Goal: Task Accomplishment & Management: Manage account settings

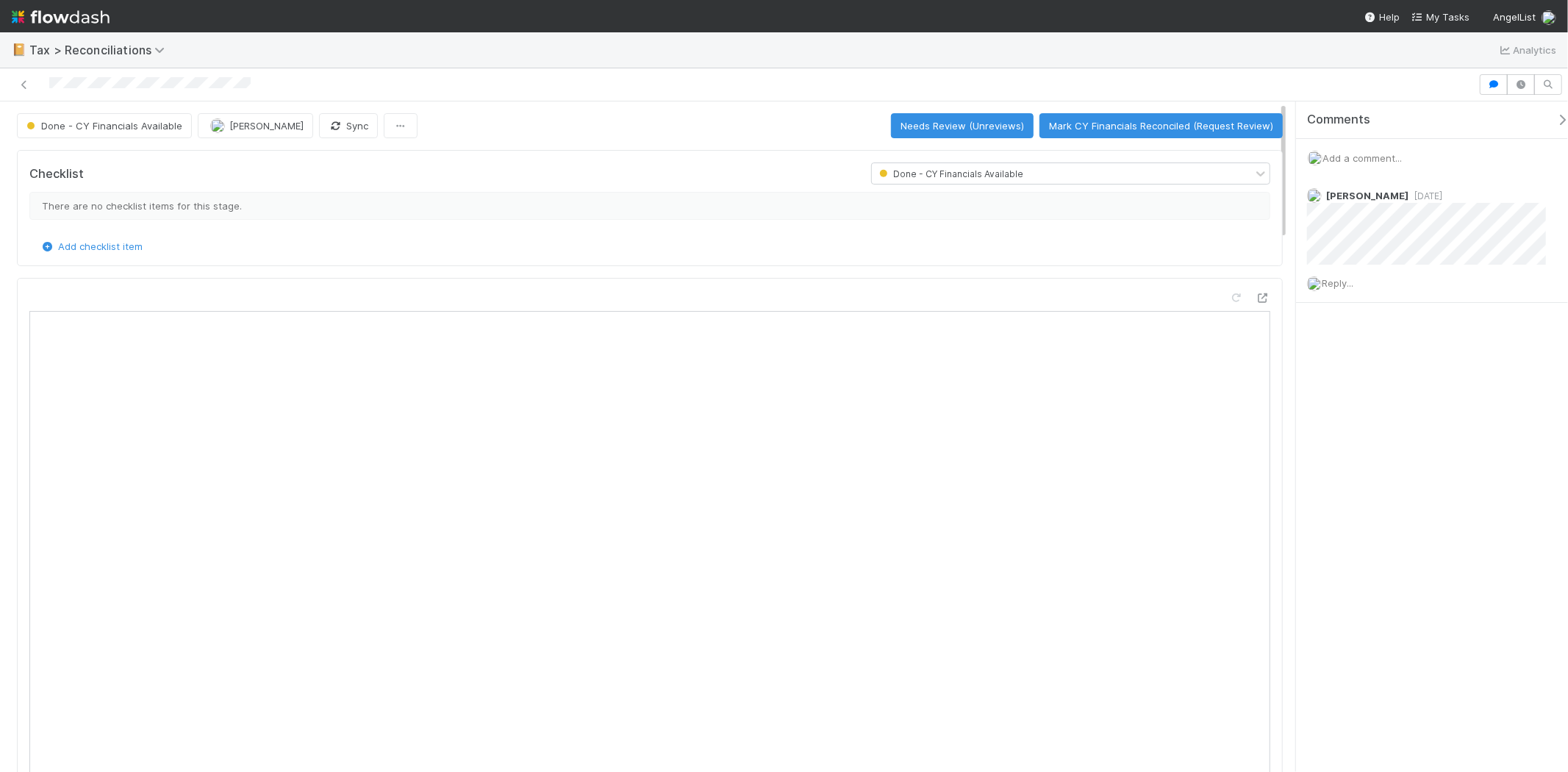
scroll to position [287, 583]
click at [151, 125] on div "Done - CY Financials Available" at bounding box center [107, 126] width 181 height 25
click at [880, 176] on span at bounding box center [883, 173] width 7 height 7
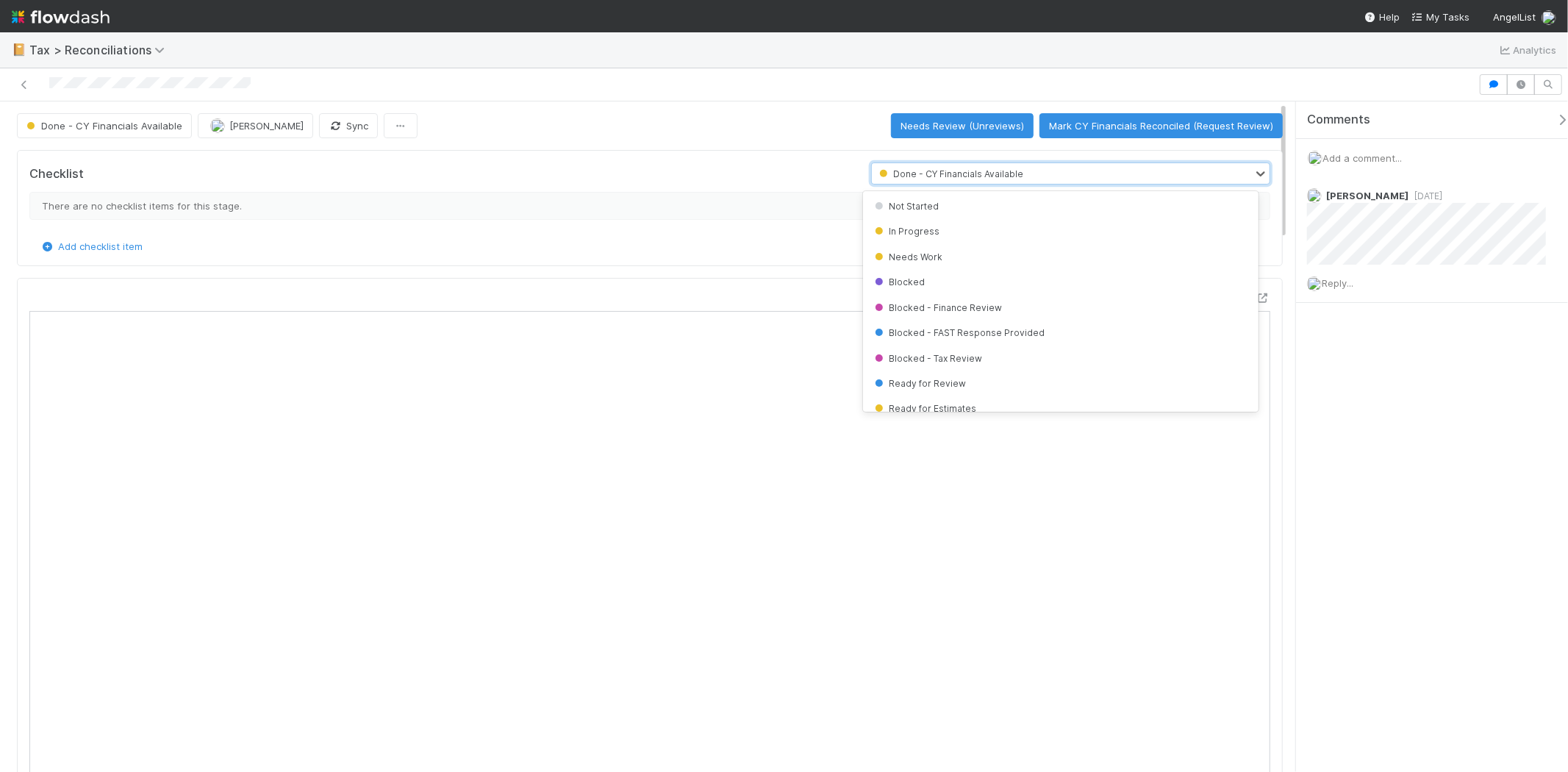
scroll to position [145, 0]
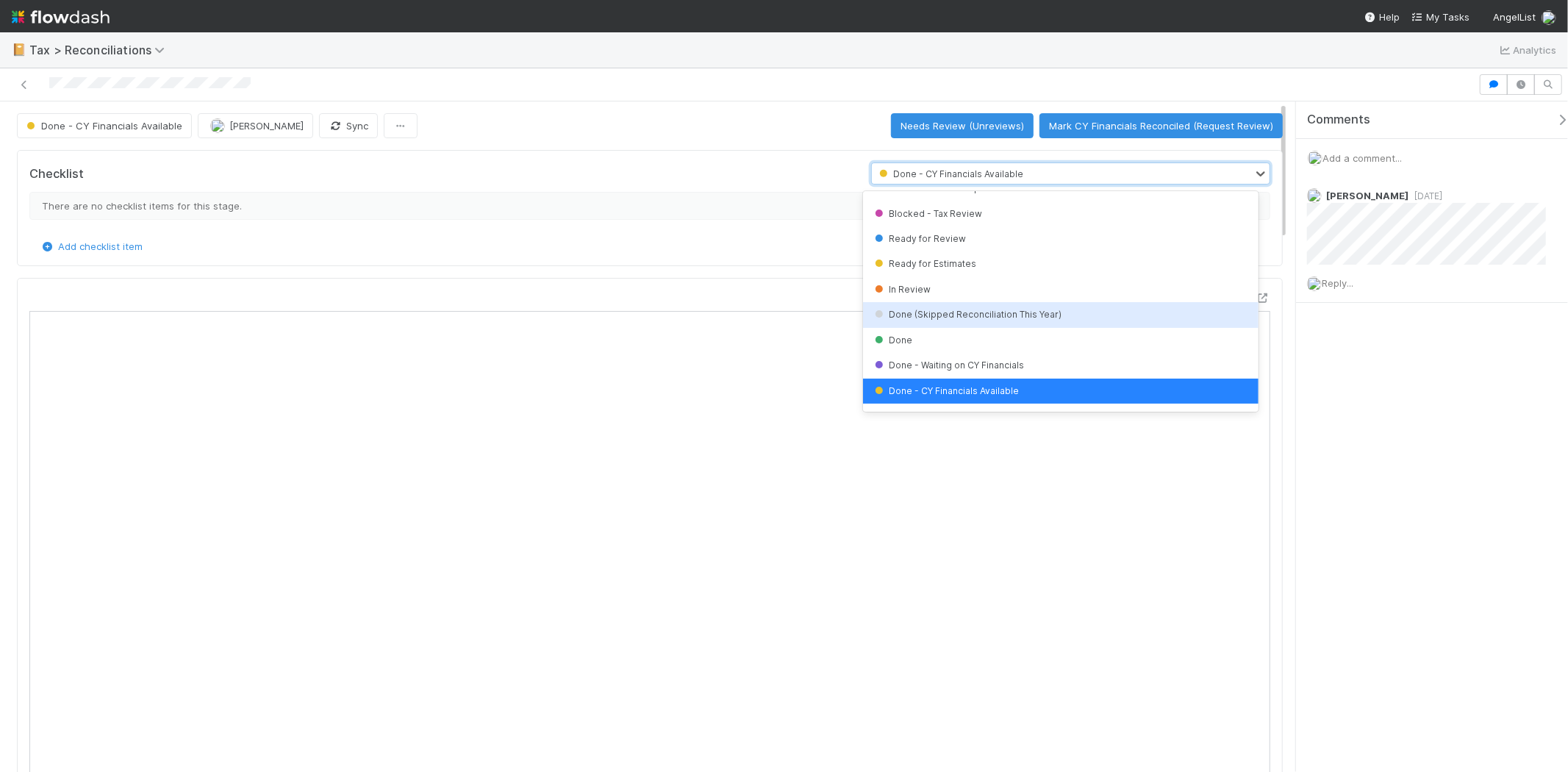
click at [972, 303] on div "Done (Skipped Reconciliation This Year)" at bounding box center [1061, 314] width 395 height 25
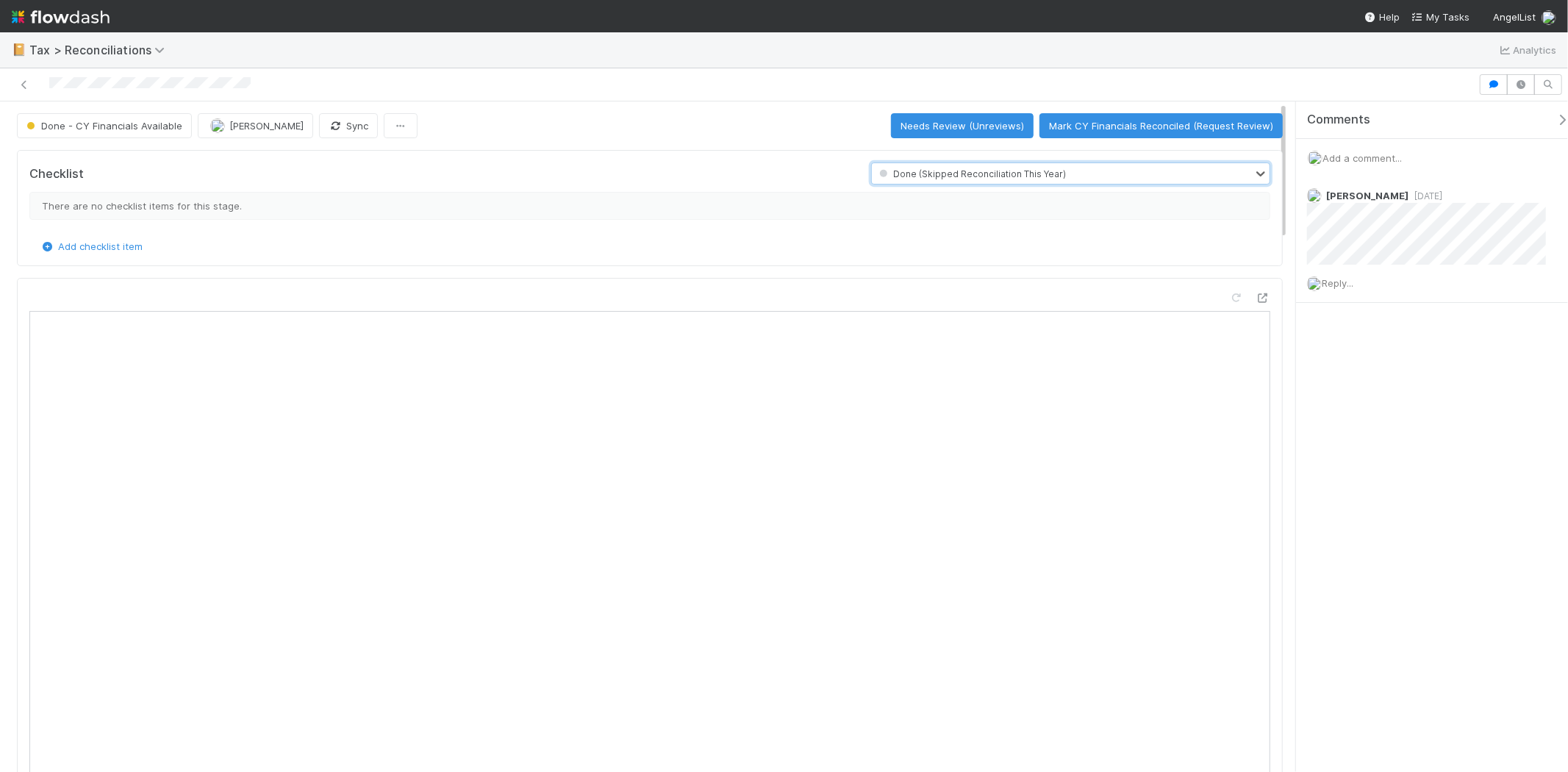
click at [114, 128] on div "Done - CY Financials Available" at bounding box center [107, 126] width 181 height 25
click at [27, 85] on icon at bounding box center [24, 85] width 14 height 10
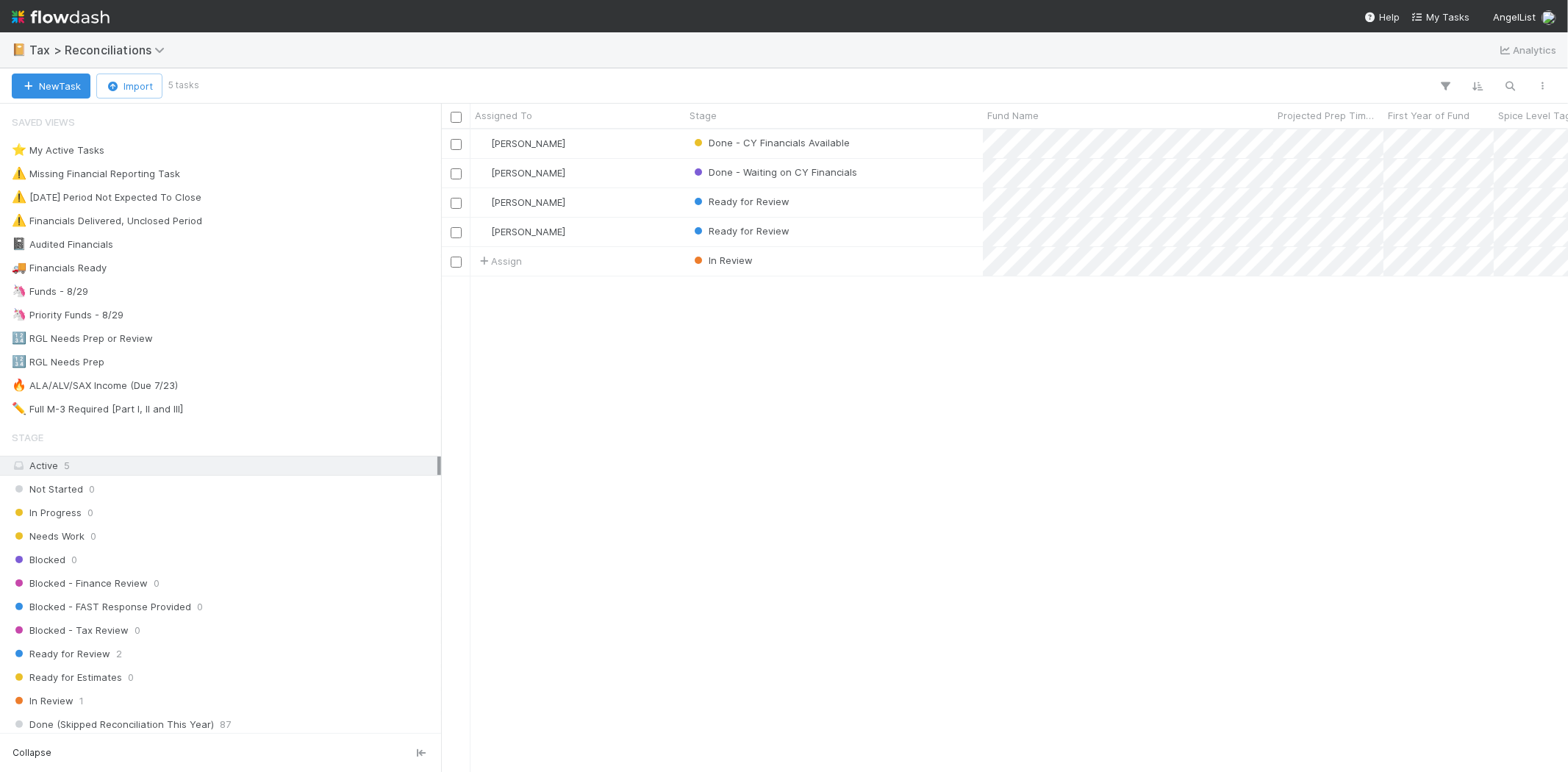
scroll to position [630, 1115]
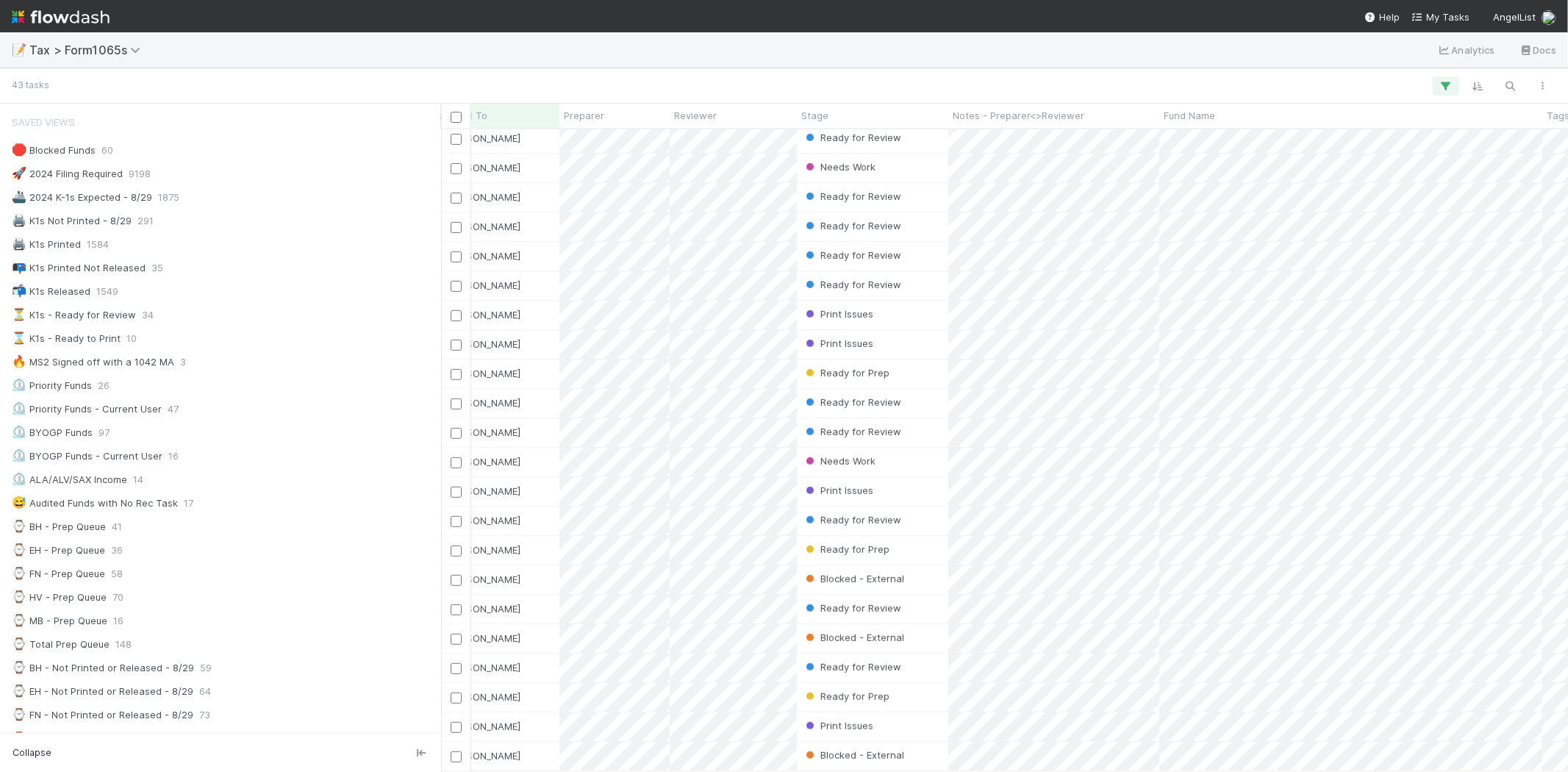
scroll to position [898, 0]
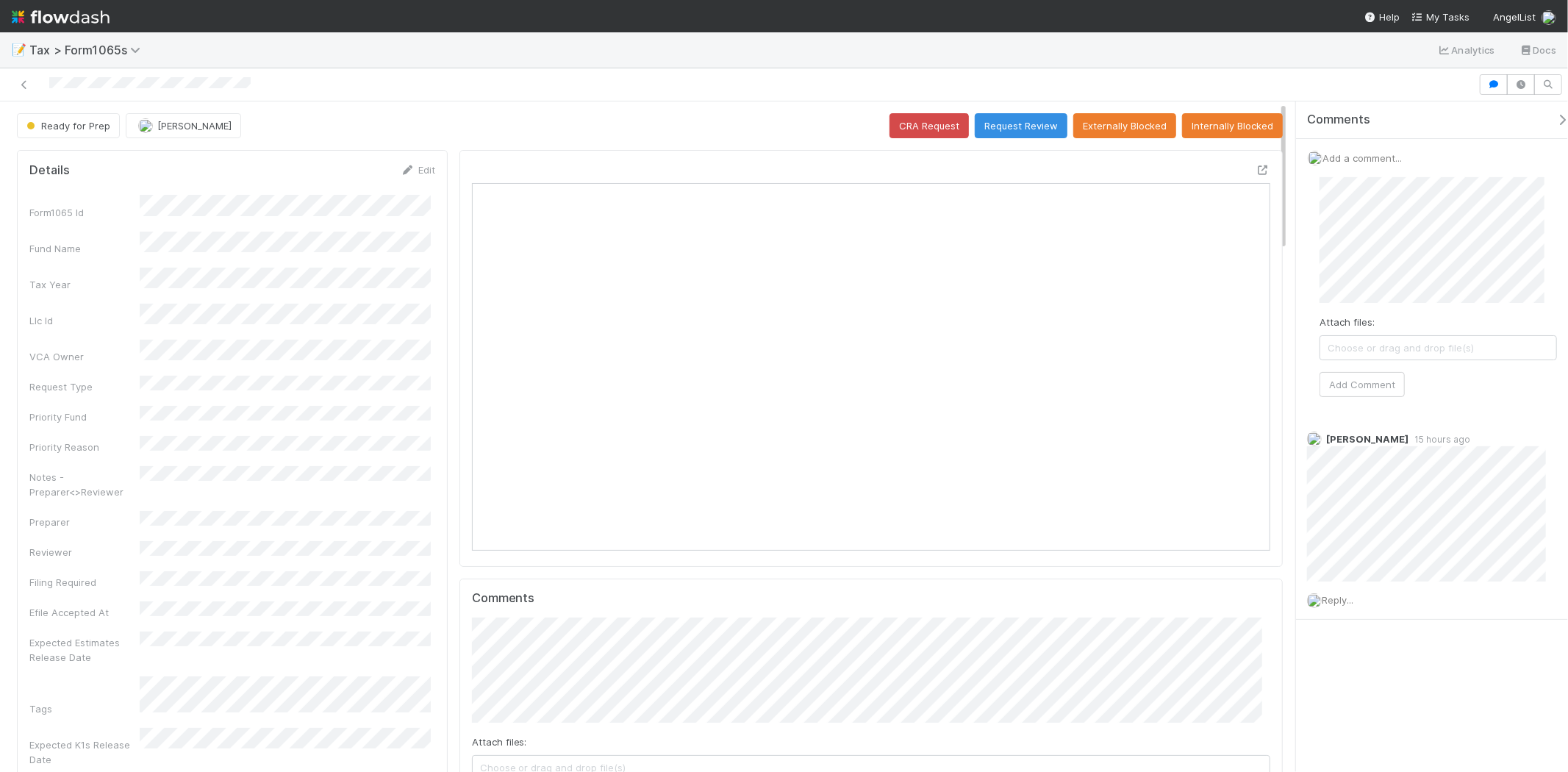
scroll to position [287, 778]
click at [1390, 258] on span "Amy Gregorius" at bounding box center [1396, 255] width 74 height 12
click at [1364, 385] on button "Add Comment" at bounding box center [1363, 384] width 85 height 25
drag, startPoint x: 87, startPoint y: 23, endPoint x: 148, endPoint y: 27, distance: 61.1
click at [87, 23] on img at bounding box center [60, 16] width 97 height 25
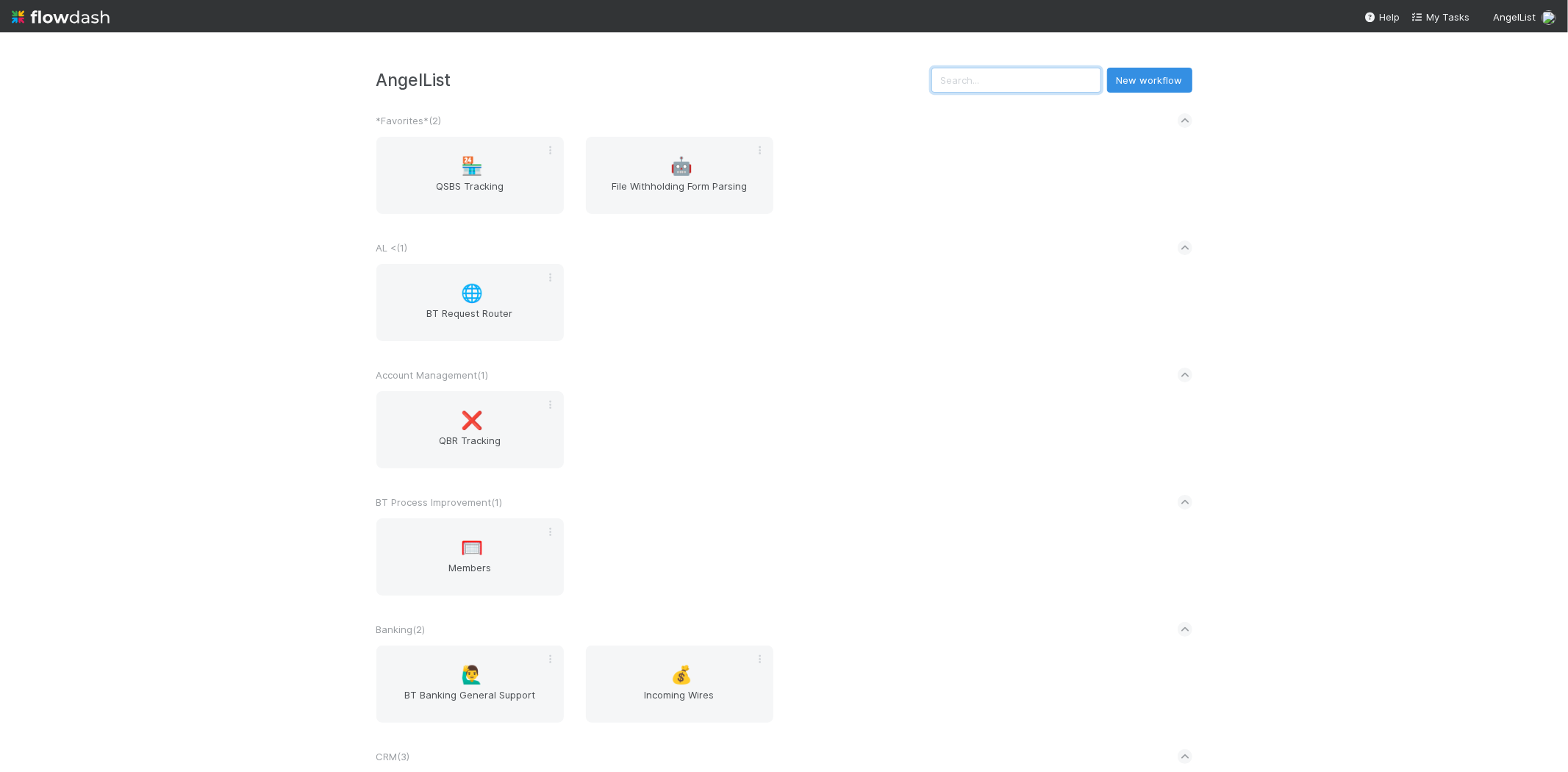
click at [990, 70] on input "text" at bounding box center [1016, 80] width 170 height 25
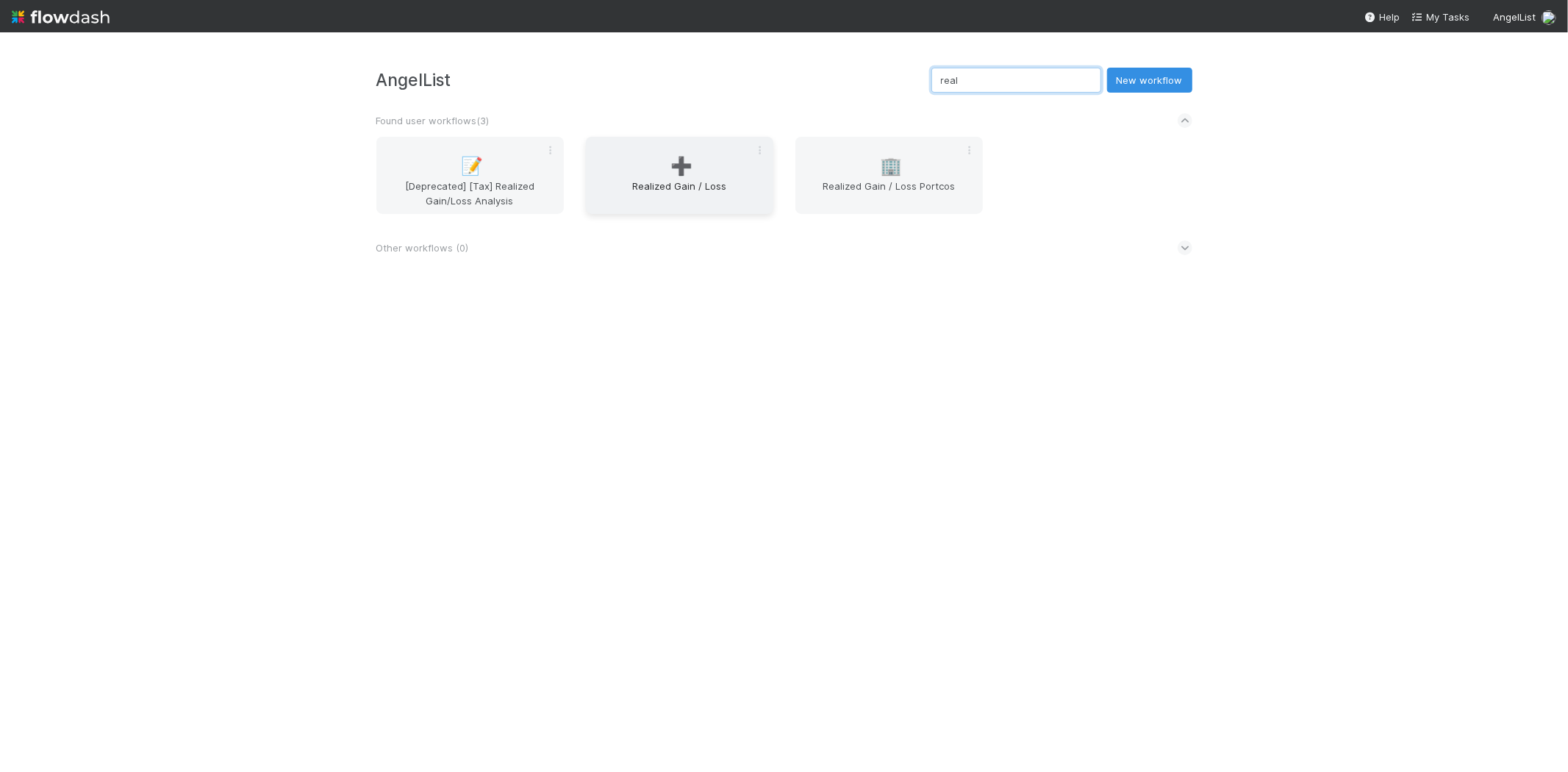
type input "real"
click at [709, 162] on div "➕ Realized Gain / Loss" at bounding box center [680, 175] width 188 height 77
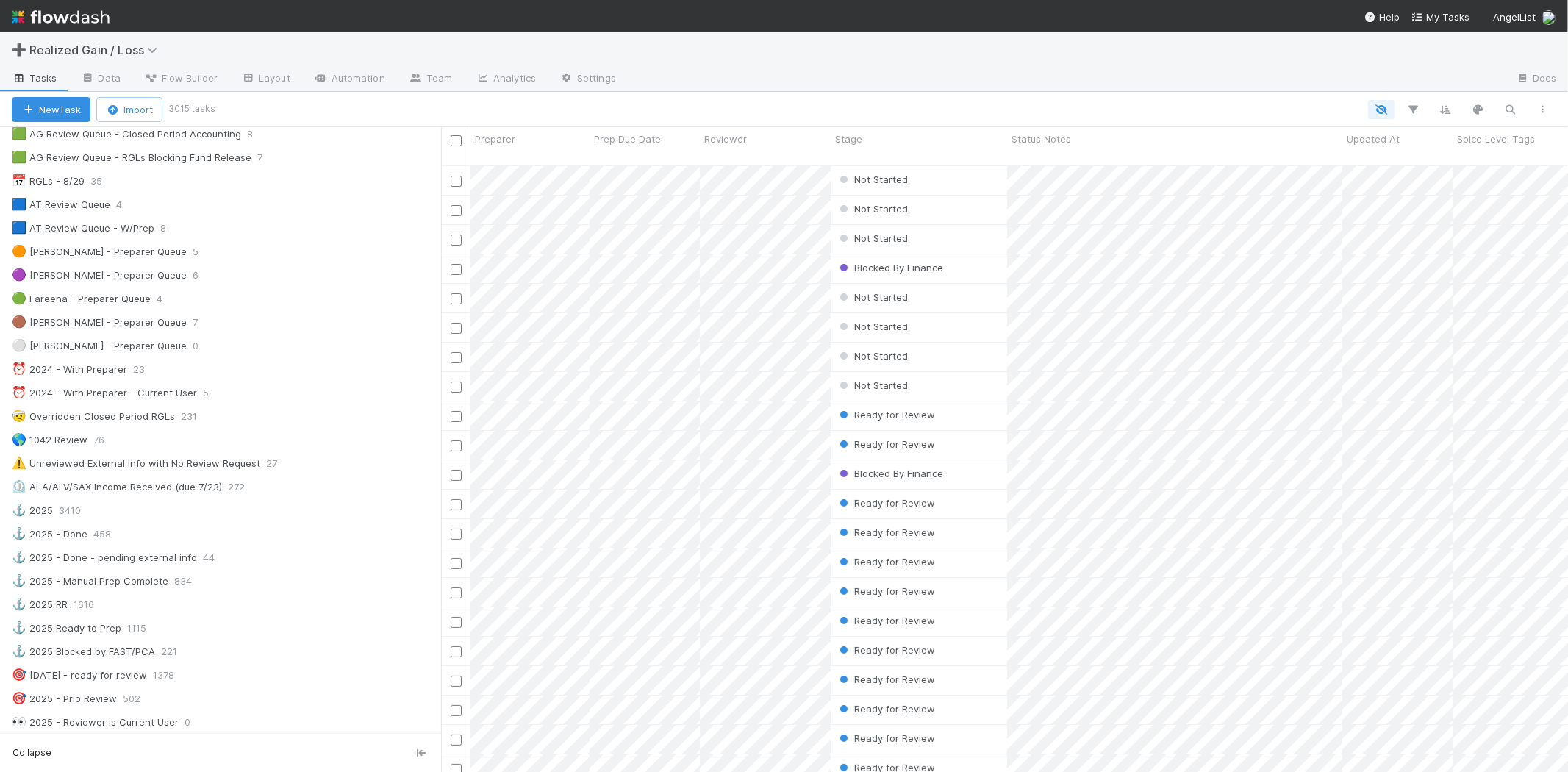
scroll to position [81, 0]
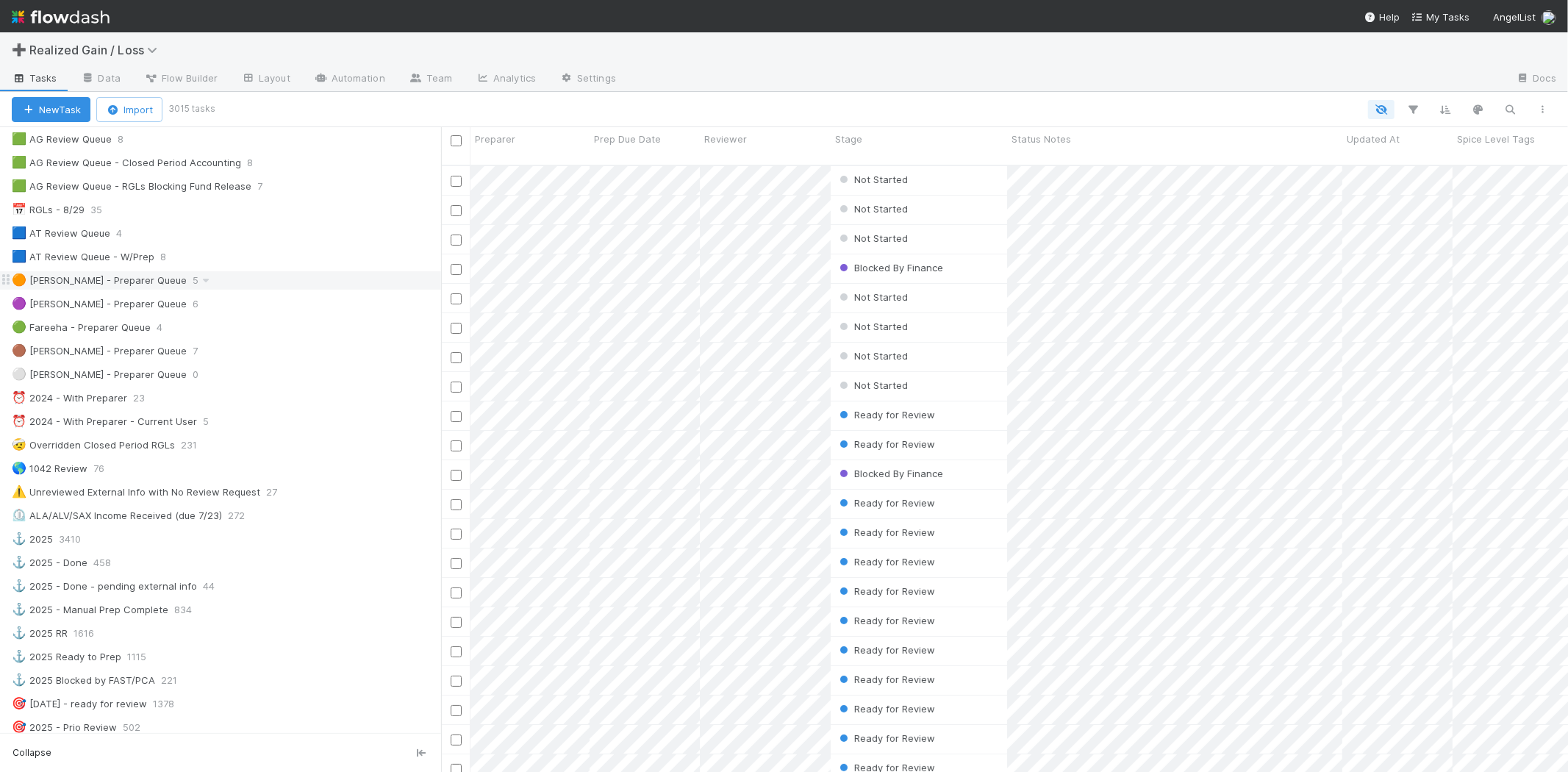
click at [136, 287] on div "🟠 Michael - Preparer Queue" at bounding box center [99, 280] width 175 height 19
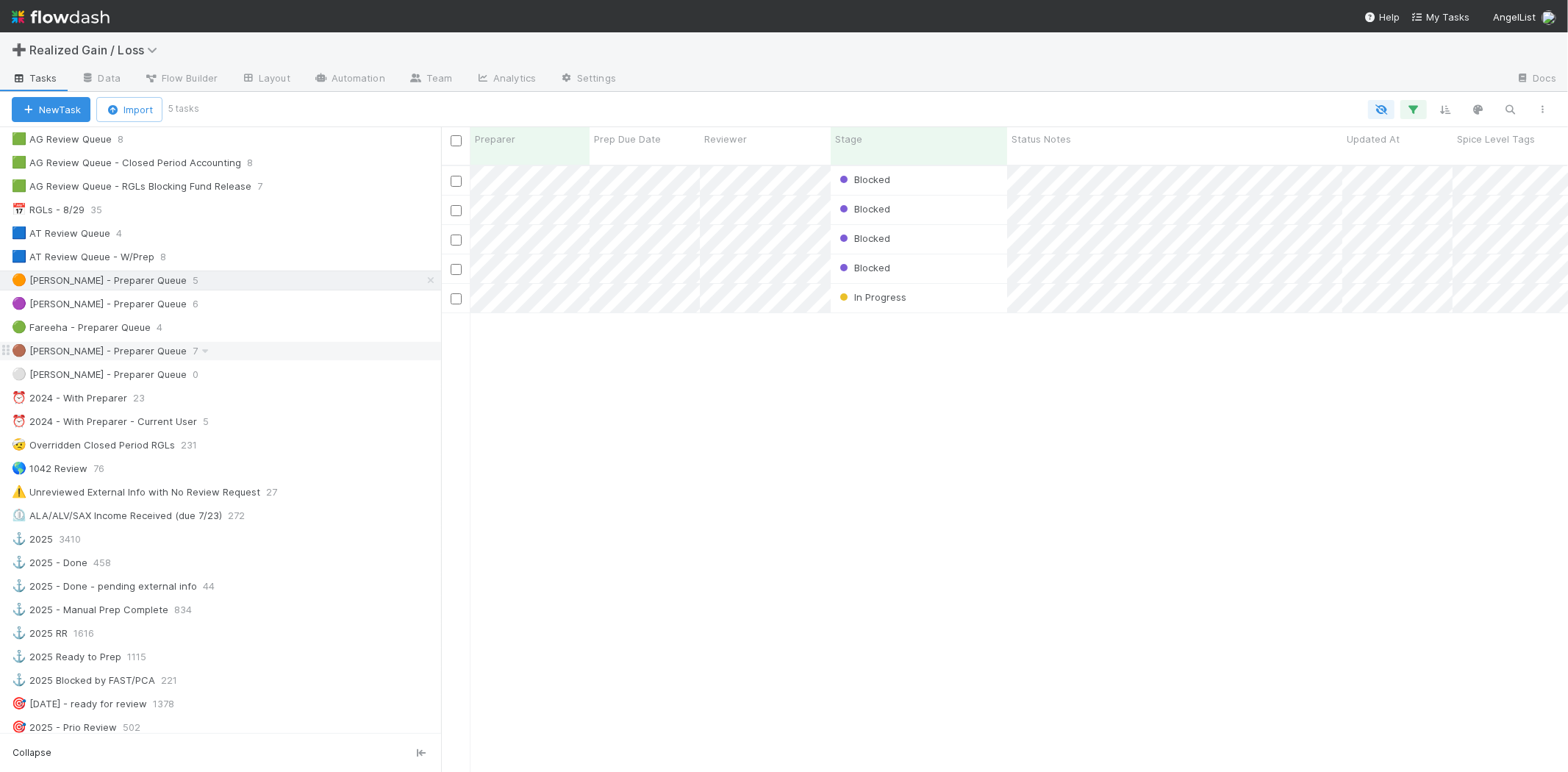
click at [105, 342] on div "🟤 Blake - Preparer Queue" at bounding box center [99, 351] width 175 height 19
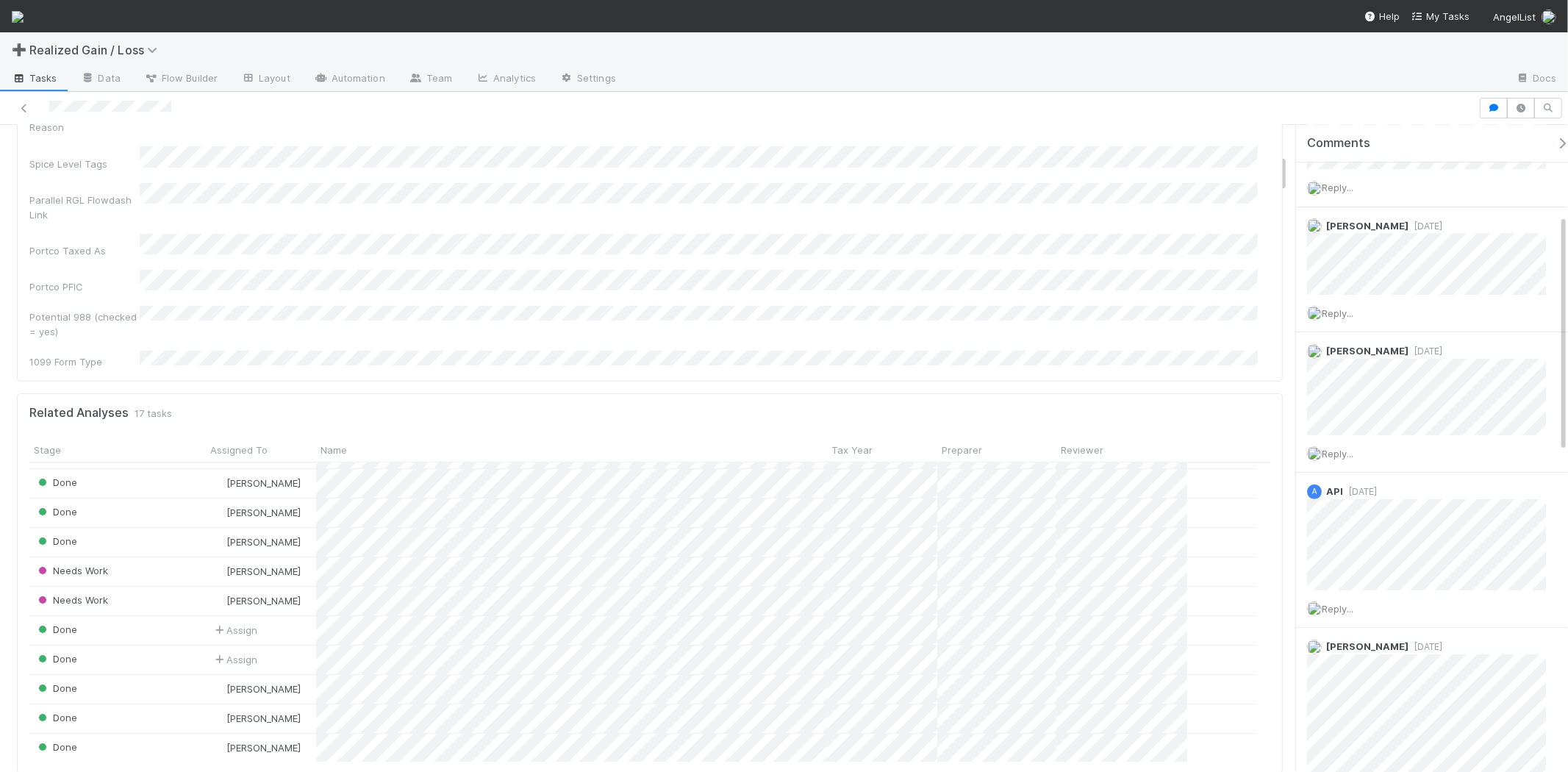
scroll to position [38, 0]
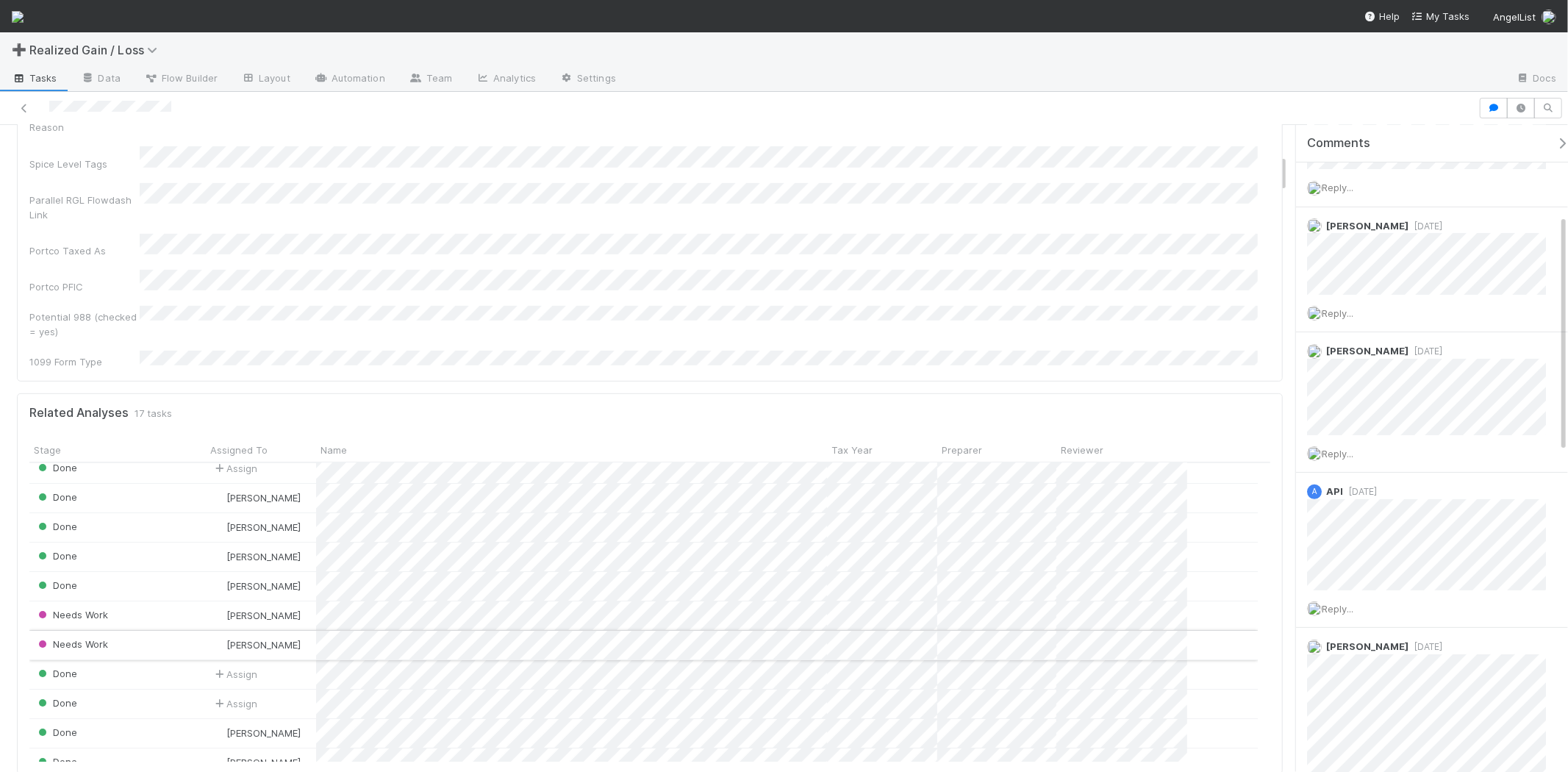
click at [159, 630] on div "Needs Work" at bounding box center [118, 645] width 176 height 29
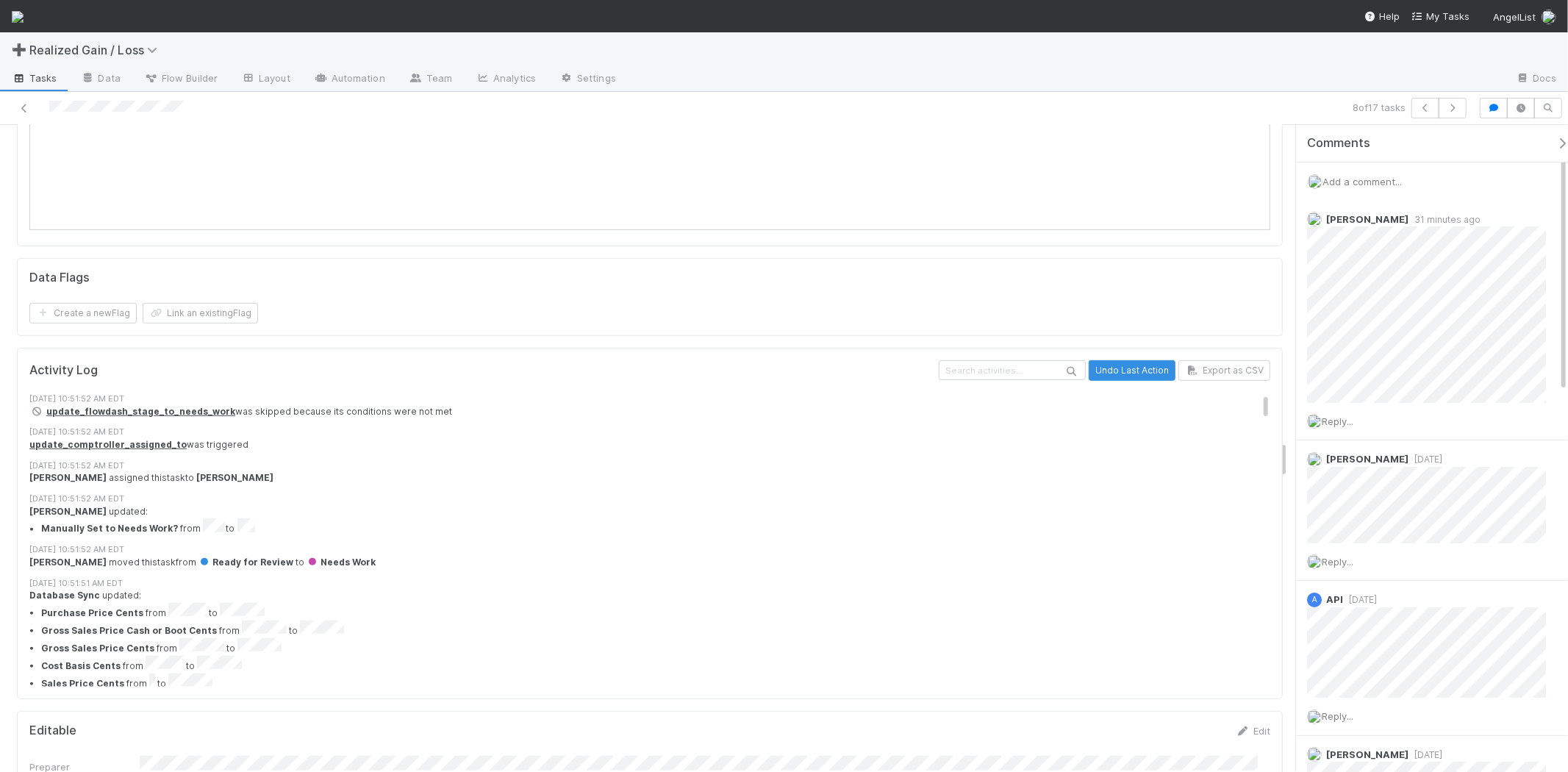
drag, startPoint x: 379, startPoint y: 273, endPoint x: 410, endPoint y: 238, distance: 46.8
click at [410, 460] on div "8/24/25, 10:51:52 AM EDT" at bounding box center [656, 466] width 1253 height 13
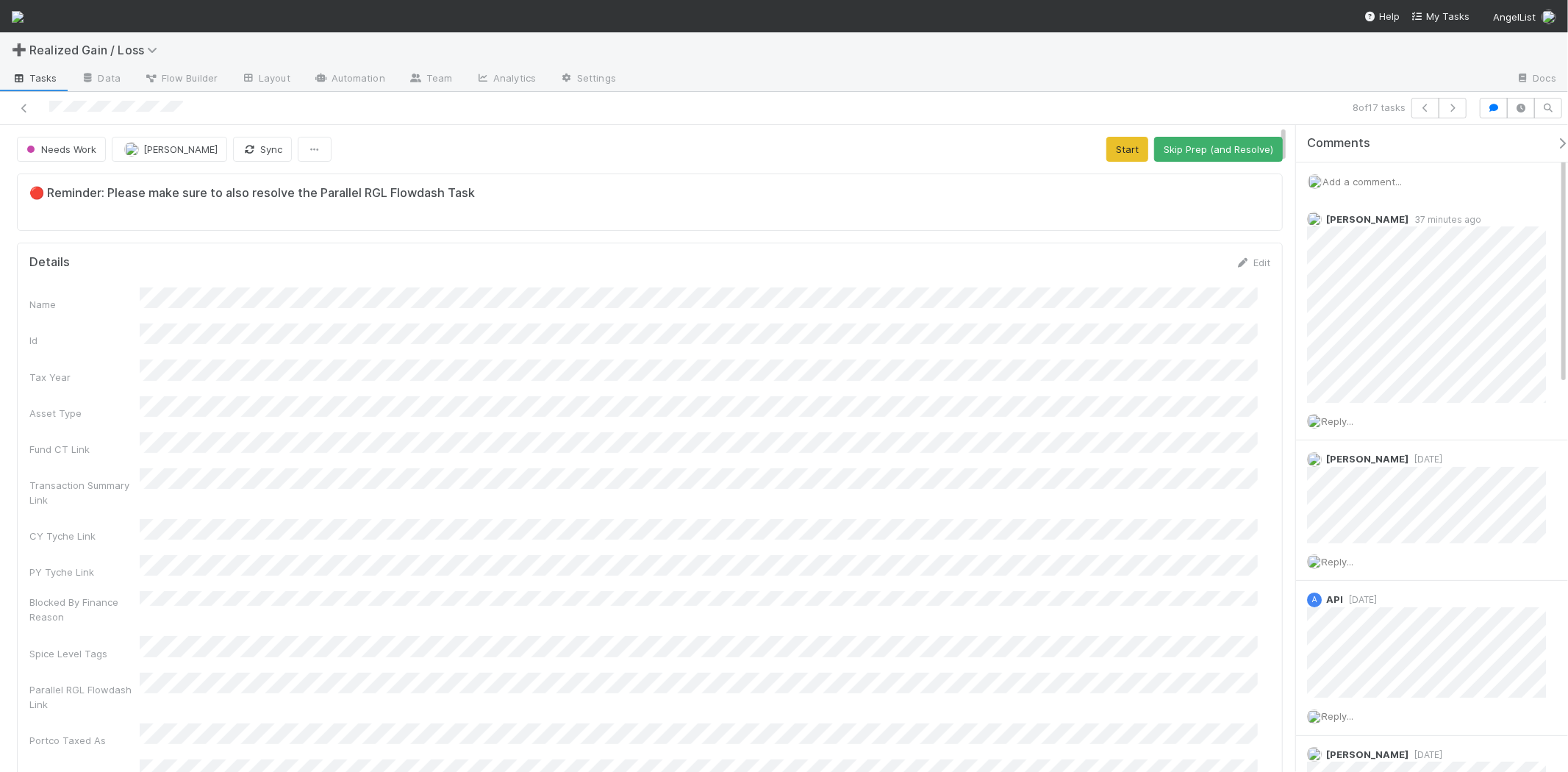
click at [1378, 180] on span "Add a comment..." at bounding box center [1362, 181] width 80 height 12
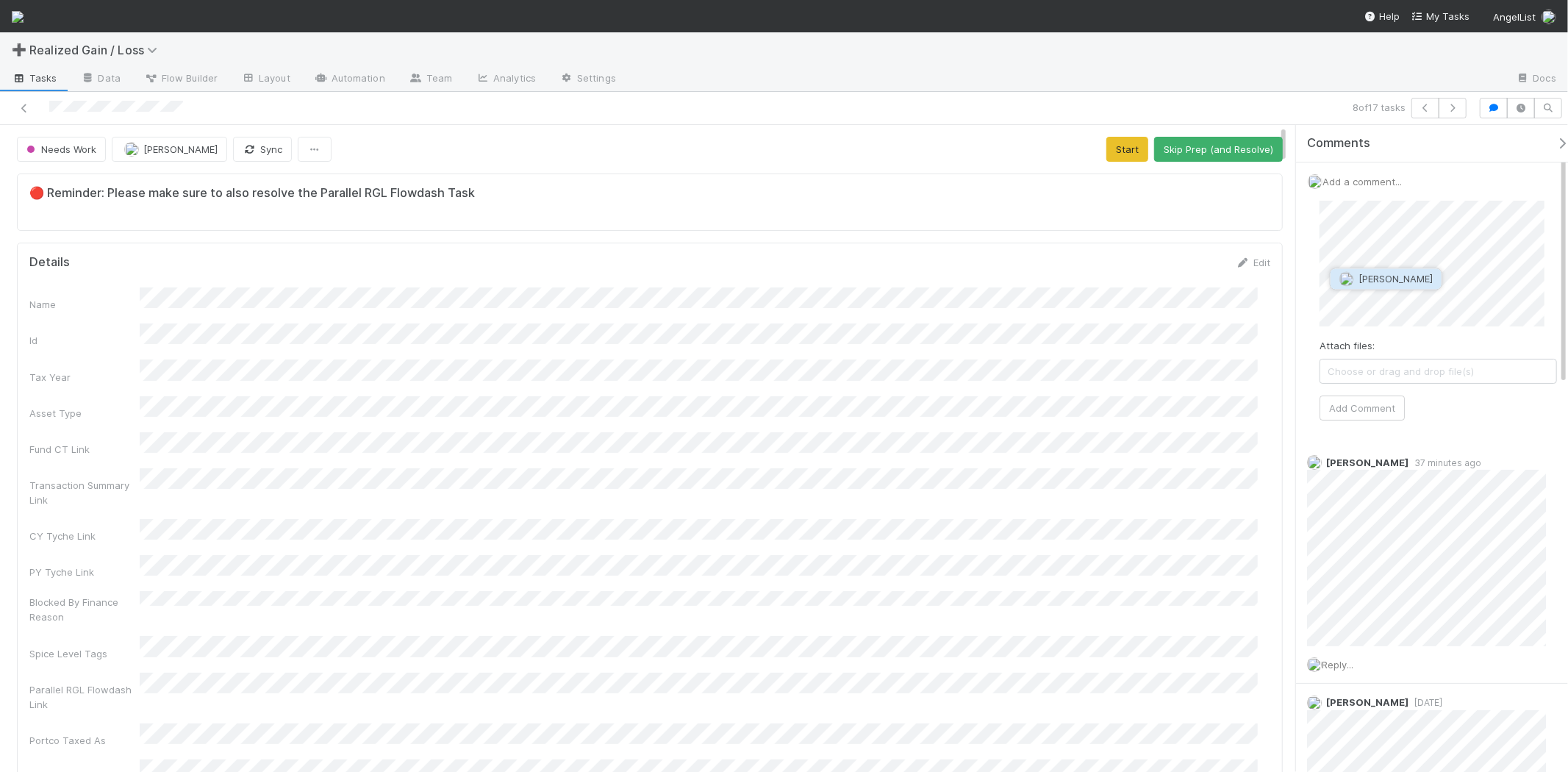
click at [1414, 276] on span "Amy Gregorius" at bounding box center [1396, 279] width 74 height 12
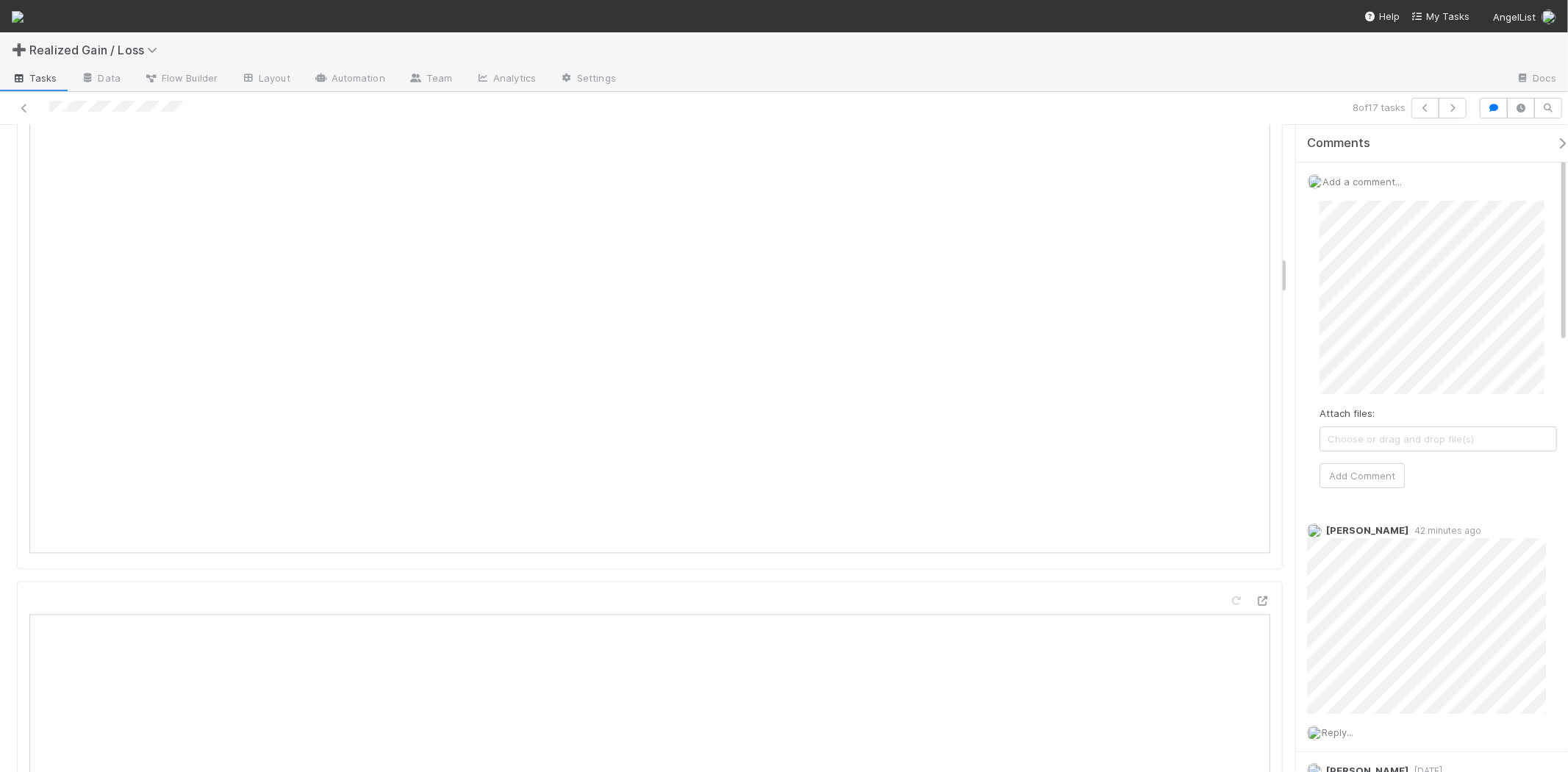
scroll to position [2205, 0]
click at [1317, 381] on div "Attach files: Choose or drag and drop file(s) Add Comment" at bounding box center [1438, 345] width 261 height 311
click at [1377, 561] on button "Add Comment" at bounding box center [1363, 555] width 85 height 25
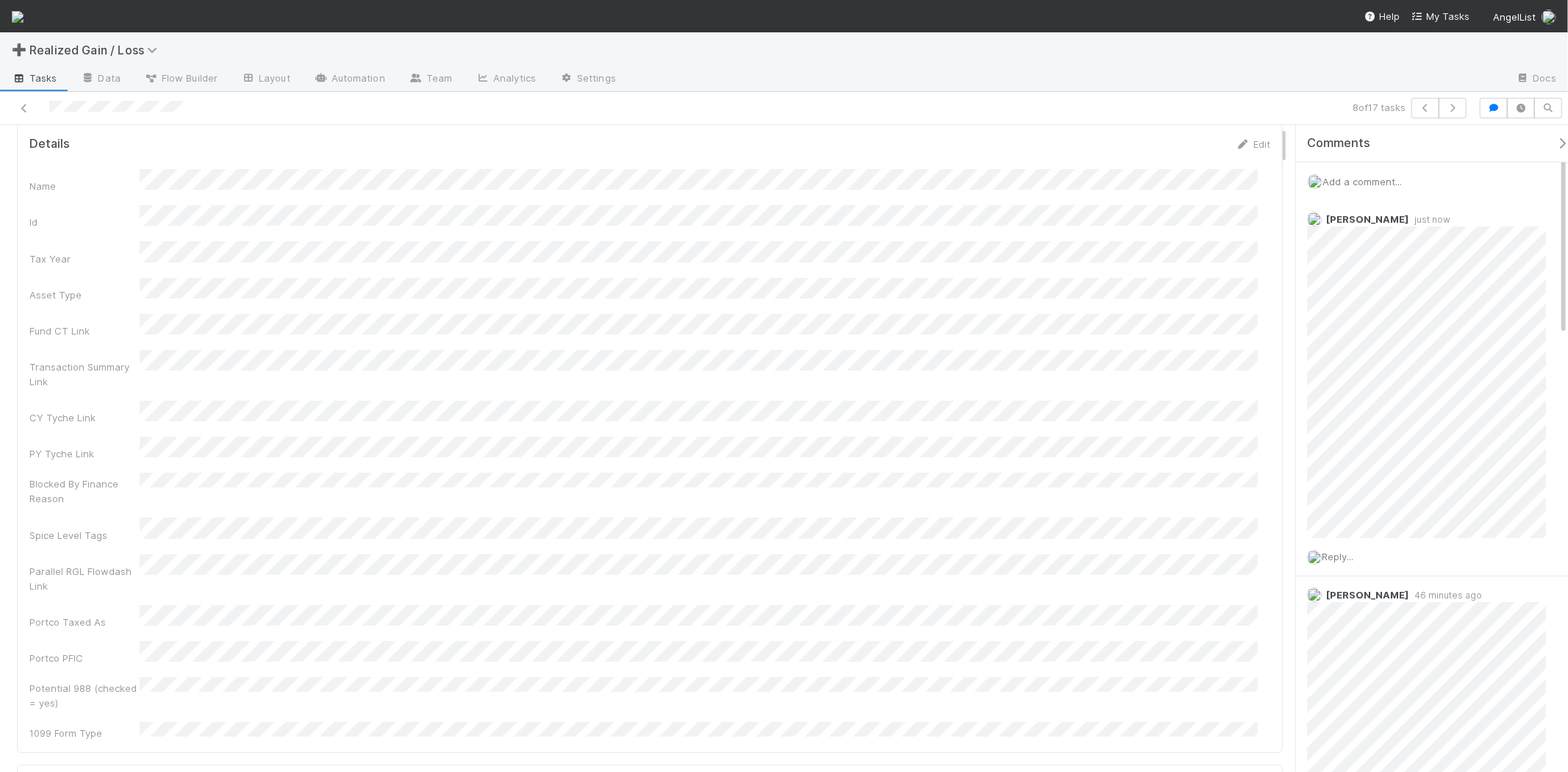
scroll to position [0, 0]
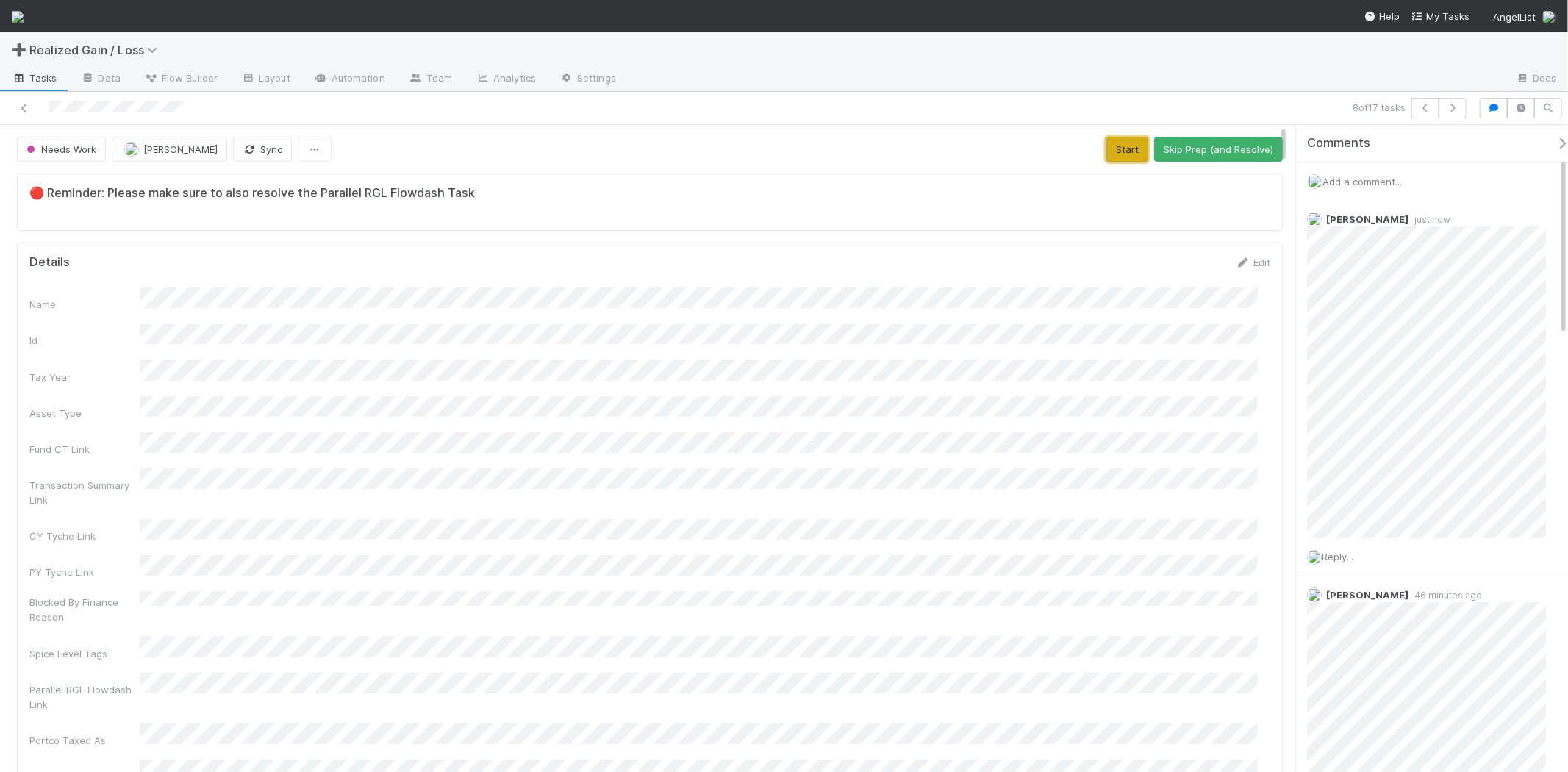
click at [1127, 149] on button "Start" at bounding box center [1127, 149] width 42 height 25
click at [1173, 156] on button "Request Review (and Resolve)" at bounding box center [1203, 149] width 159 height 25
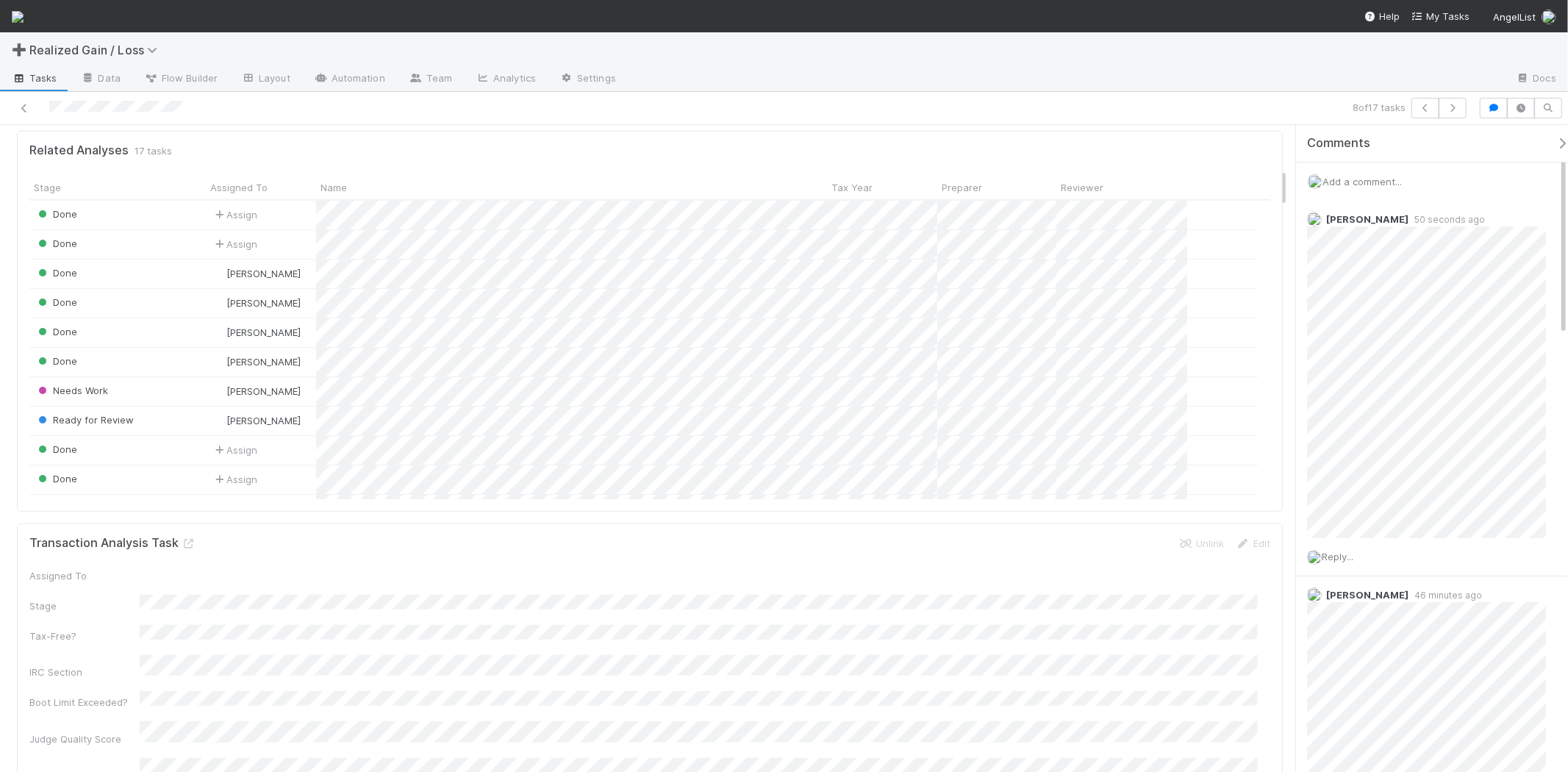
scroll to position [735, 0]
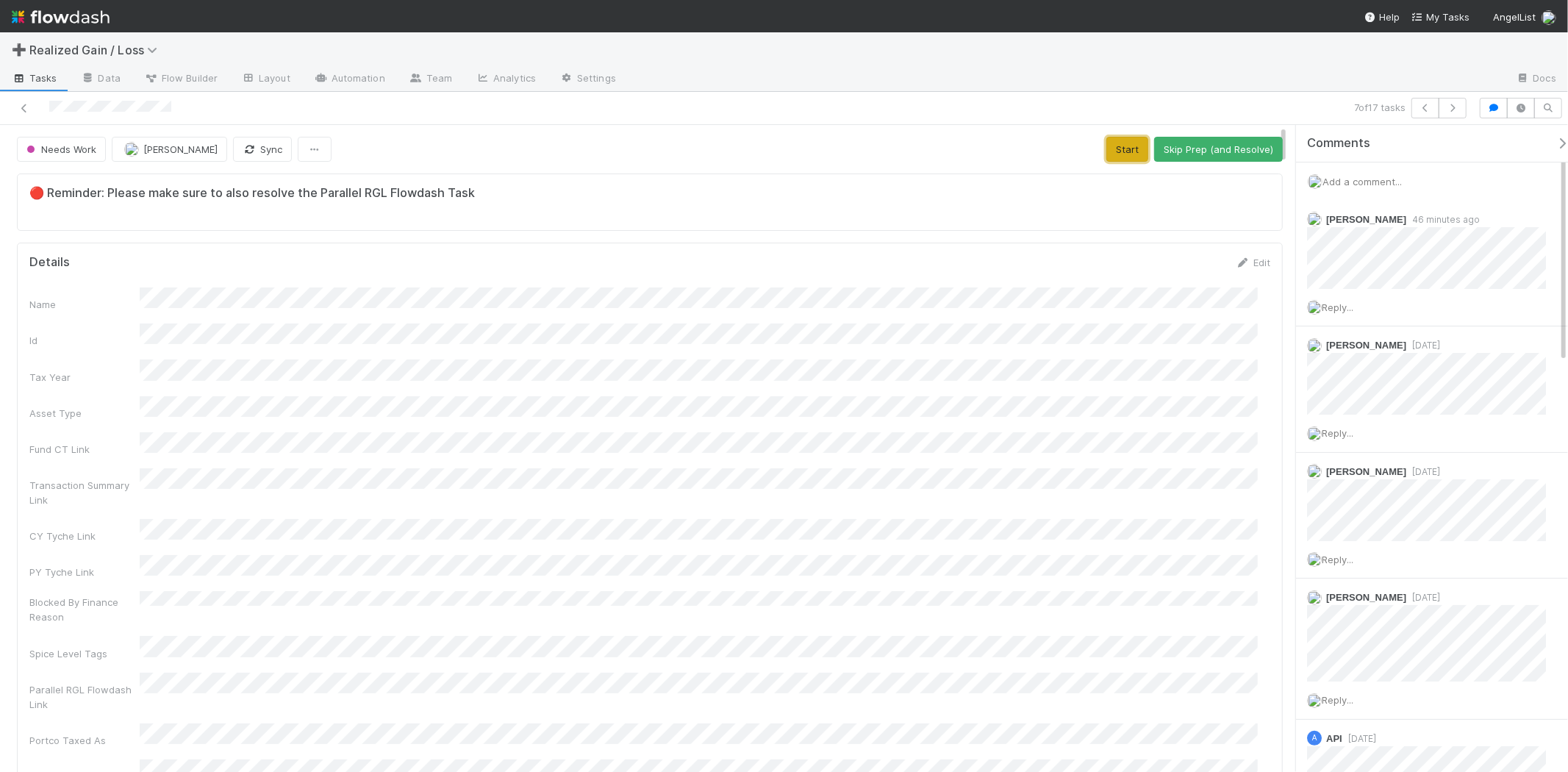
click at [1126, 155] on button "Start" at bounding box center [1127, 149] width 42 height 25
click at [1149, 149] on button "Request Review (and Resolve)" at bounding box center [1203, 149] width 159 height 25
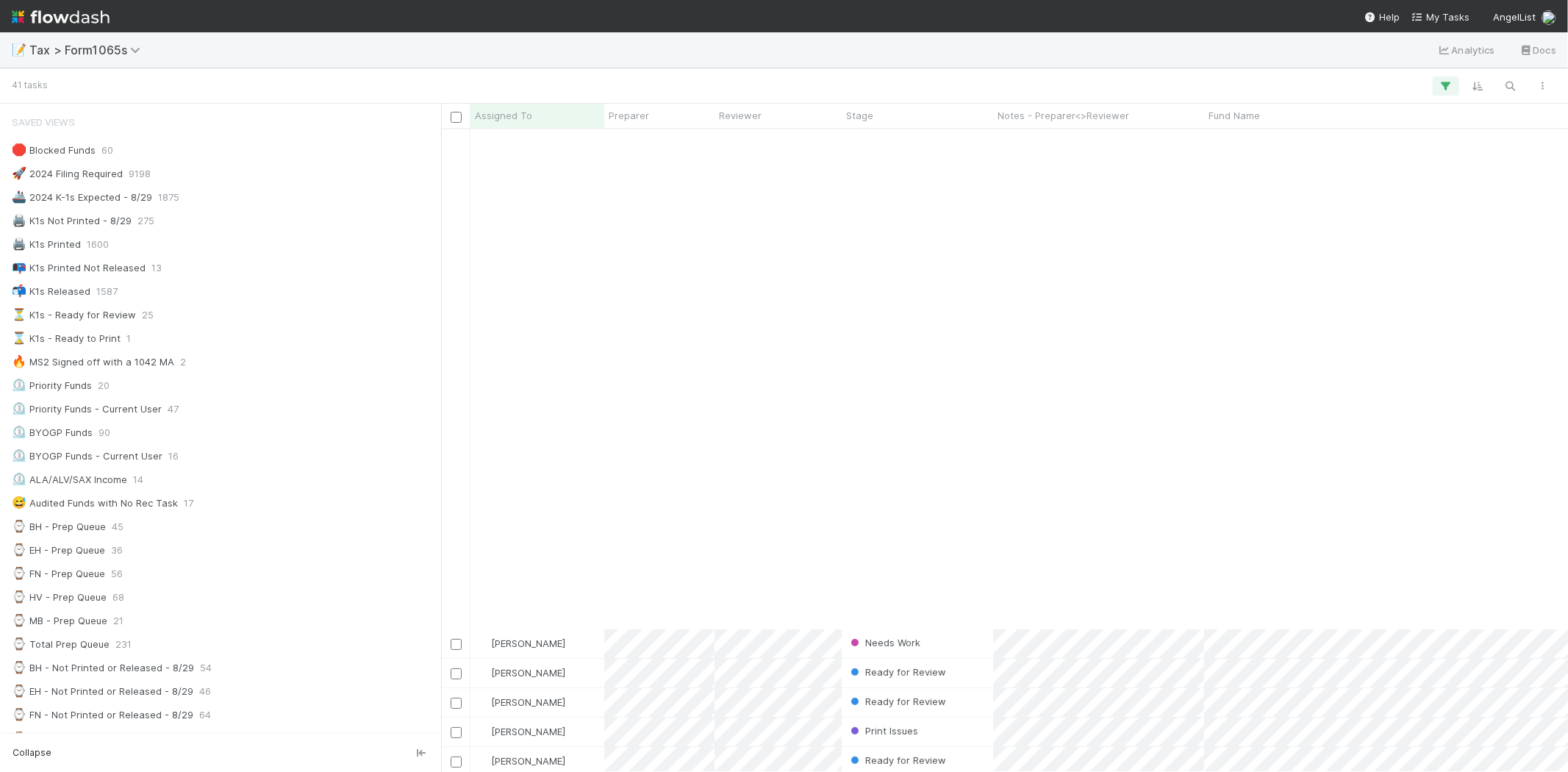
scroll to position [245, 0]
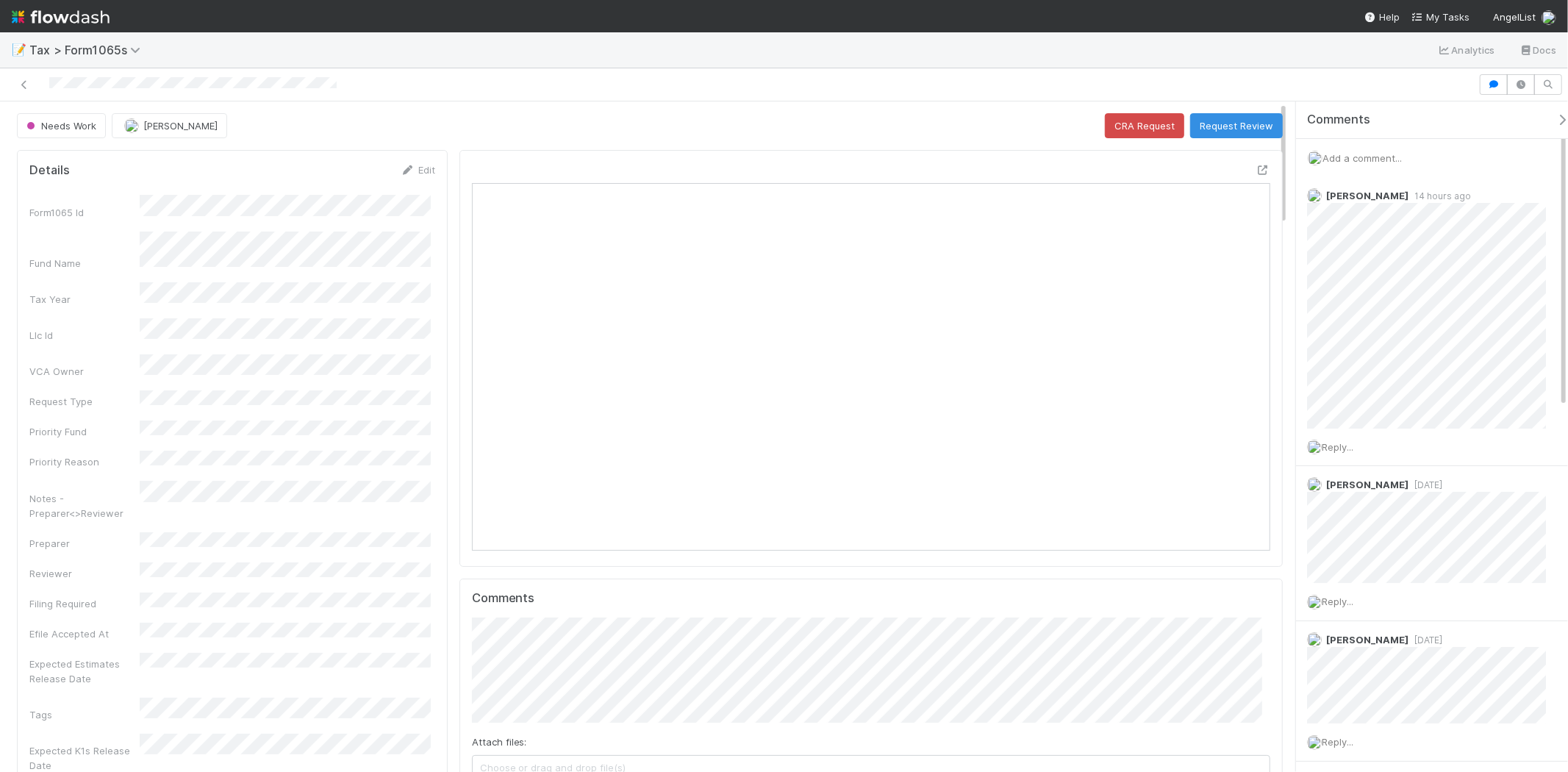
scroll to position [287, 778]
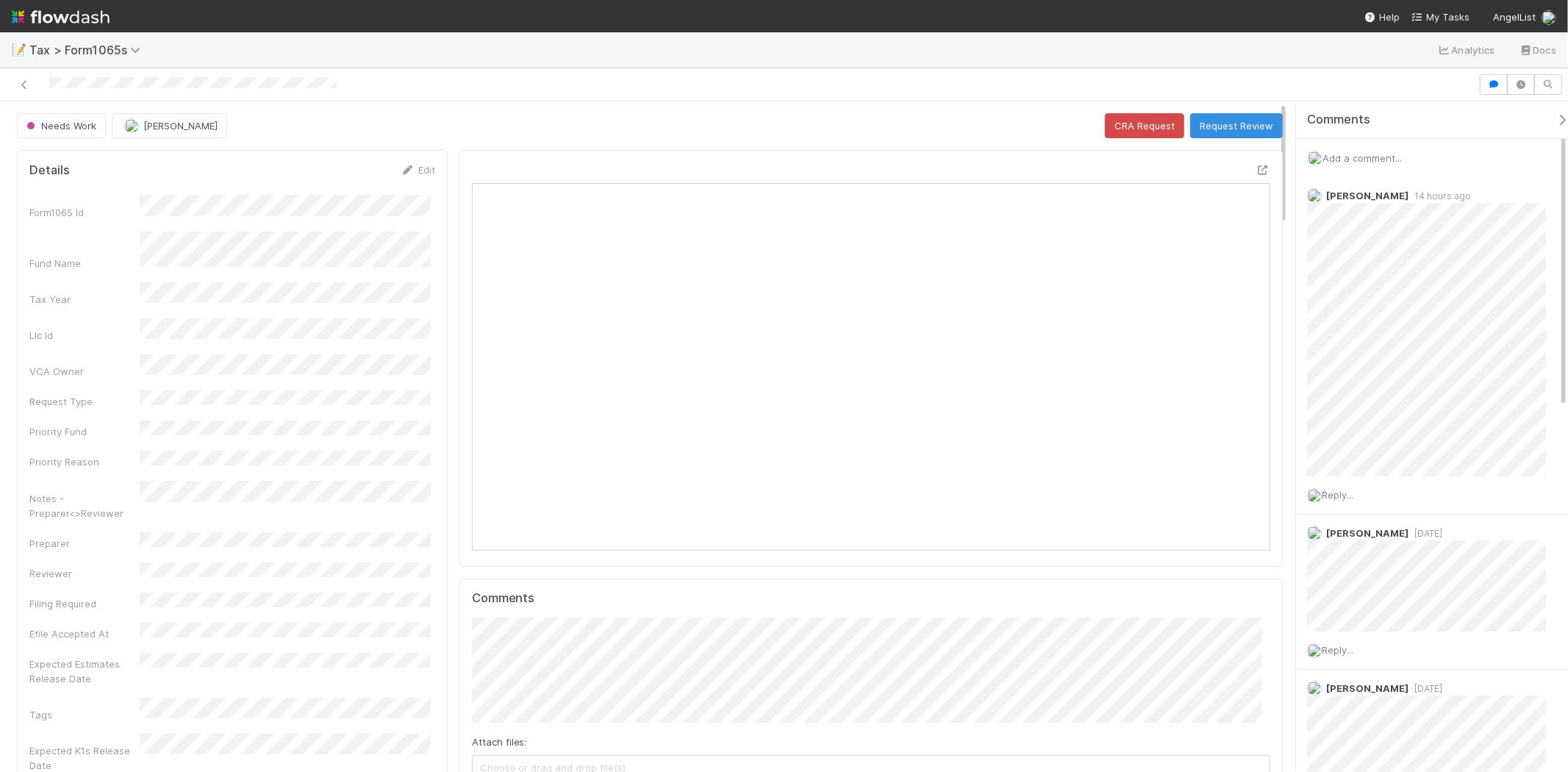
click at [1359, 166] on div "Add a comment..." at bounding box center [1438, 158] width 284 height 38
click at [1359, 164] on div "Add a comment..." at bounding box center [1438, 158] width 284 height 38
click at [1358, 160] on span "Add a comment..." at bounding box center [1362, 158] width 80 height 12
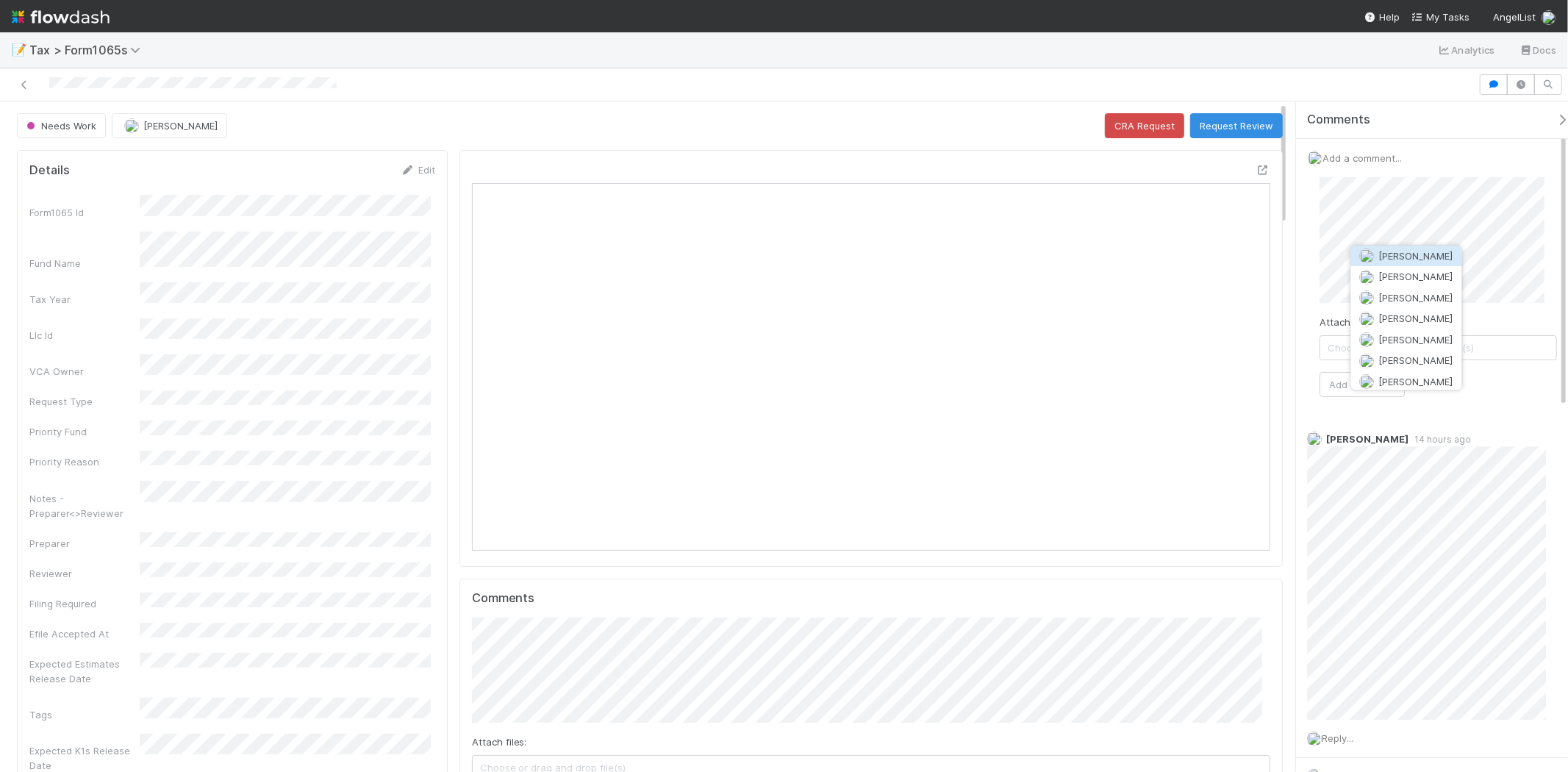
click at [1354, 250] on button "Amy Gregorius" at bounding box center [1407, 256] width 111 height 21
click at [950, 89] on div at bounding box center [738, 85] width 1467 height 21
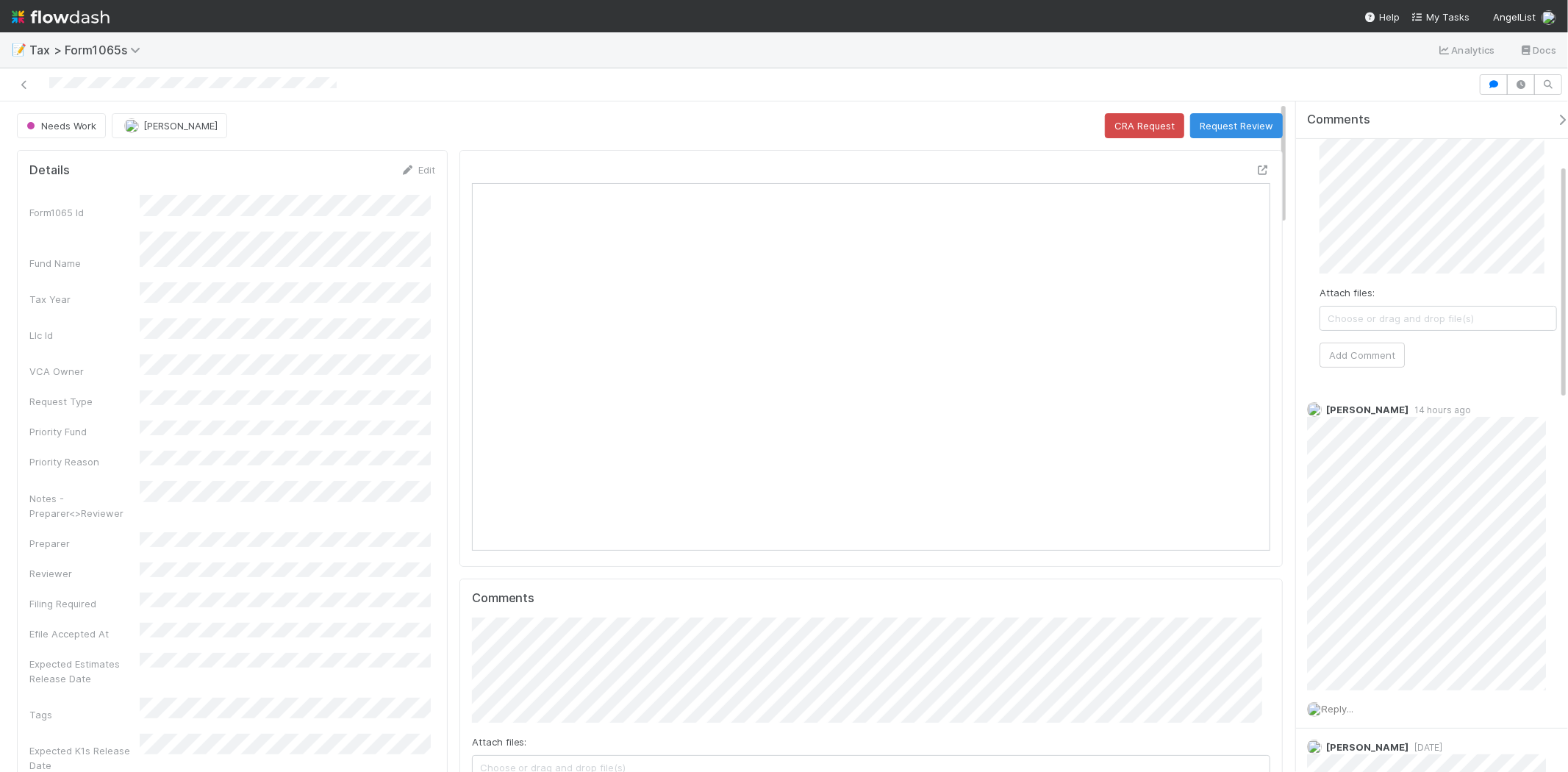
scroll to position [163, 0]
click at [1335, 371] on button "Add Comment" at bounding box center [1363, 368] width 85 height 25
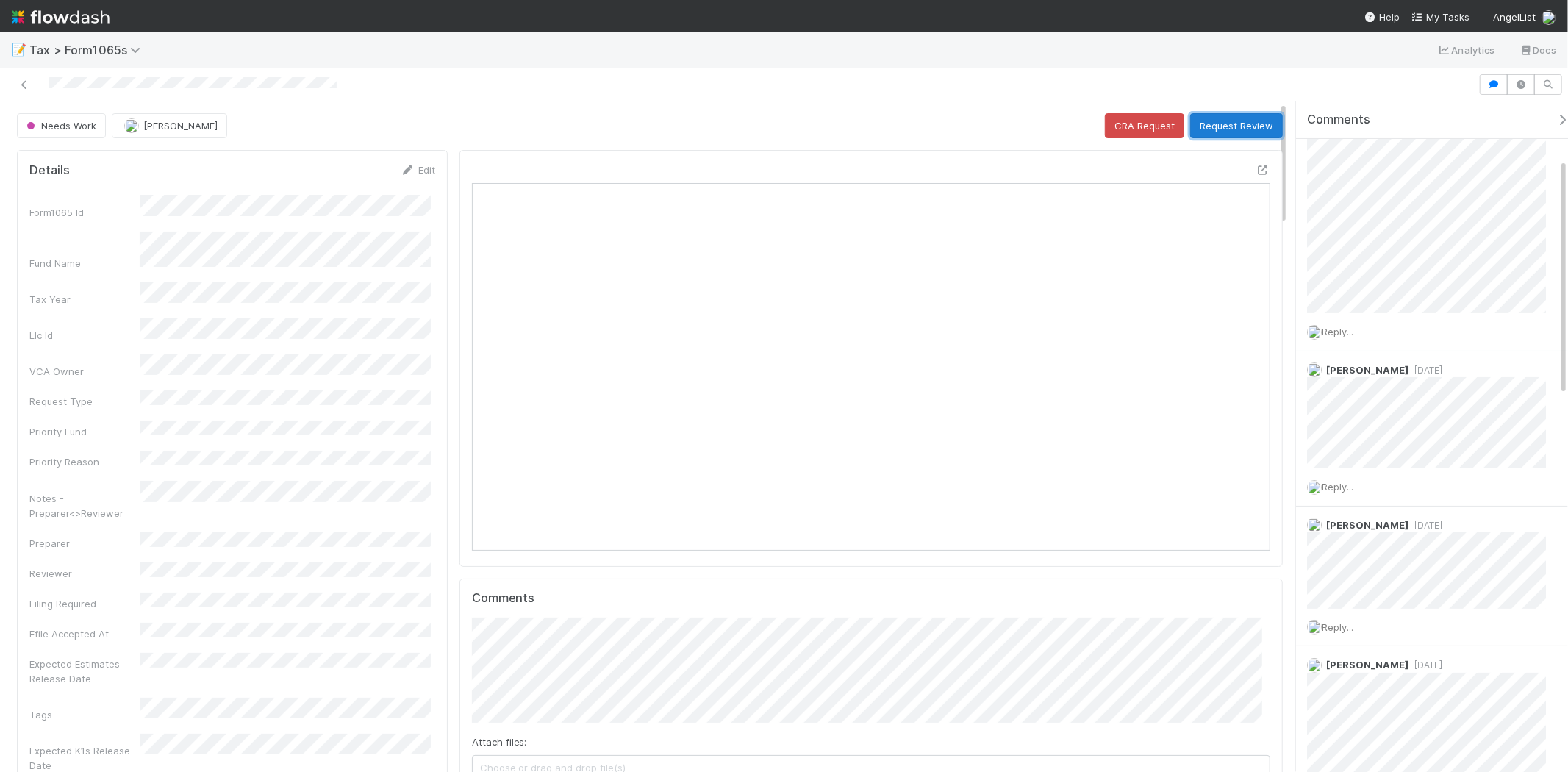
click at [1216, 126] on button "Request Review" at bounding box center [1236, 126] width 93 height 25
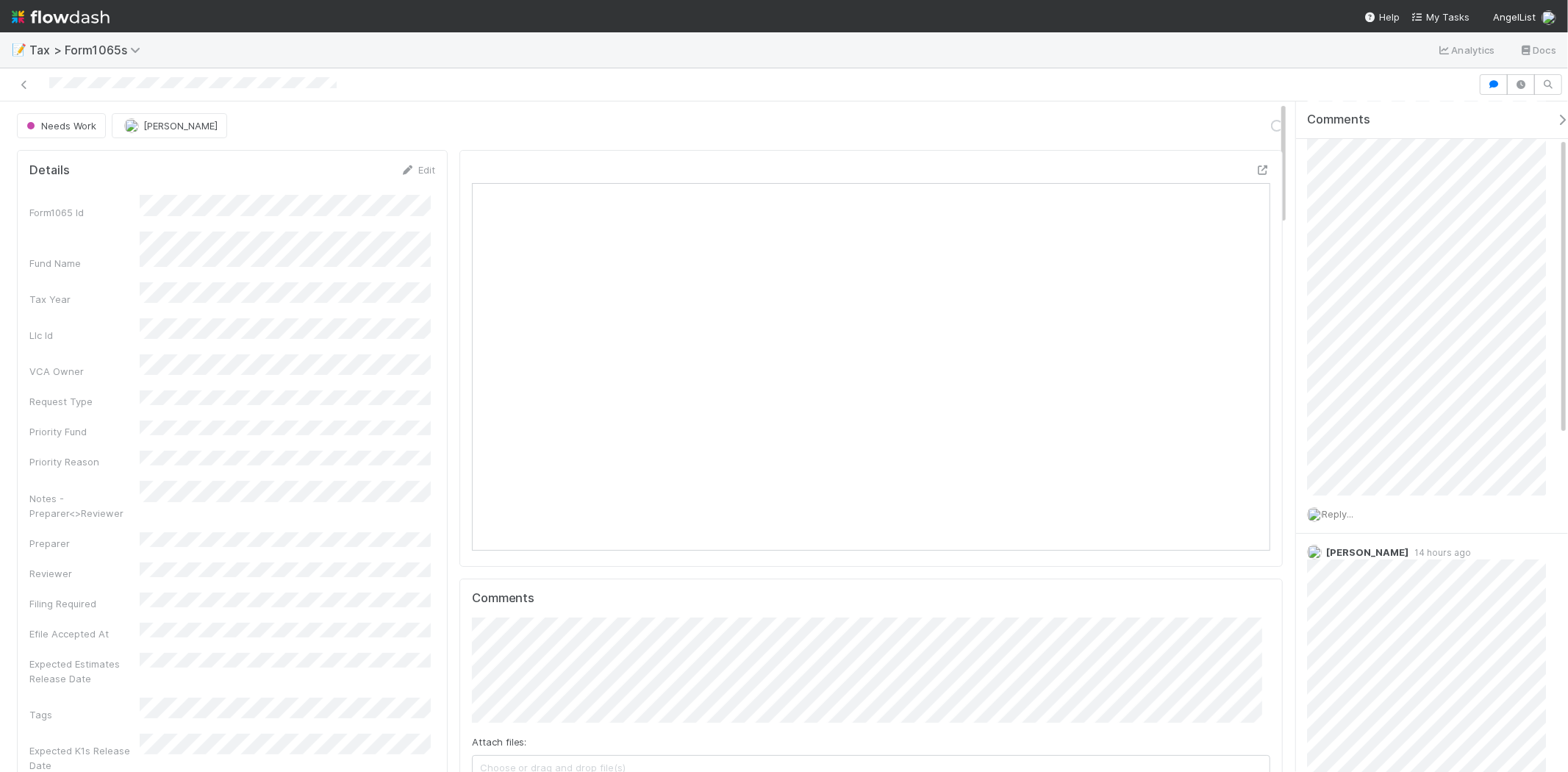
scroll to position [0, 0]
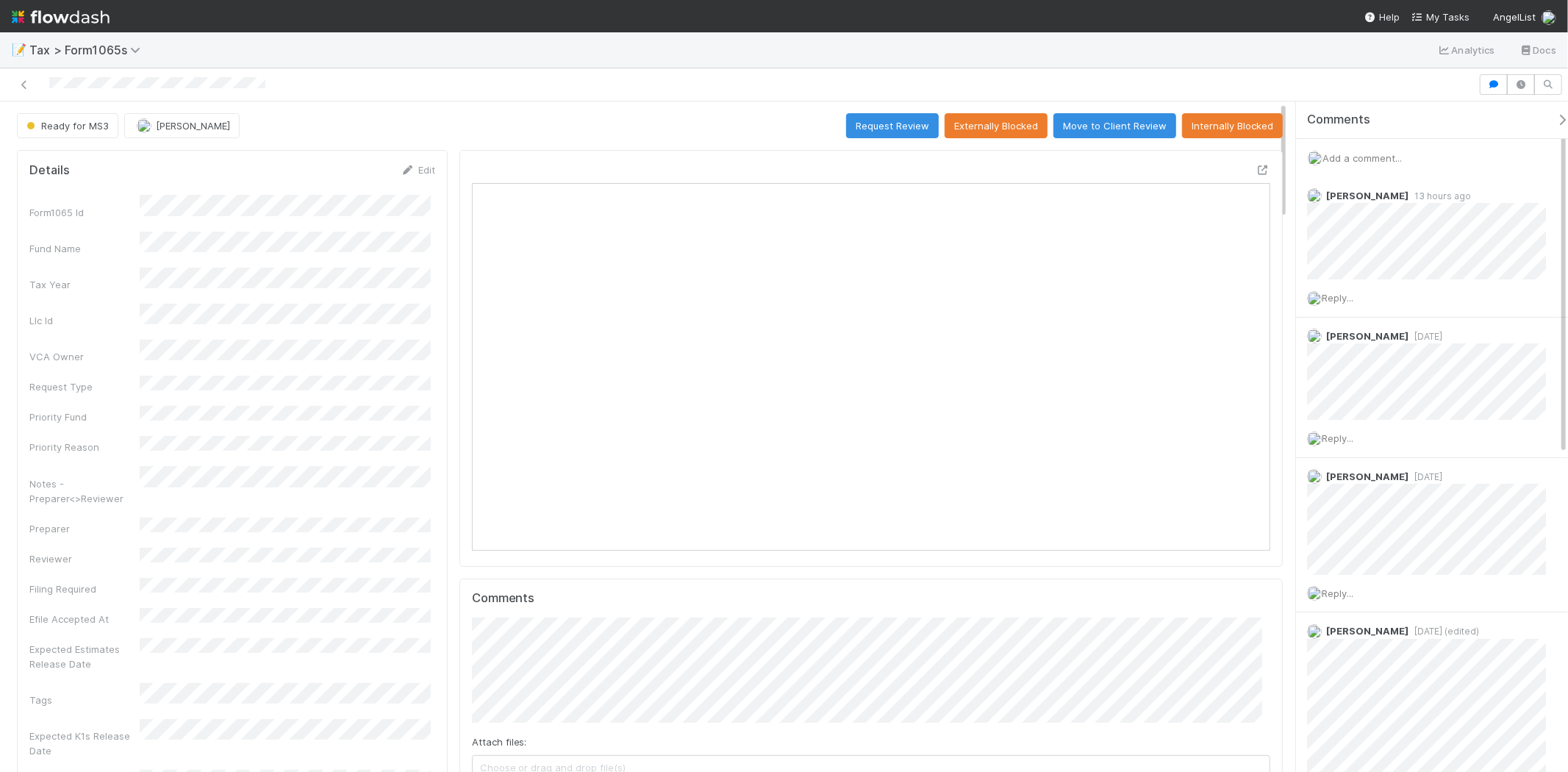
scroll to position [287, 388]
click at [1431, 145] on div "Add a comment..." at bounding box center [1438, 158] width 284 height 38
click at [1402, 157] on span "Add a comment..." at bounding box center [1362, 158] width 80 height 12
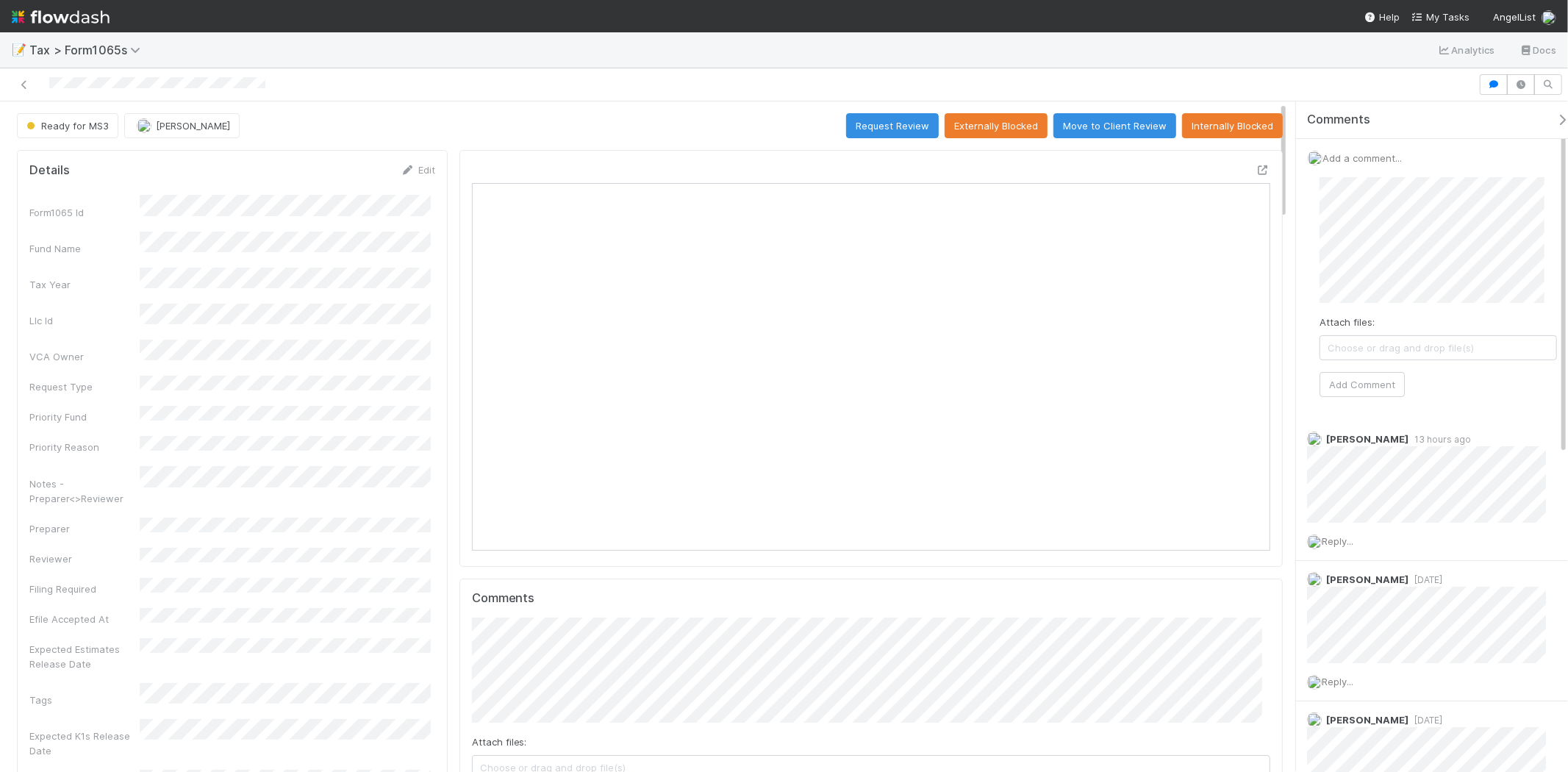
click at [1538, 267] on div "Add a comment... Attach files: Choose or drag and drop file(s) Add Comment" at bounding box center [1438, 280] width 284 height 283
click at [1446, 251] on span "Amy Gregorius" at bounding box center [1431, 255] width 74 height 12
click at [1383, 381] on button "Add Comment" at bounding box center [1363, 384] width 85 height 25
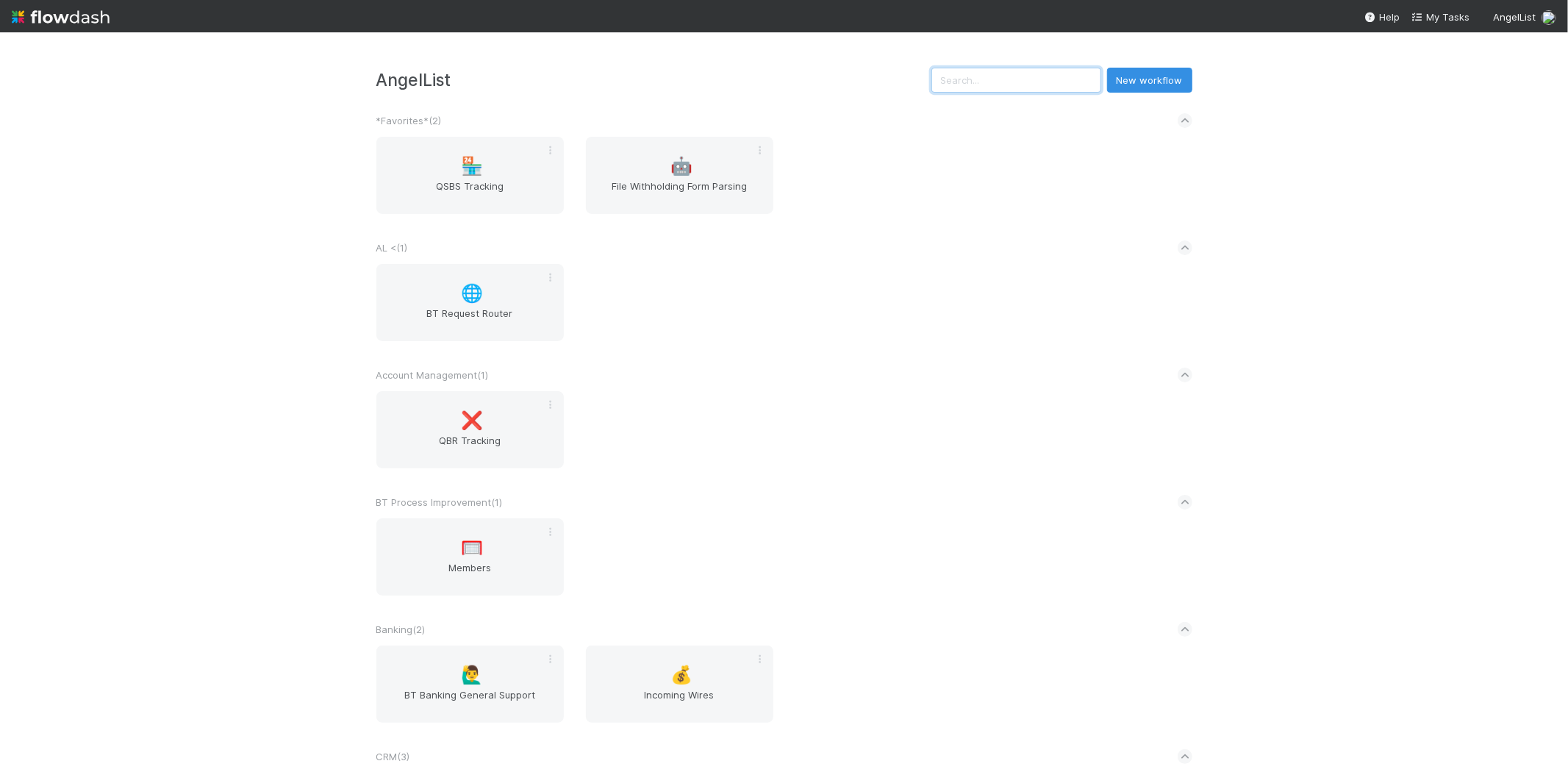
click at [1008, 81] on input "text" at bounding box center [1016, 80] width 170 height 25
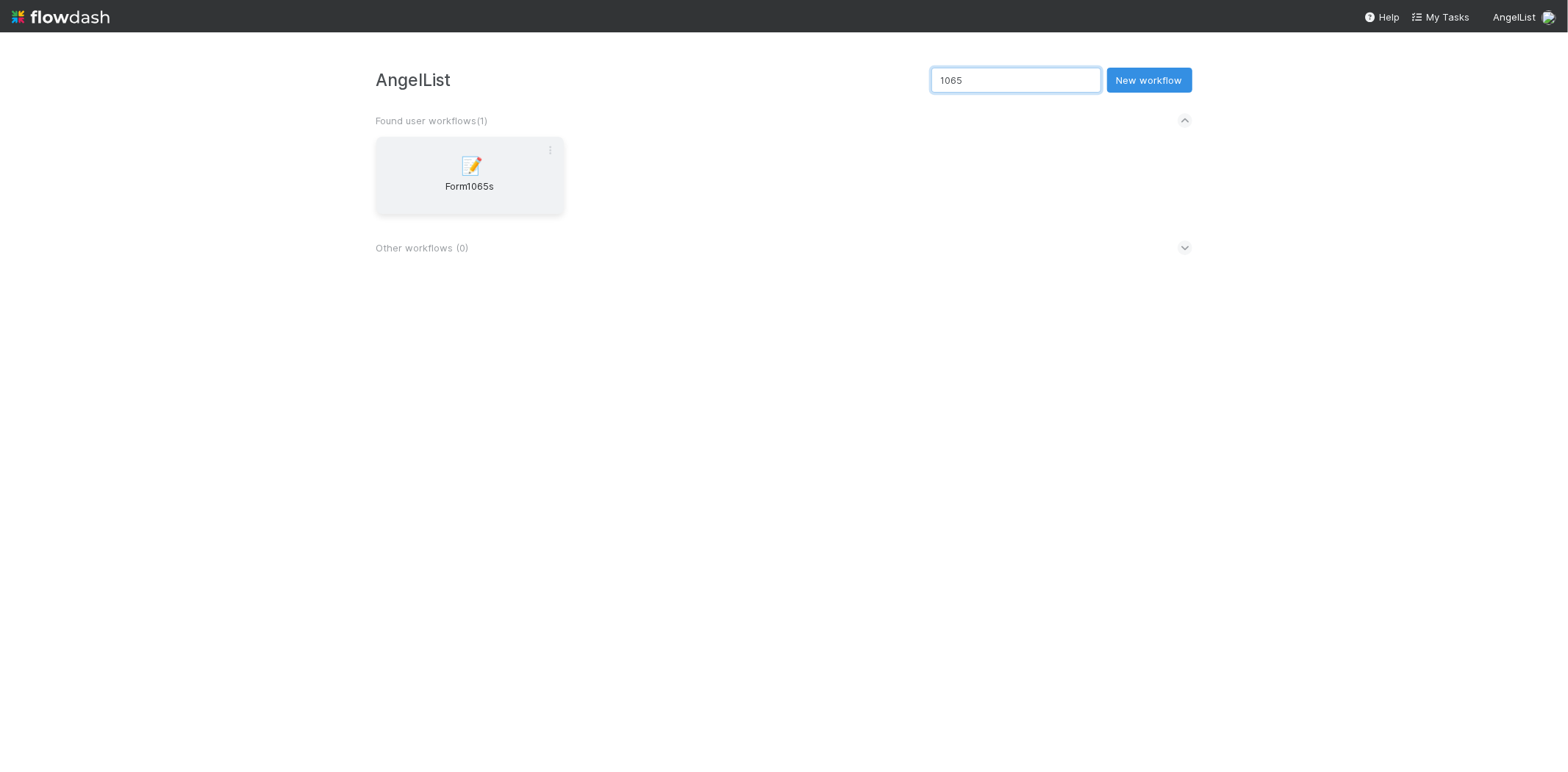
type input "1065"
click at [525, 175] on div "📝 Form1065s" at bounding box center [470, 175] width 188 height 77
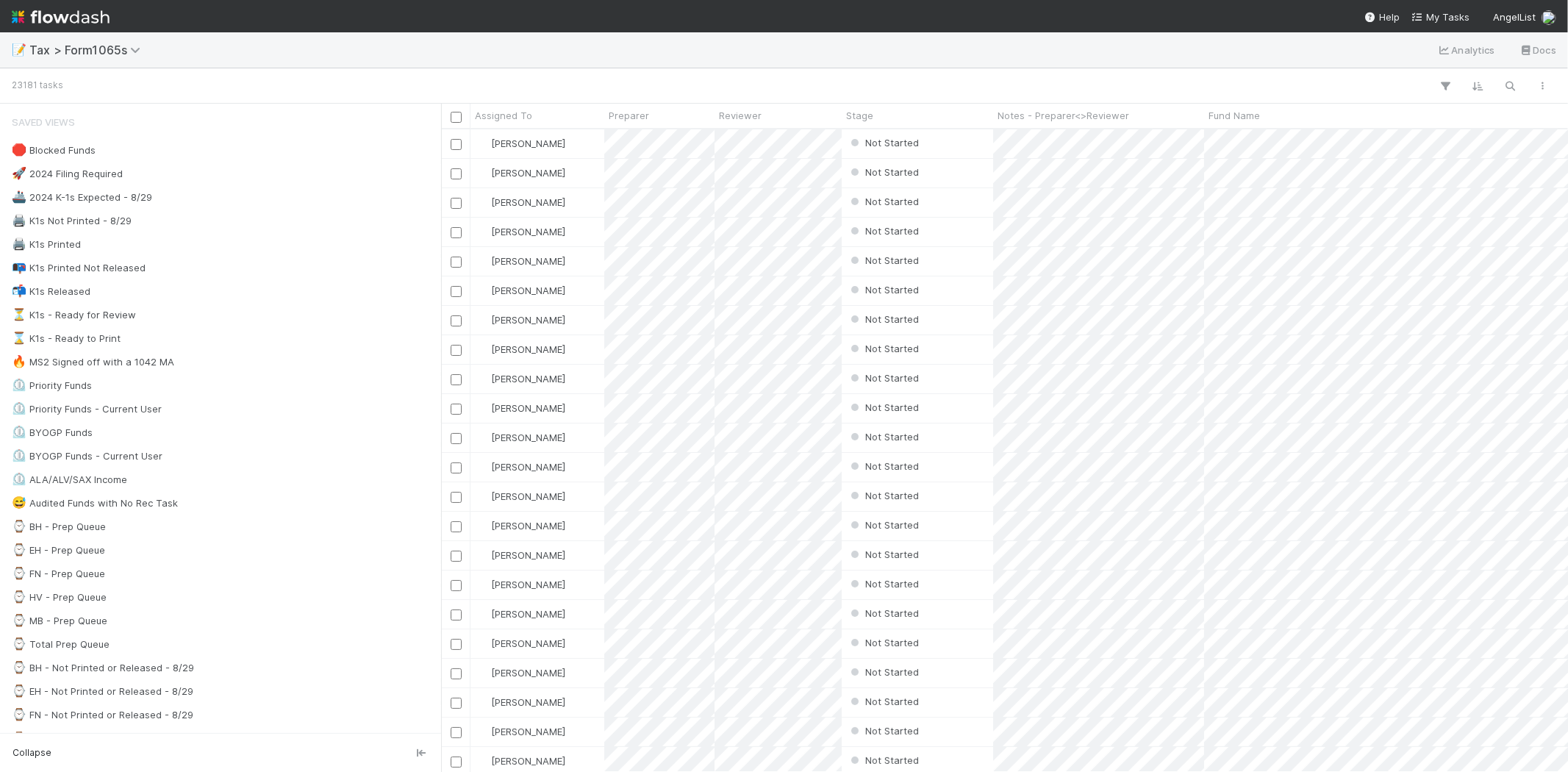
scroll to position [630, 1115]
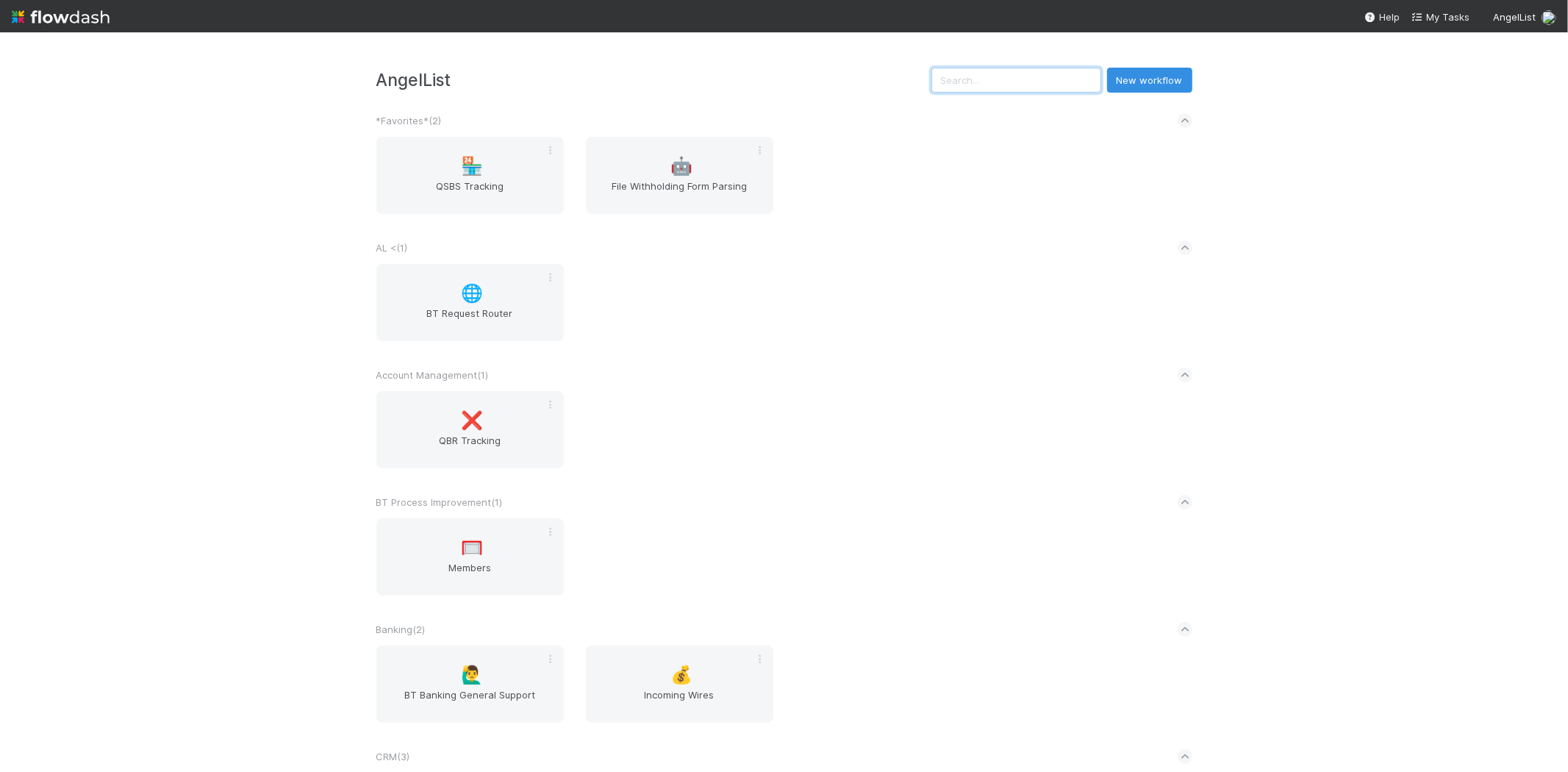
click at [1047, 84] on input "text" at bounding box center [1016, 80] width 170 height 25
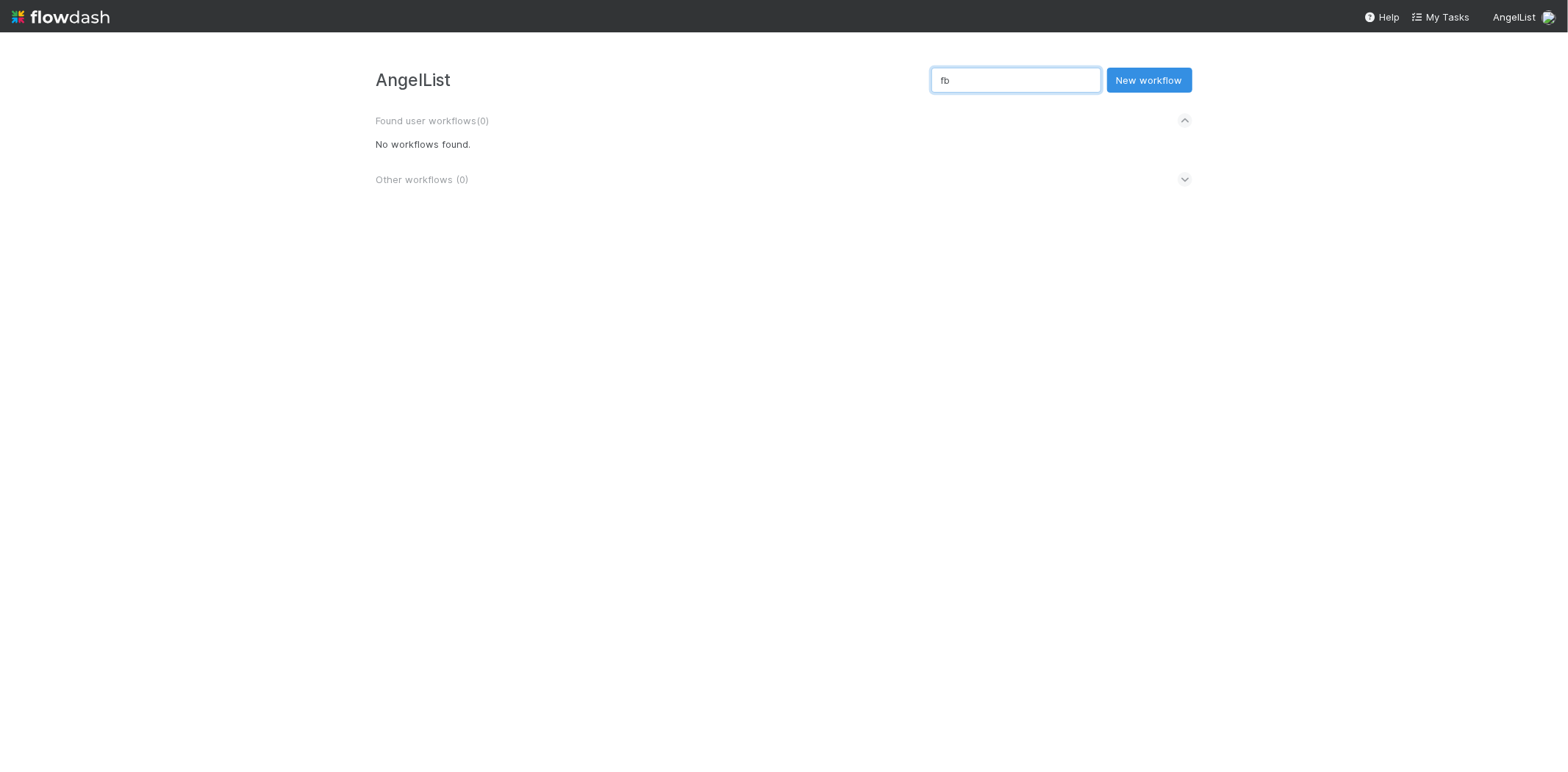
type input "f"
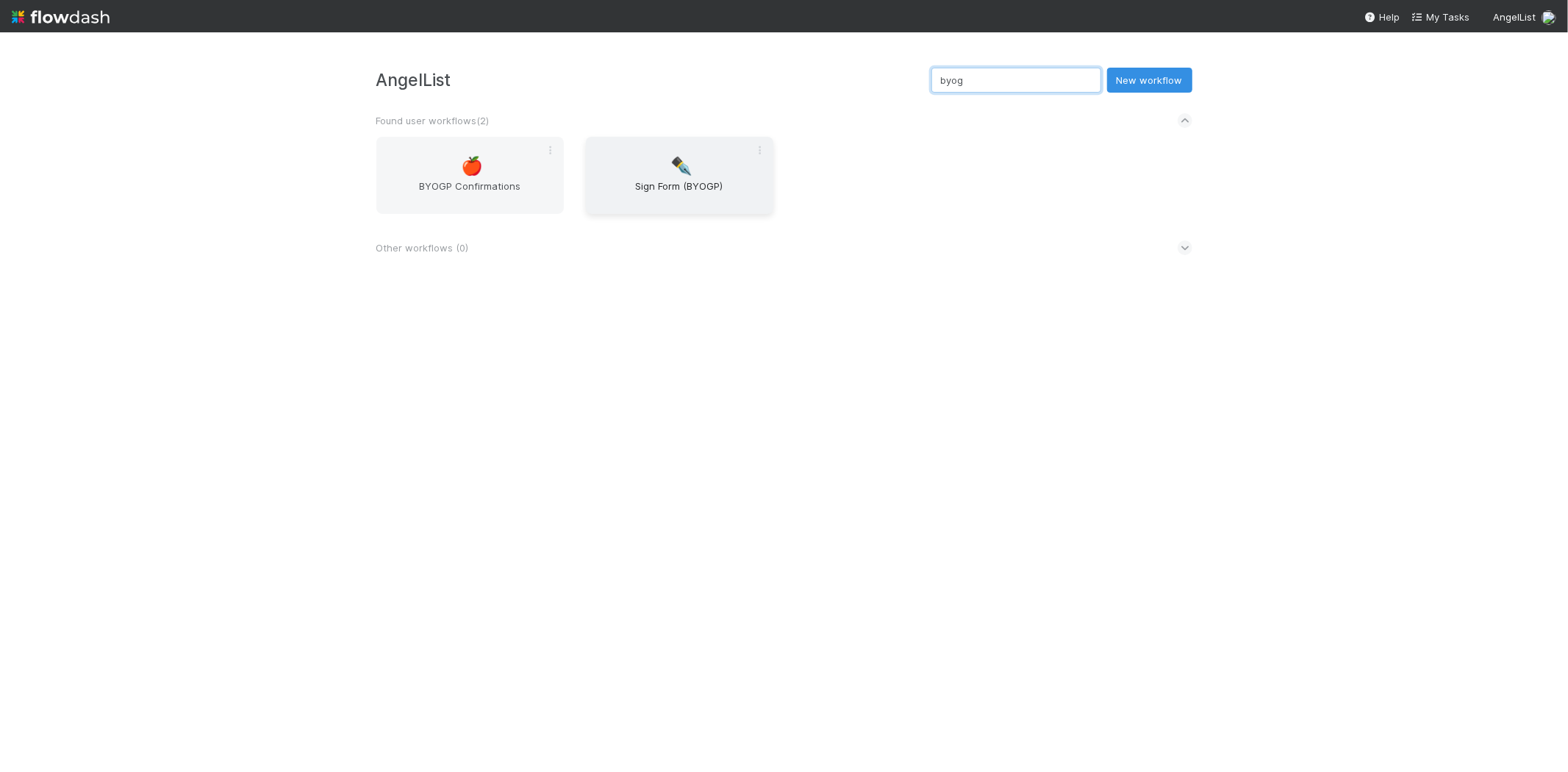
type input "byog"
click at [706, 193] on span "Sign Form (BYOGP)" at bounding box center [680, 193] width 176 height 30
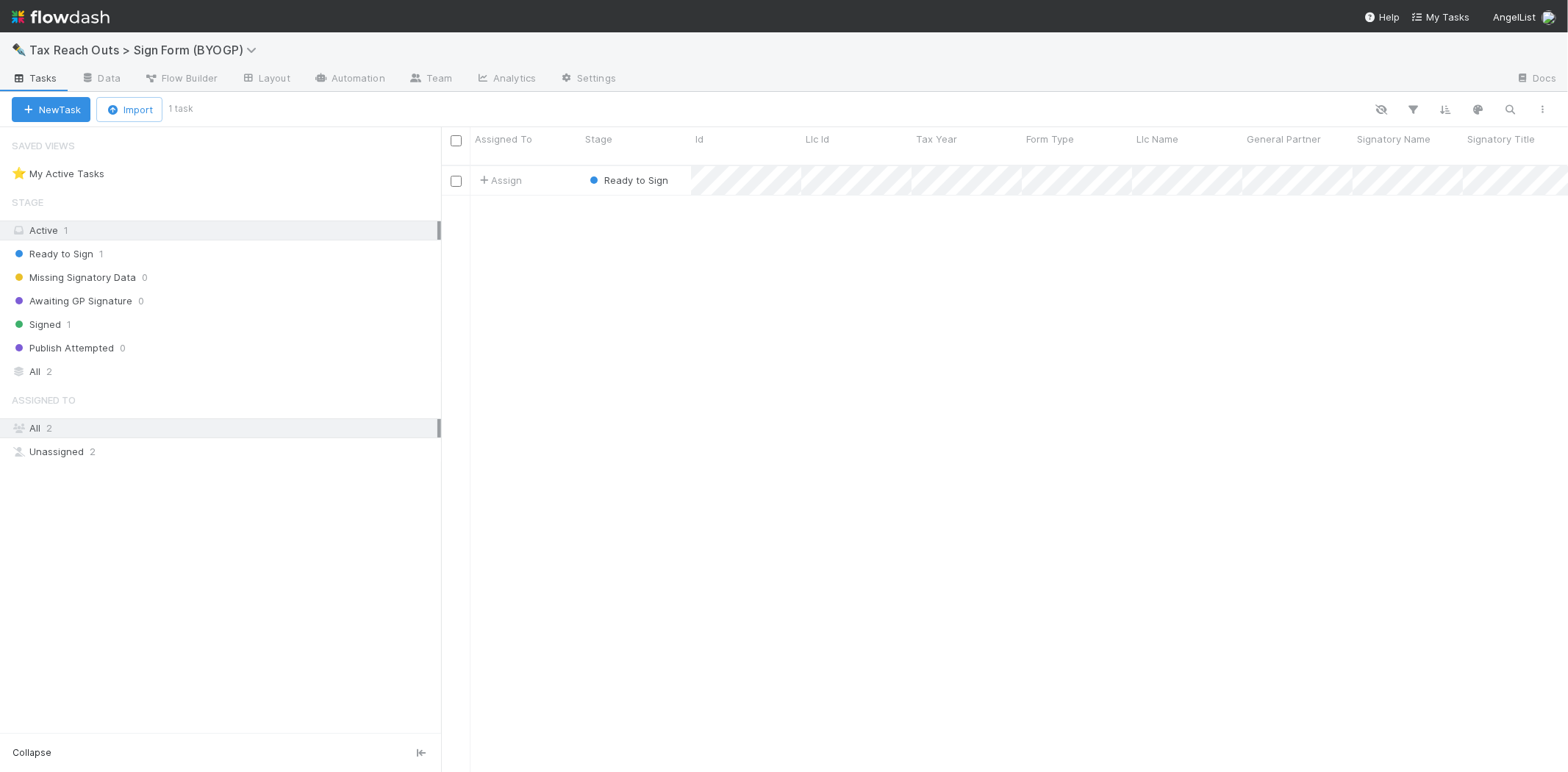
scroll to position [606, 1115]
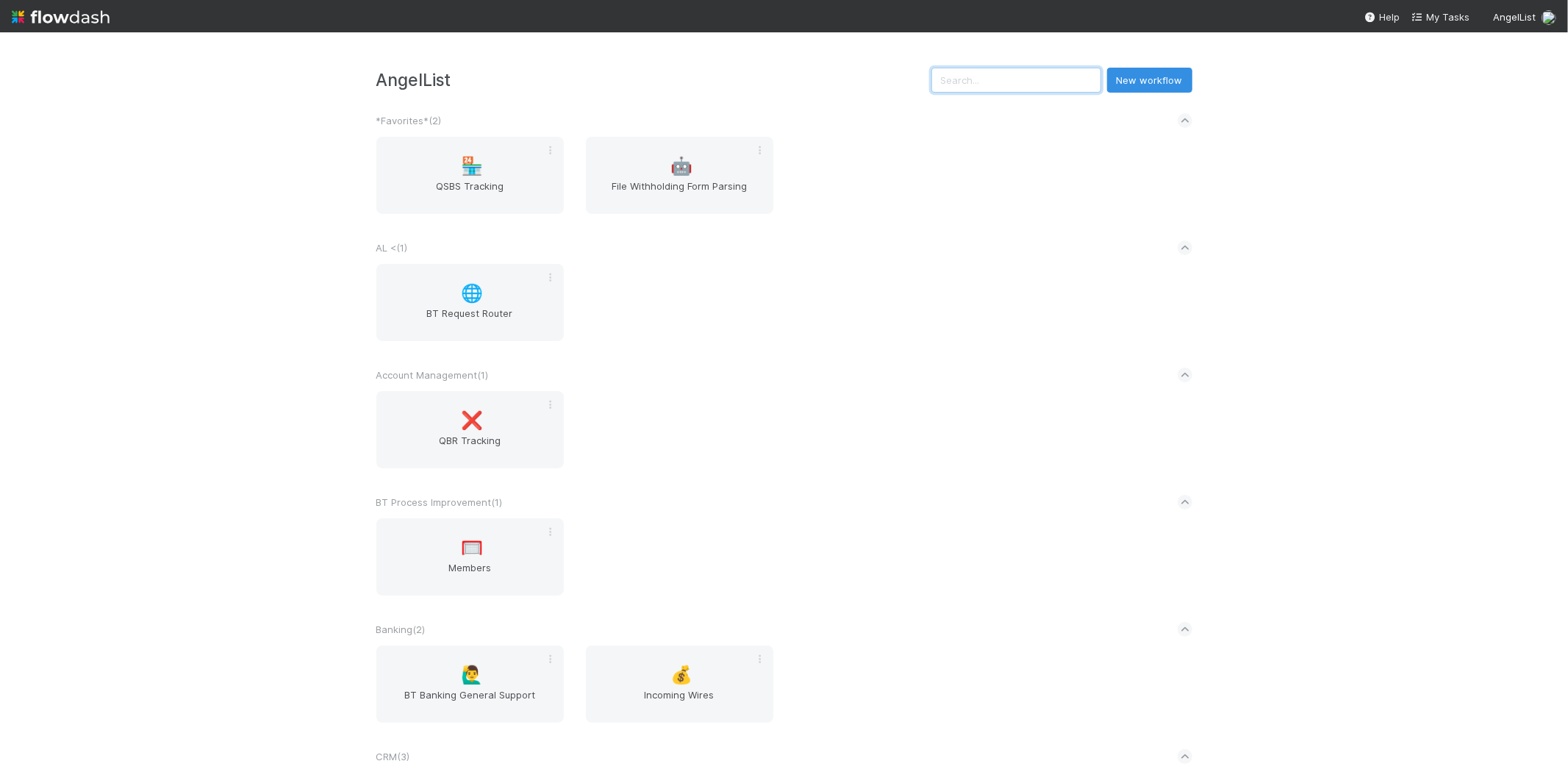
click at [1009, 77] on input "text" at bounding box center [1016, 80] width 170 height 25
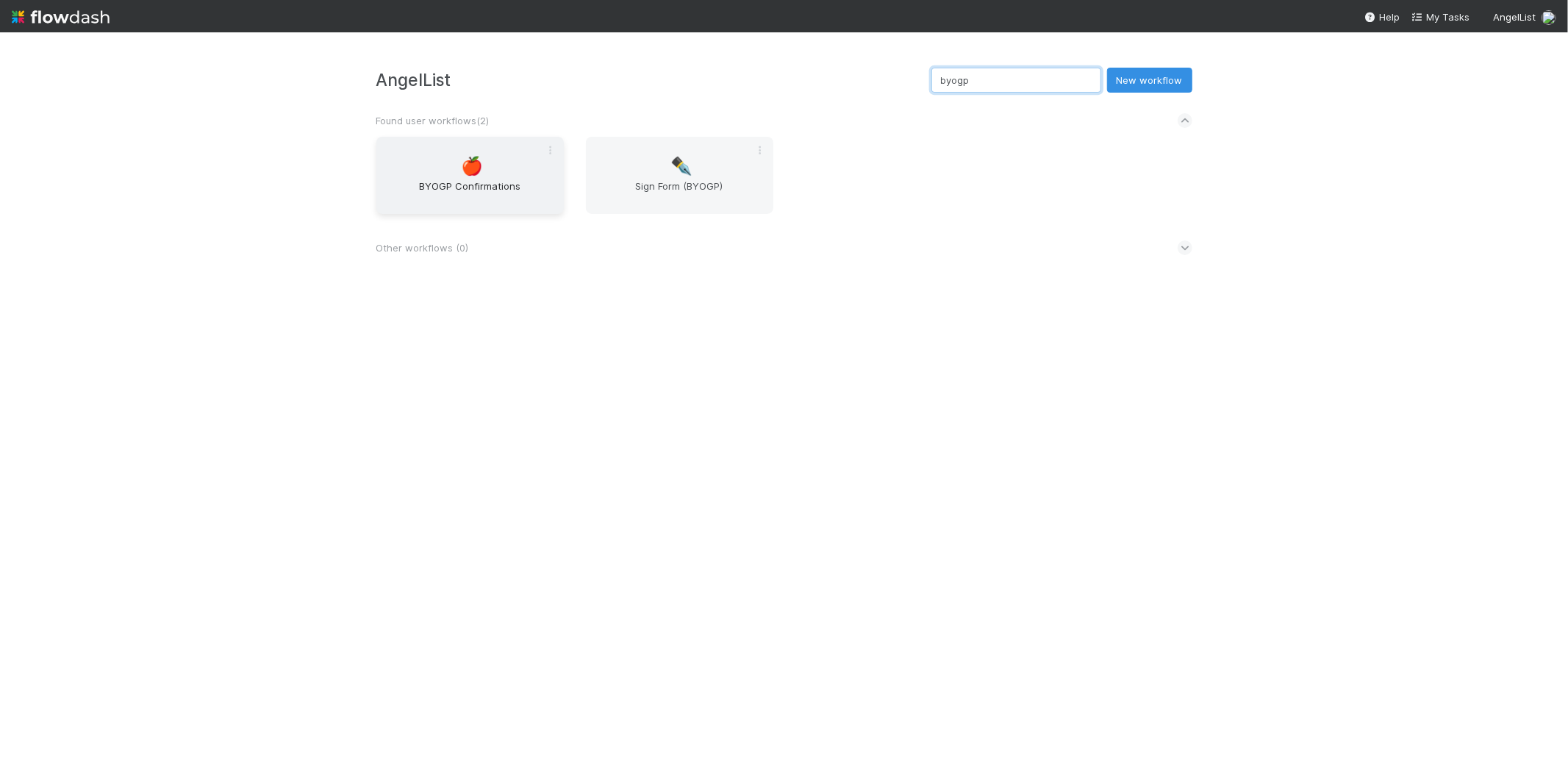
type input "byogp"
click at [469, 138] on div "🍎 BYOGP Confirmations" at bounding box center [470, 175] width 188 height 77
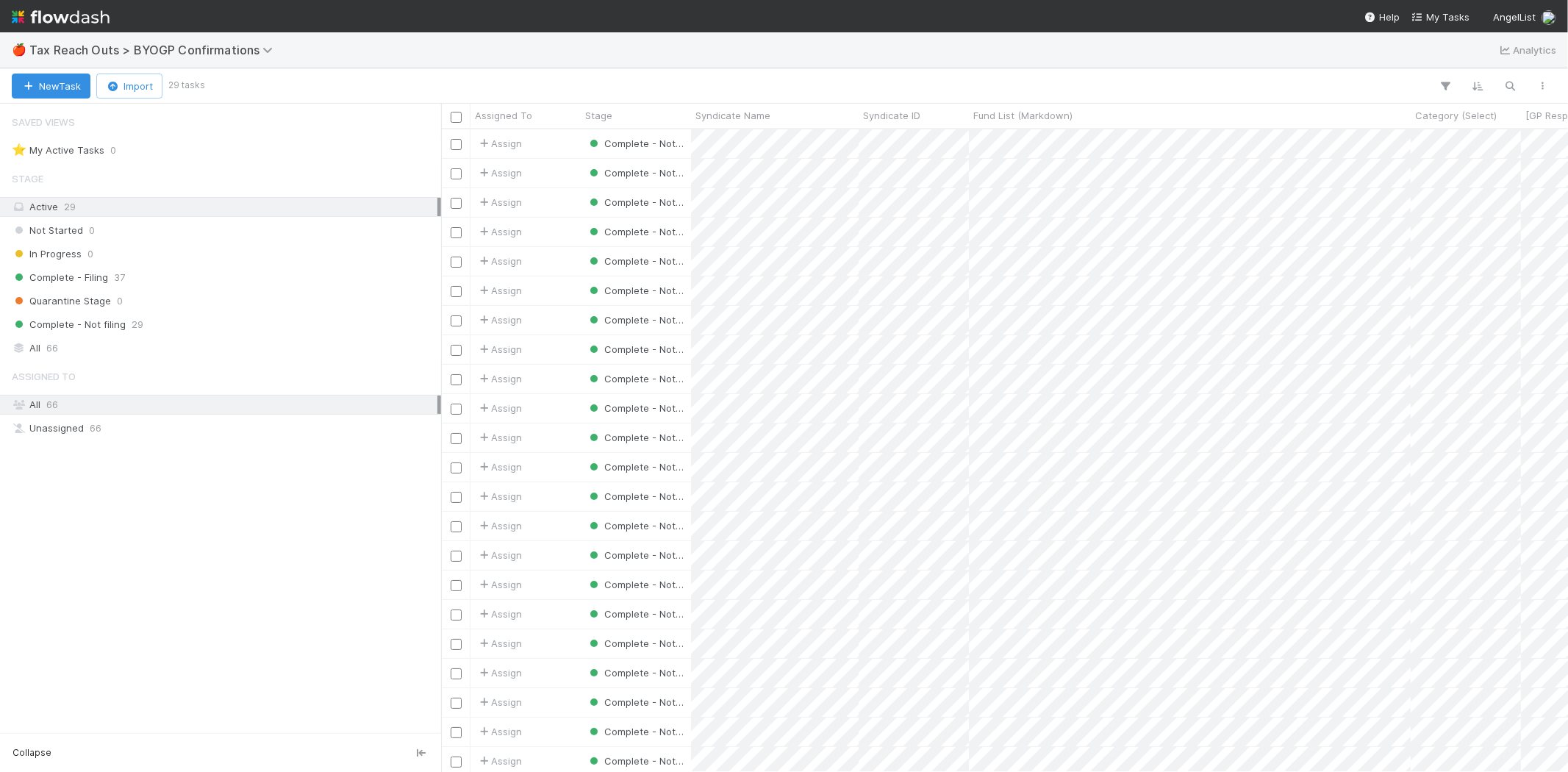
scroll to position [630, 1115]
click at [93, 357] on div "All 66" at bounding box center [225, 348] width 426 height 19
click at [1506, 81] on icon "button" at bounding box center [1511, 86] width 14 height 13
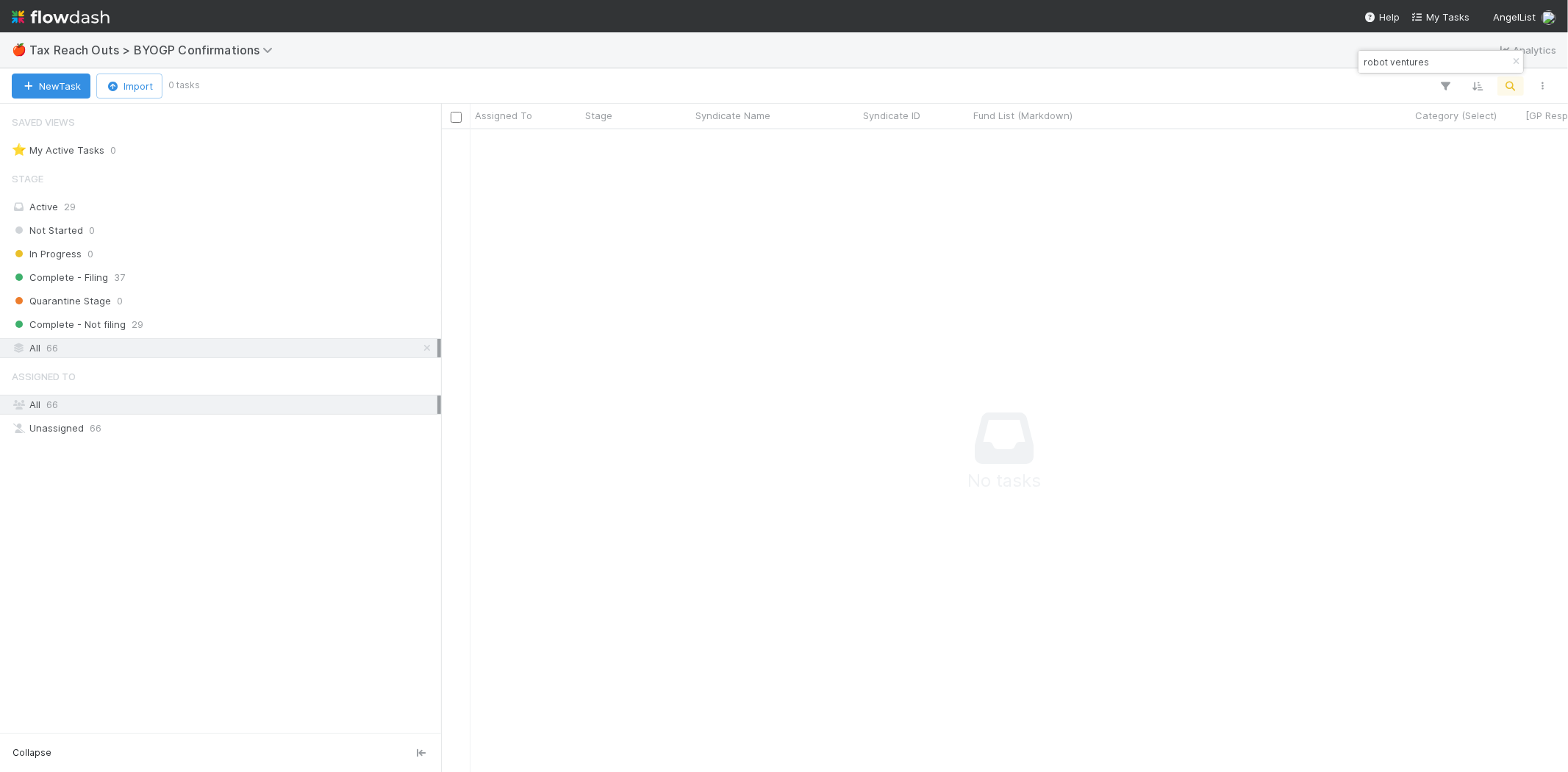
scroll to position [618, 1103]
drag, startPoint x: 1440, startPoint y: 64, endPoint x: 1314, endPoint y: 66, distance: 126.0
click at [1314, 66] on body "🍎 Tax Reach Outs > BYOGP Confirmations Analytics New Task Import 0 tasks Assign…" at bounding box center [784, 386] width 1568 height 772
drag, startPoint x: 1450, startPoint y: 67, endPoint x: 1375, endPoint y: 67, distance: 75.0
click at [1375, 67] on input "robot ventures" at bounding box center [1434, 62] width 147 height 18
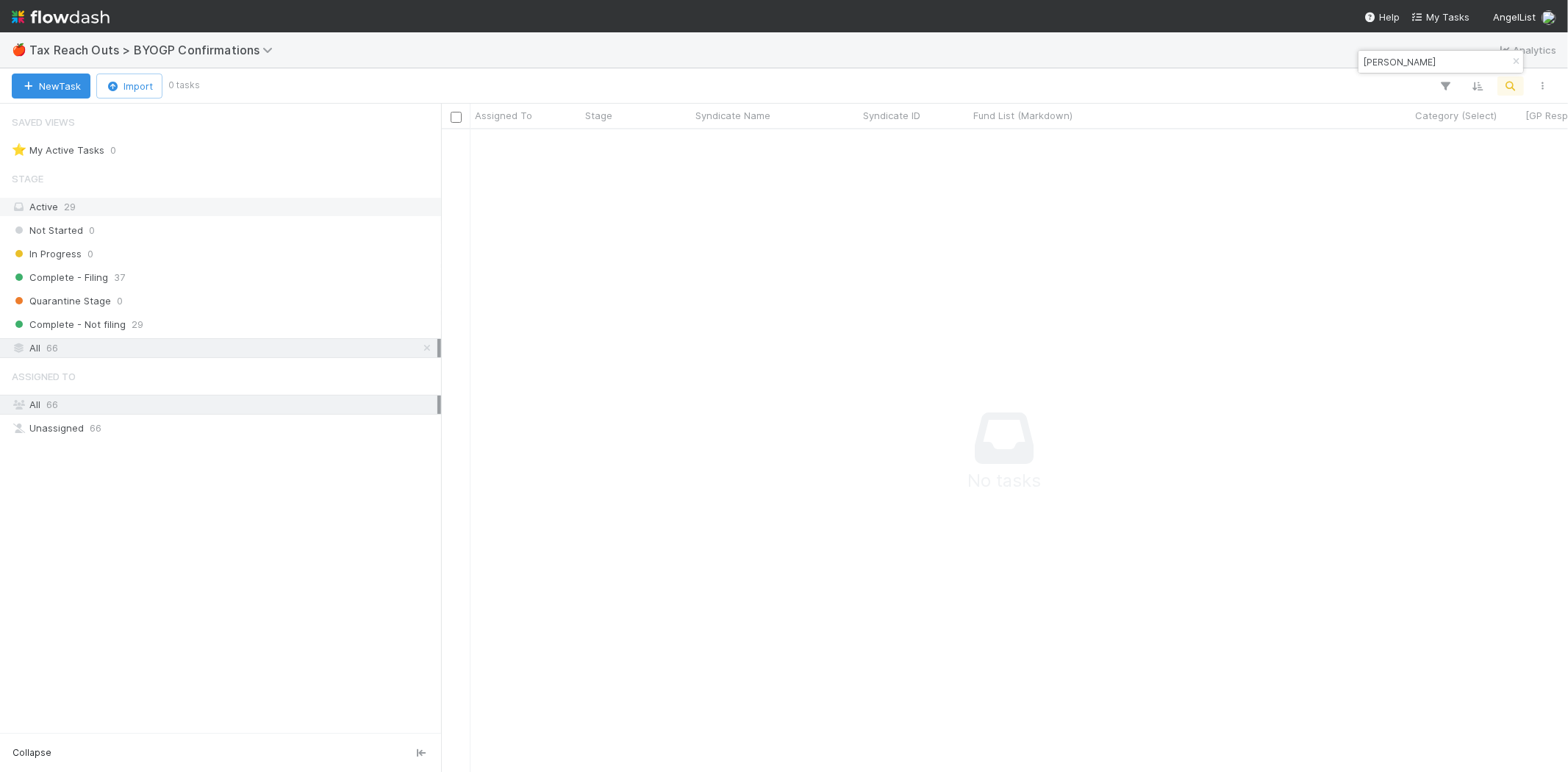
type input "[PERSON_NAME]"
click at [87, 210] on div "Active 29" at bounding box center [225, 207] width 426 height 19
click at [68, 355] on div "All 66" at bounding box center [225, 348] width 426 height 19
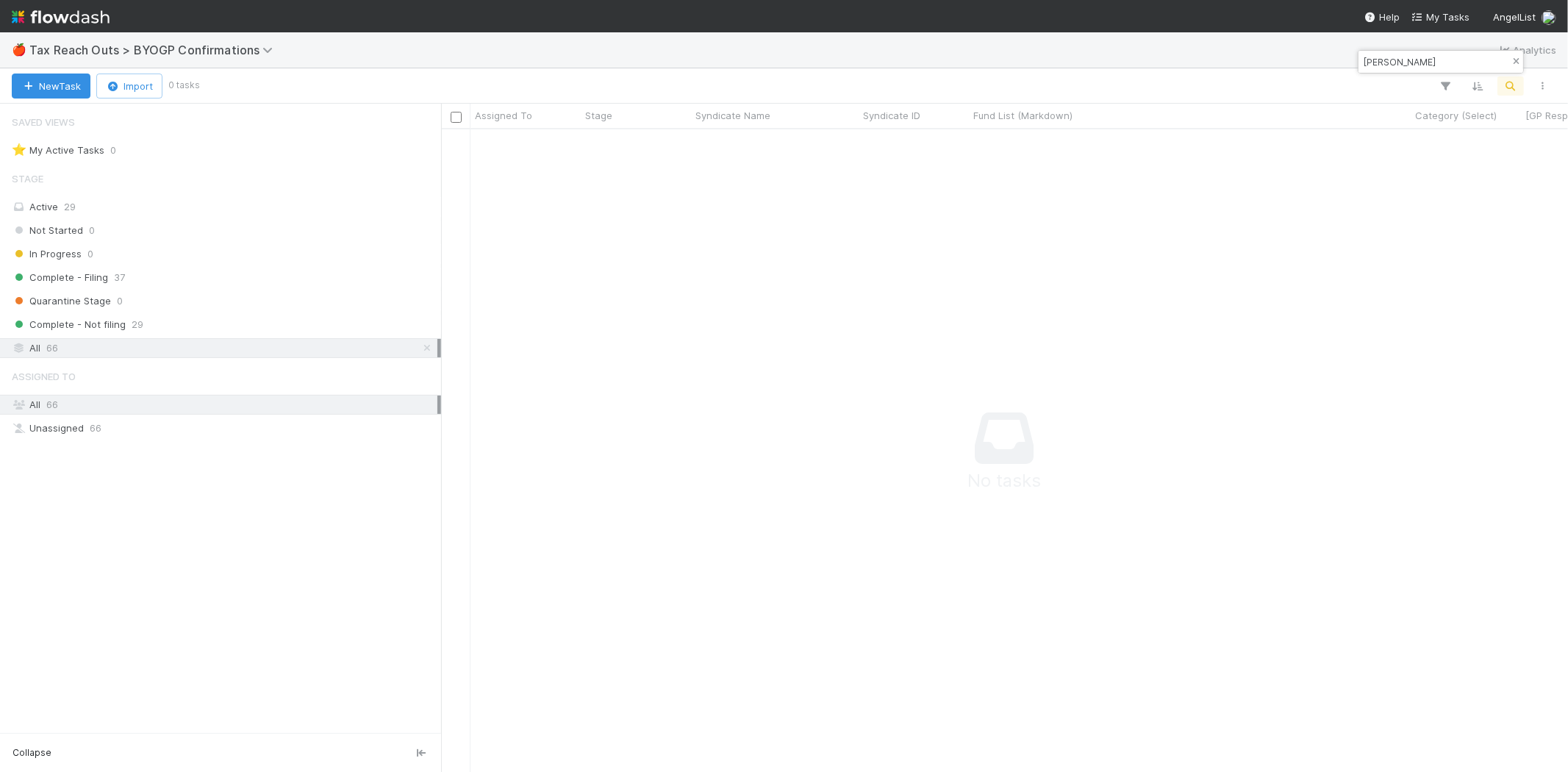
click at [1522, 55] on button "button" at bounding box center [1516, 62] width 16 height 18
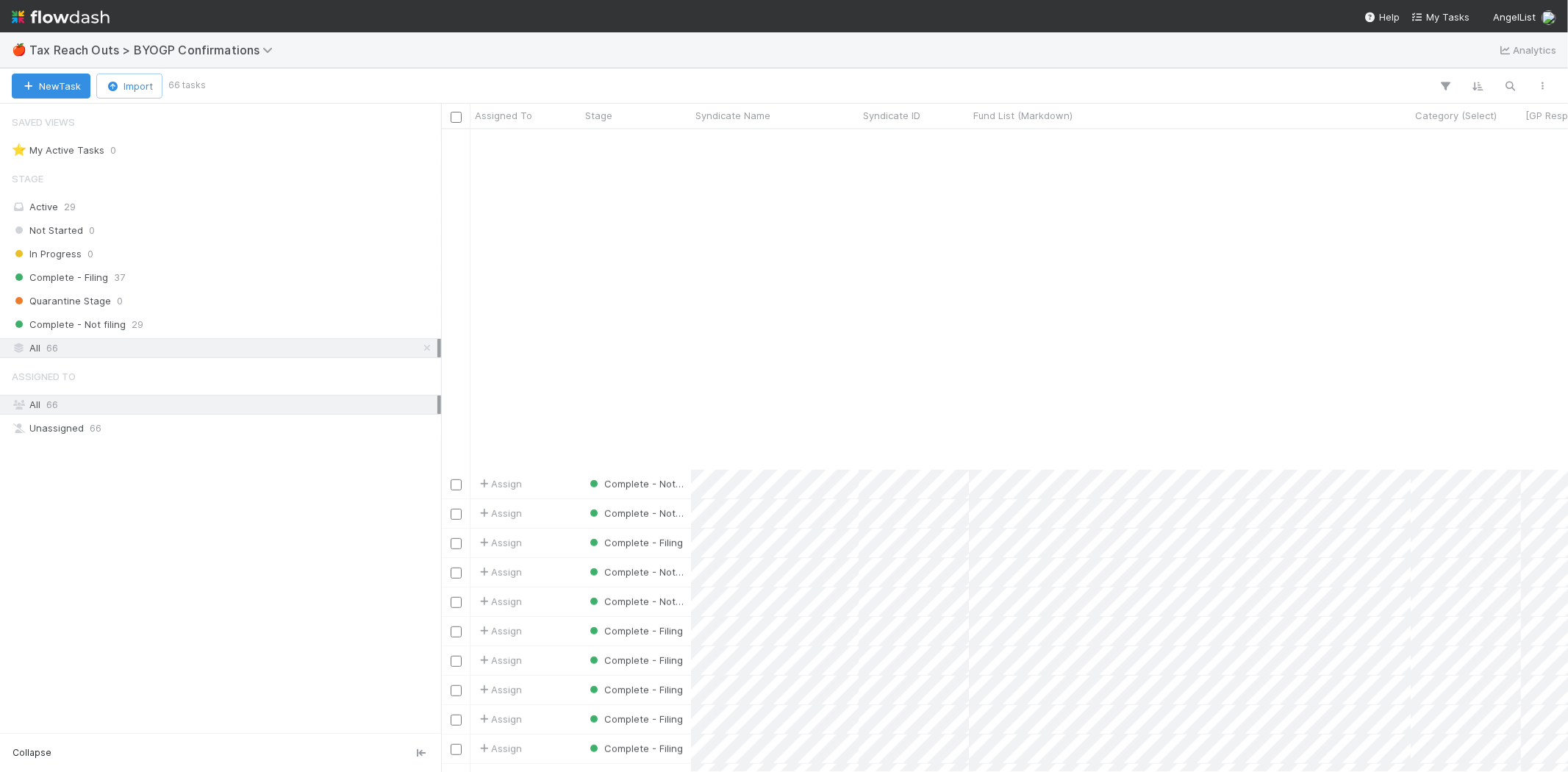
scroll to position [980, 0]
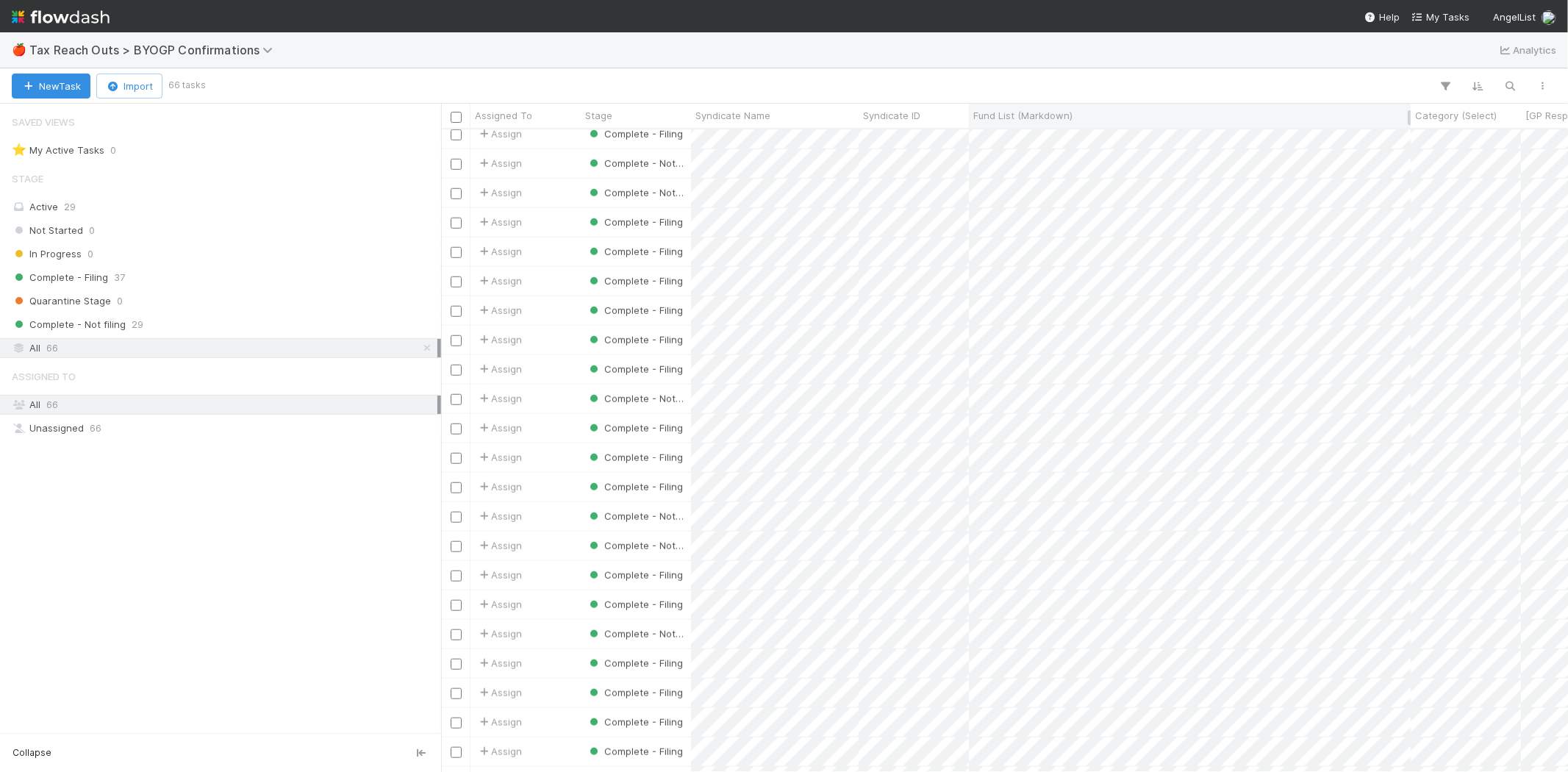
click at [1053, 114] on span "Fund List (Markdown)" at bounding box center [1023, 115] width 99 height 14
click at [1053, 138] on div "Sort A → Z" at bounding box center [1058, 142] width 168 height 22
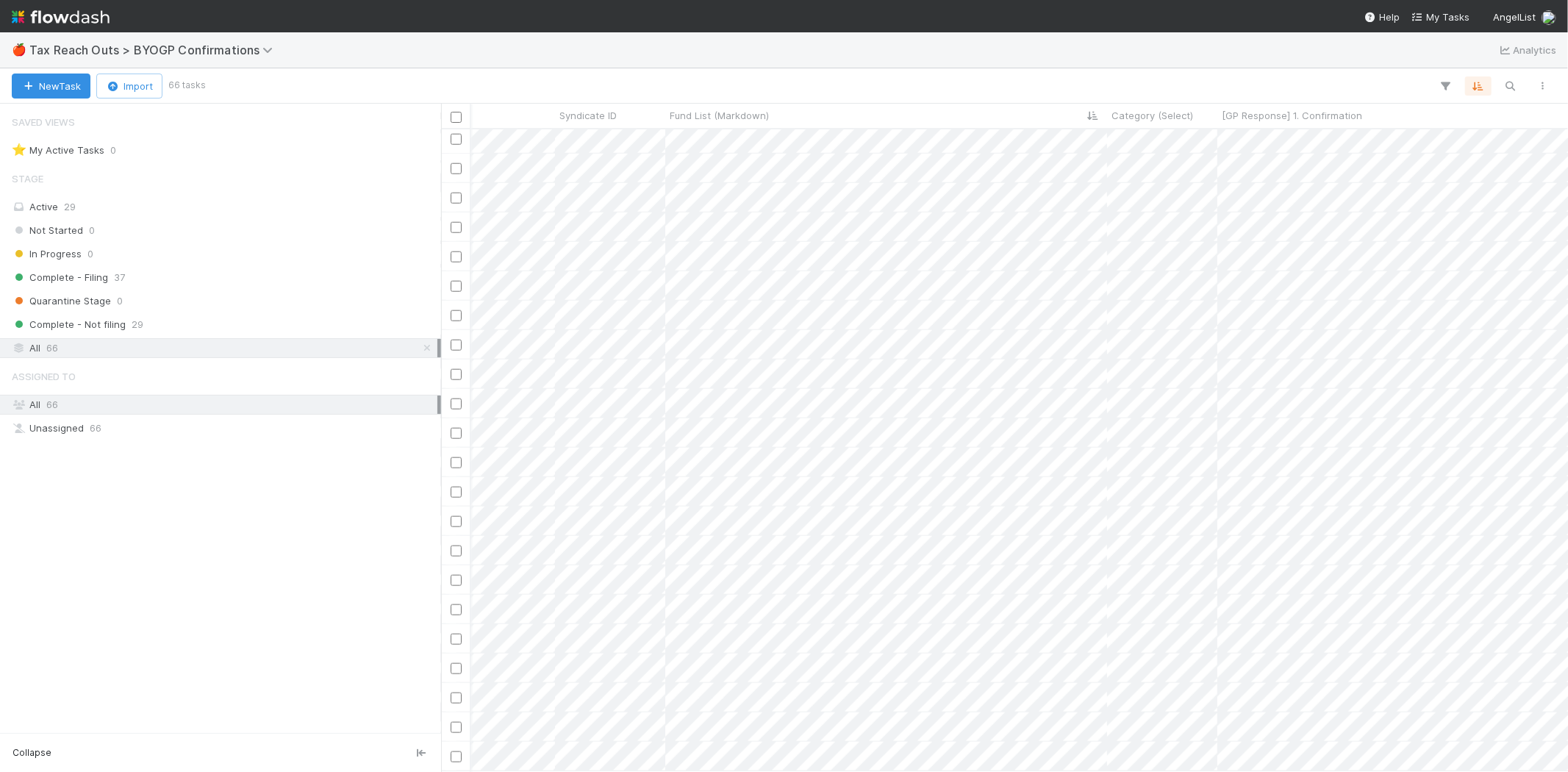
scroll to position [0, 0]
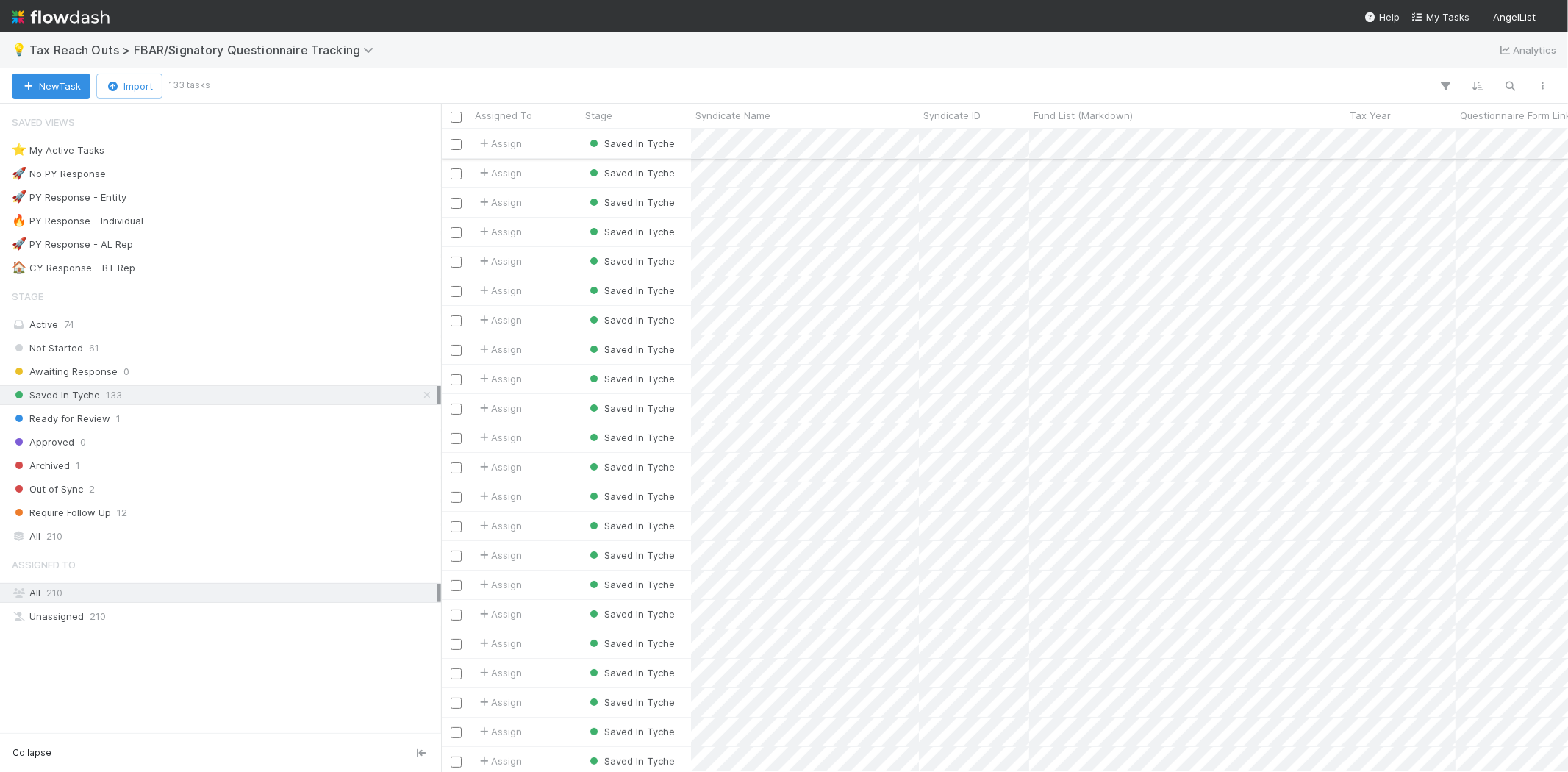
scroll to position [630, 1115]
click at [116, 545] on div "All 210" at bounding box center [225, 536] width 426 height 19
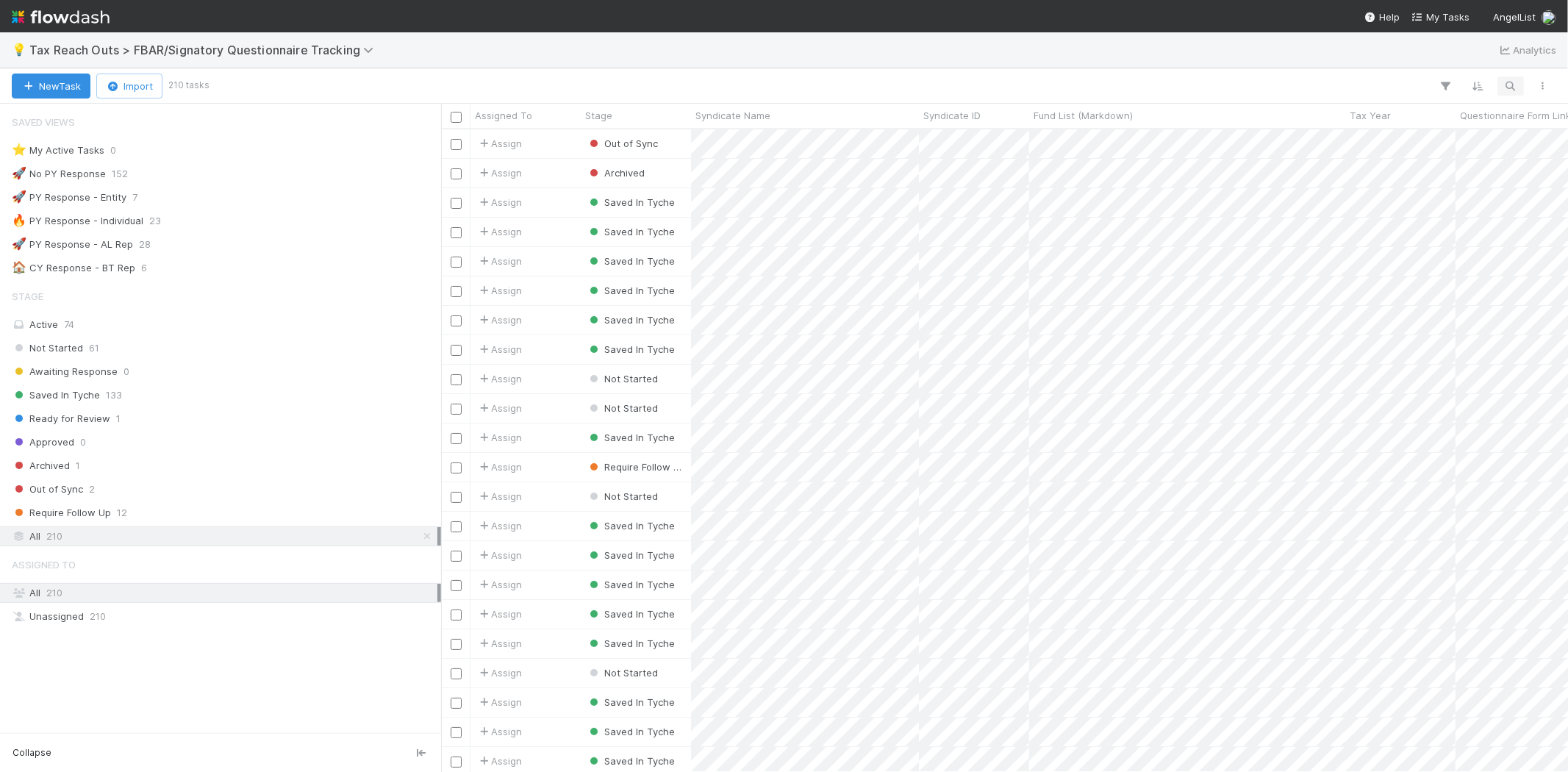
scroll to position [630, 1115]
click at [1516, 85] on icon "button" at bounding box center [1511, 86] width 14 height 13
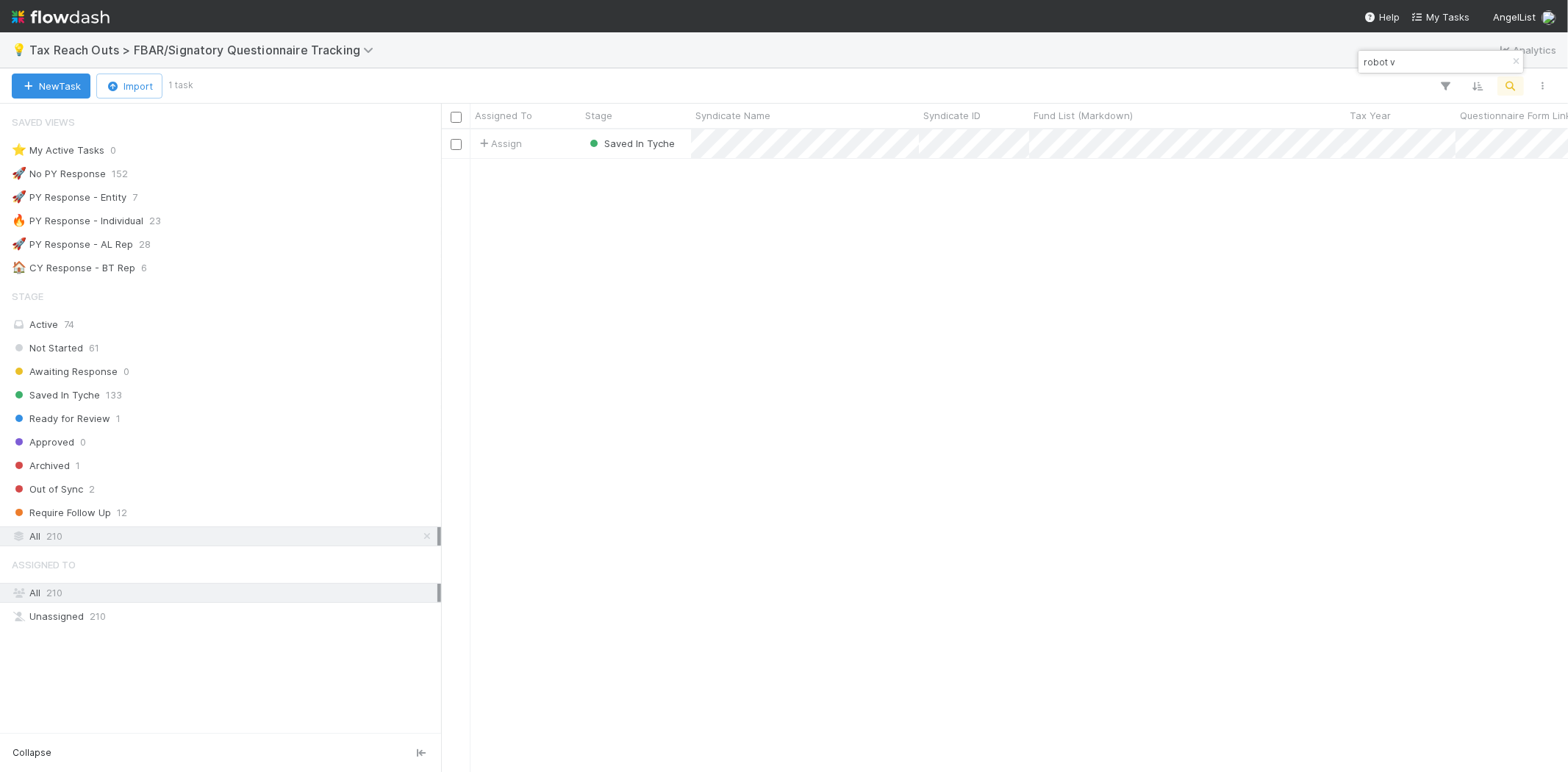
type input "robot v"
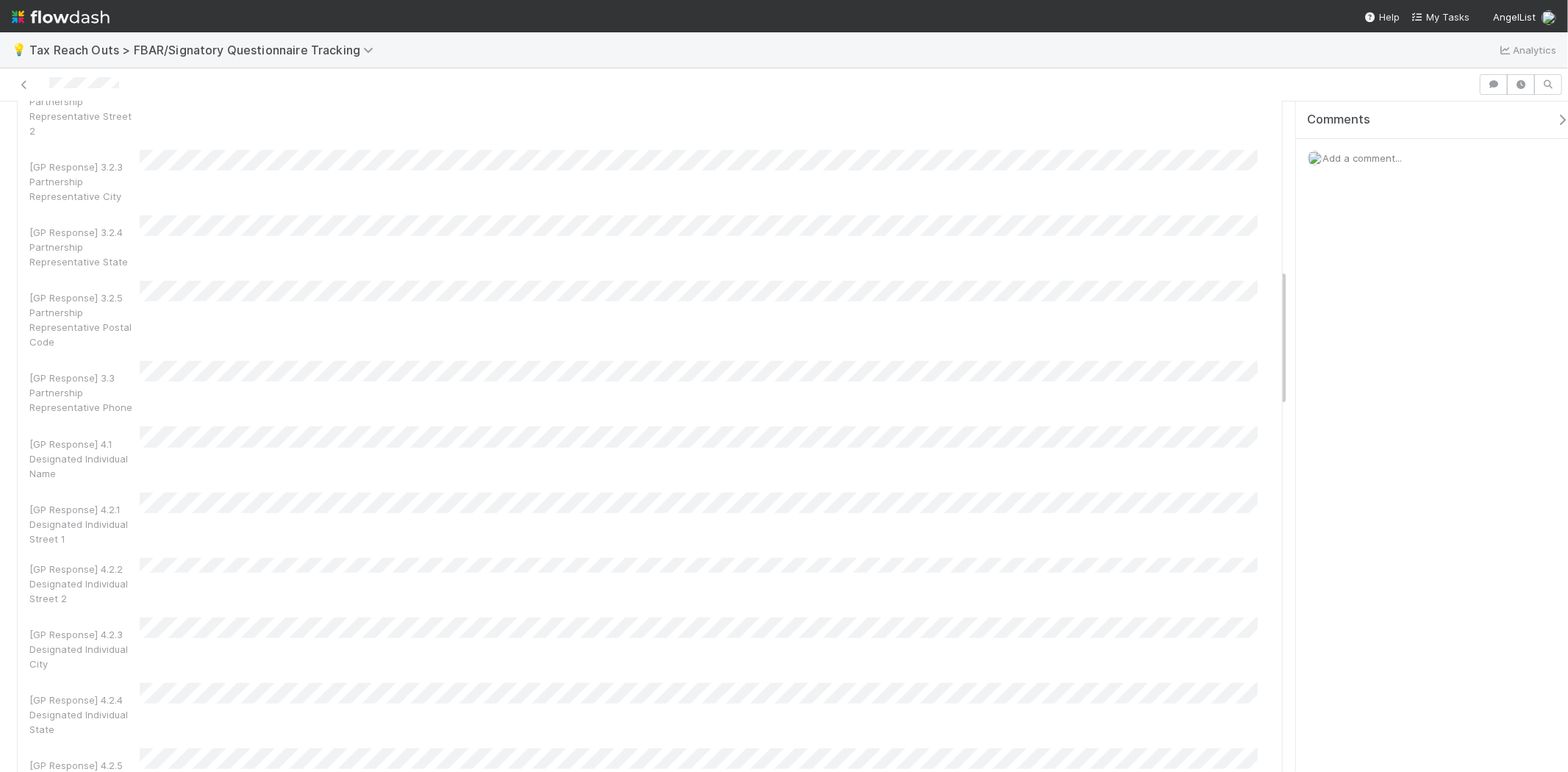
scroll to position [735, 0]
drag, startPoint x: 52, startPoint y: 18, endPoint x: 129, endPoint y: 31, distance: 78.1
click at [52, 18] on img at bounding box center [60, 16] width 97 height 25
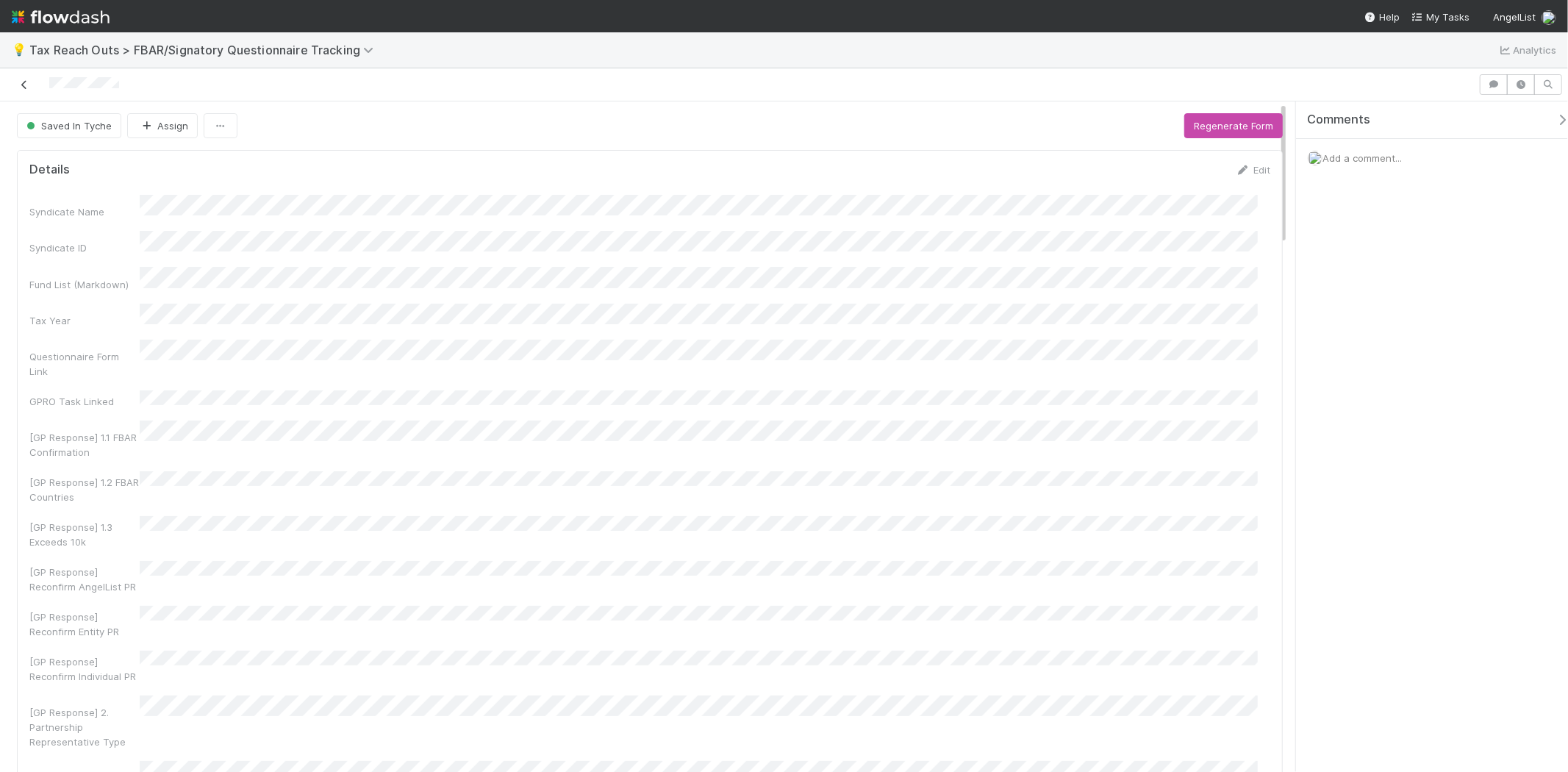
click at [23, 78] on link at bounding box center [24, 85] width 14 height 14
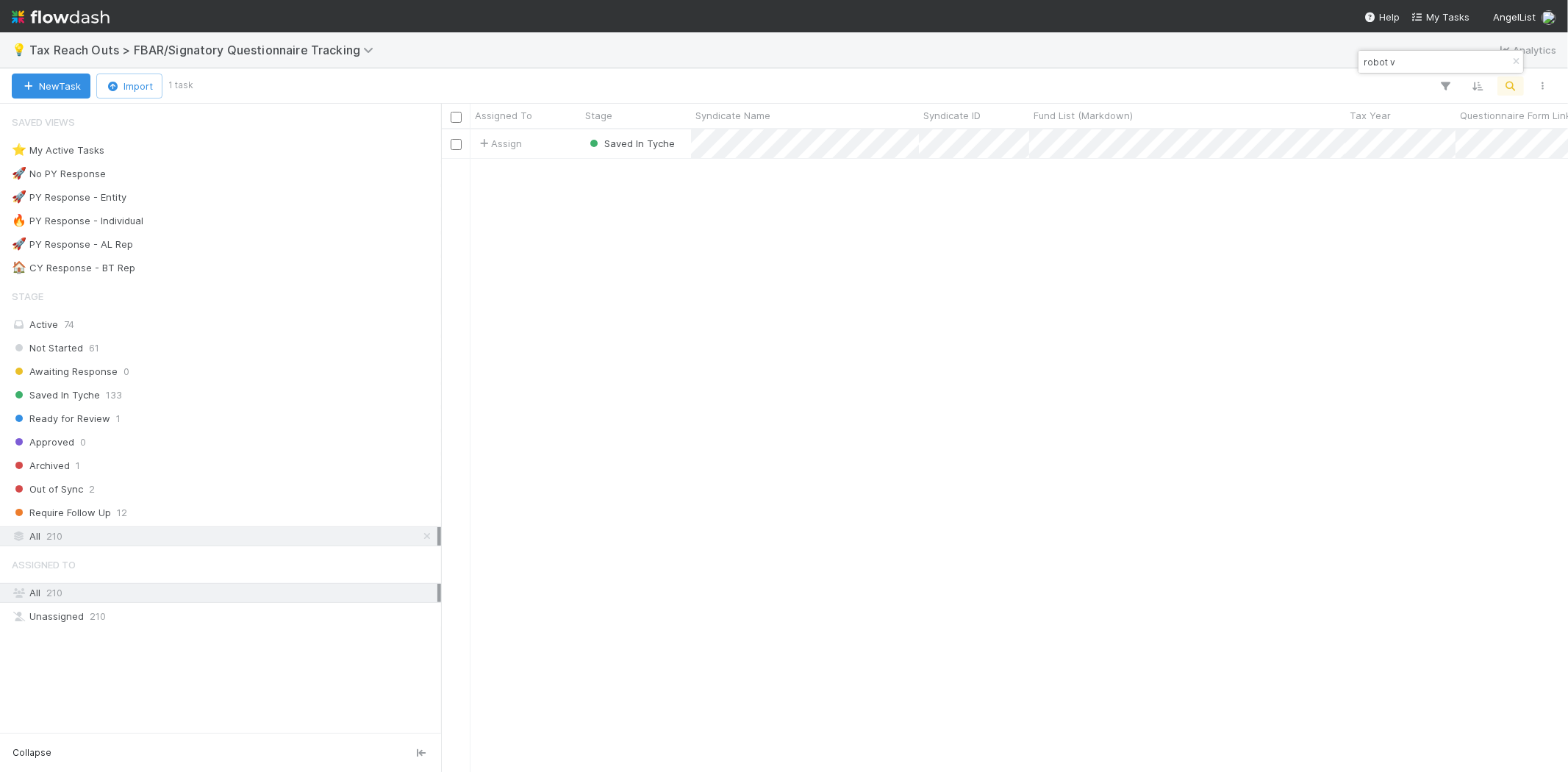
scroll to position [630, 1115]
click at [1513, 62] on icon "button" at bounding box center [1516, 61] width 14 height 9
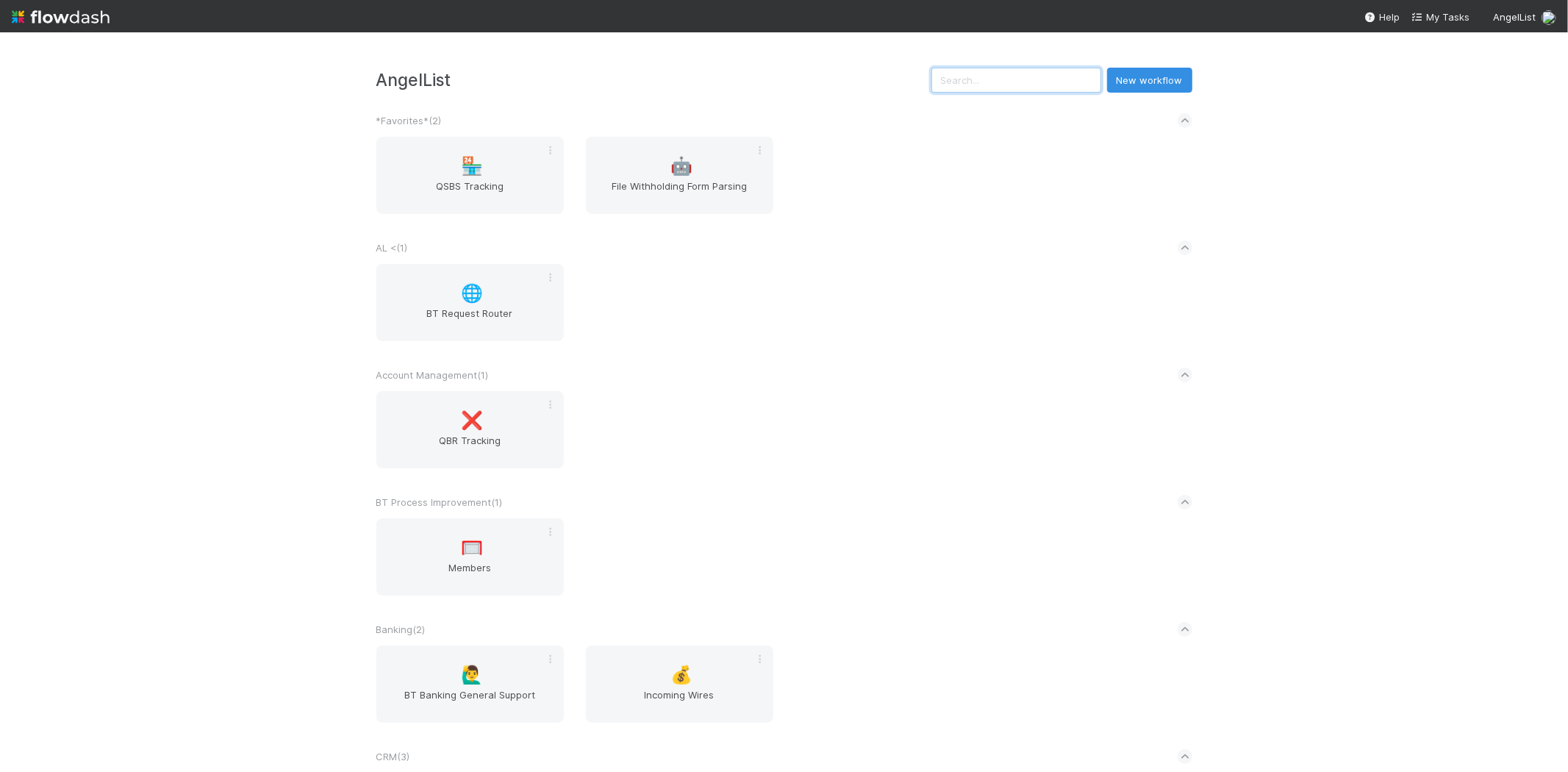
click at [1075, 77] on input "text" at bounding box center [1016, 80] width 170 height 25
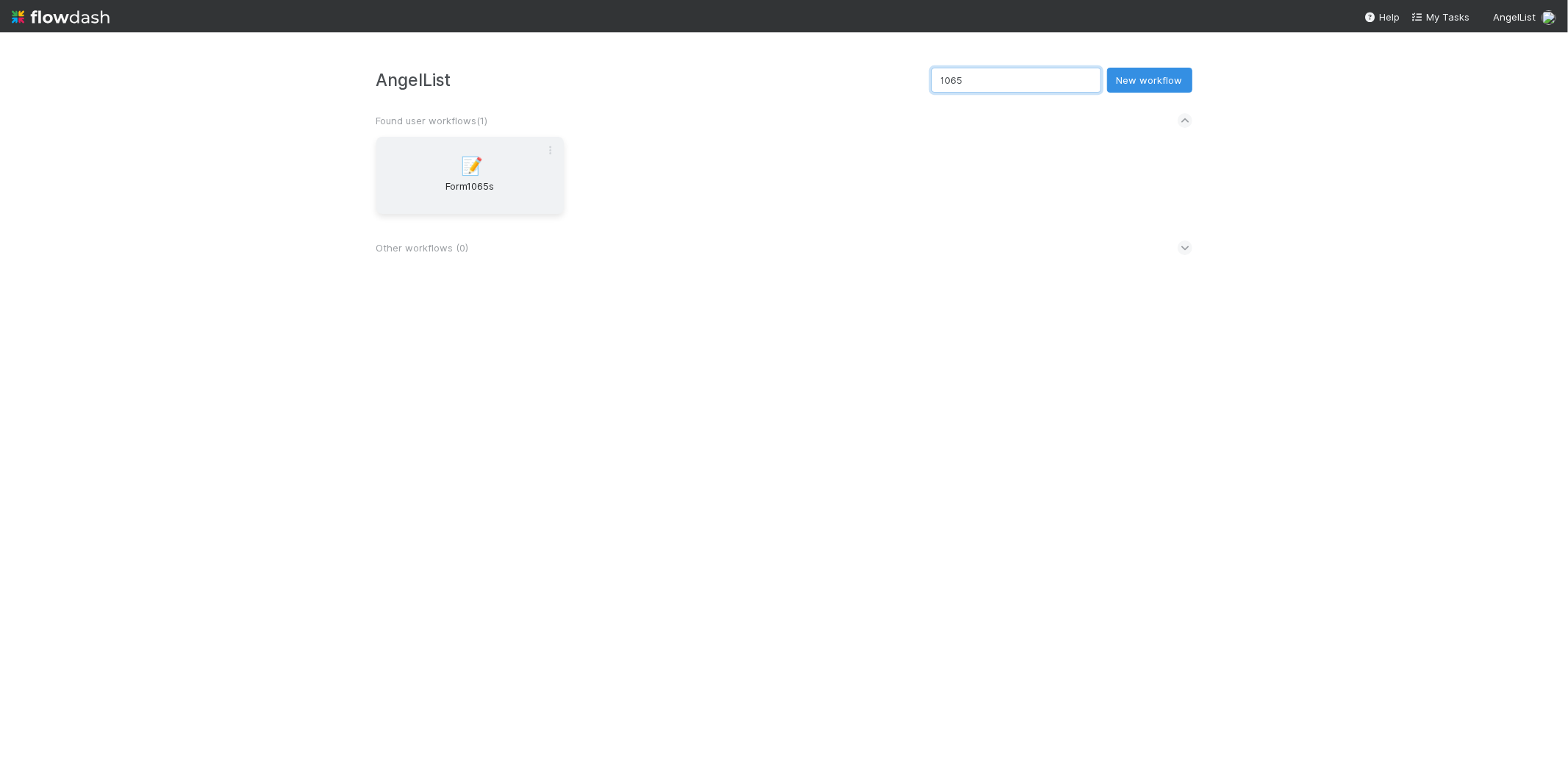
type input "1065"
click at [509, 180] on span "Form1065s" at bounding box center [470, 193] width 176 height 30
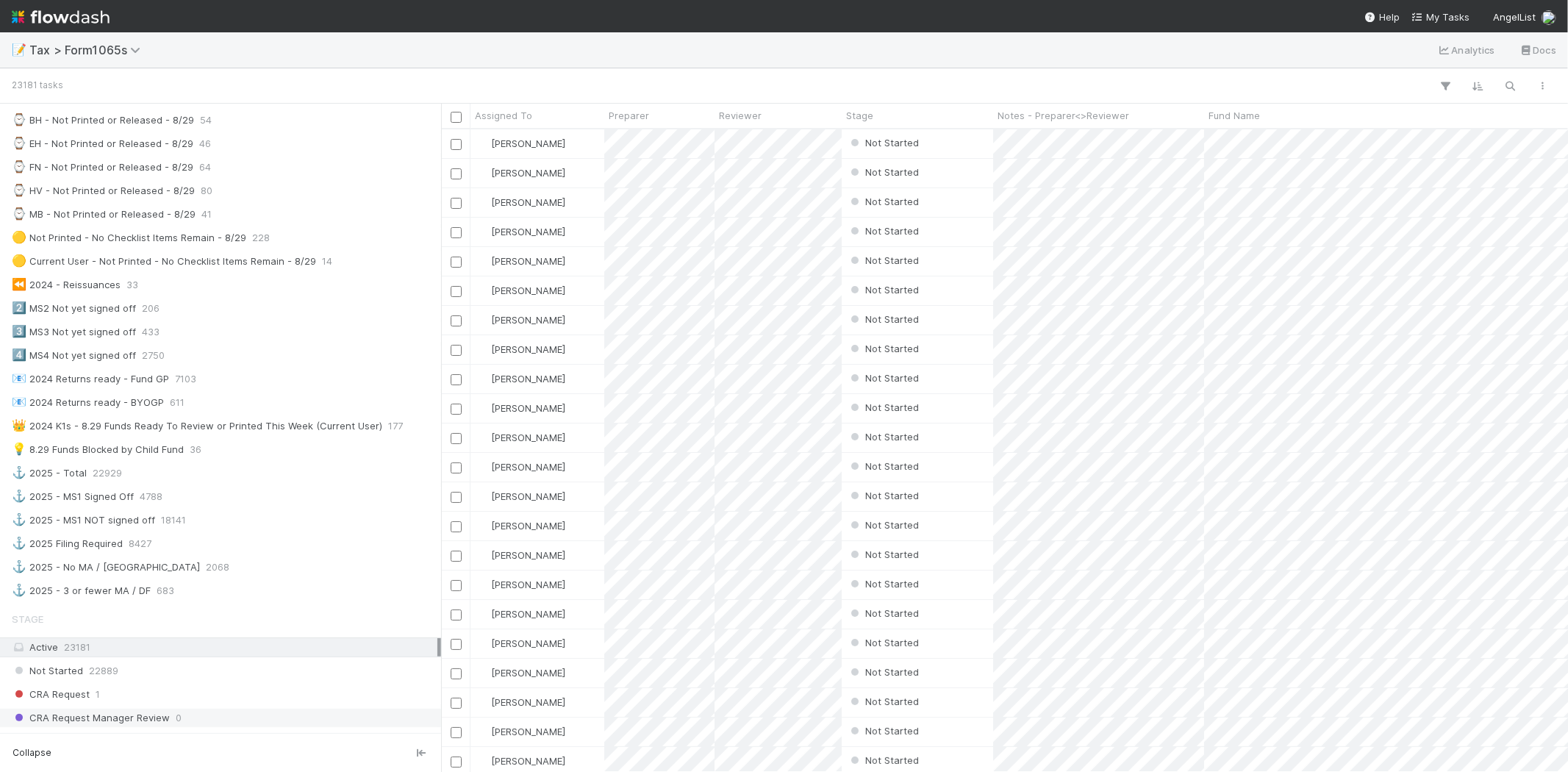
scroll to position [431, 0]
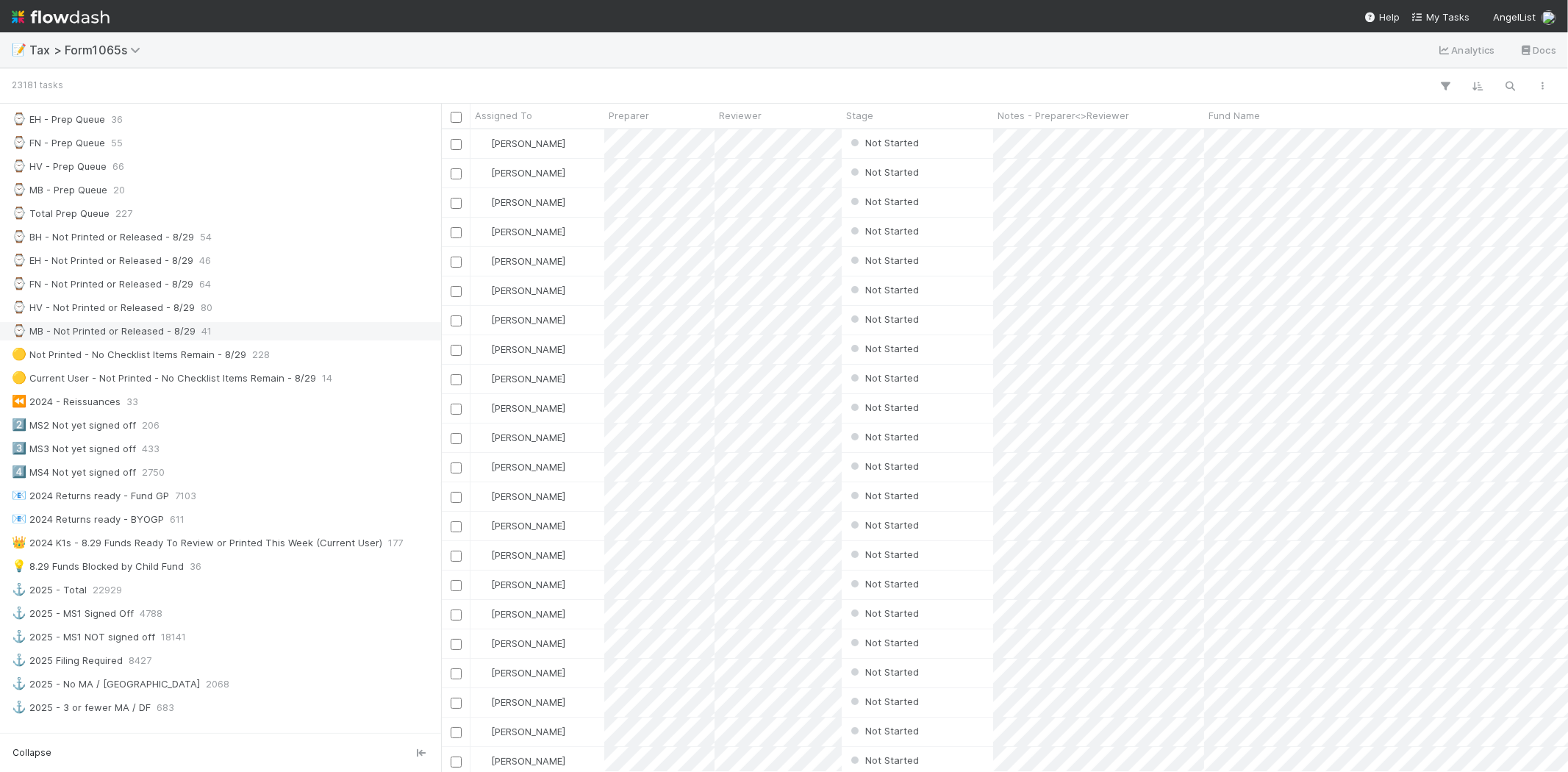
click at [206, 341] on span "41" at bounding box center [206, 331] width 10 height 19
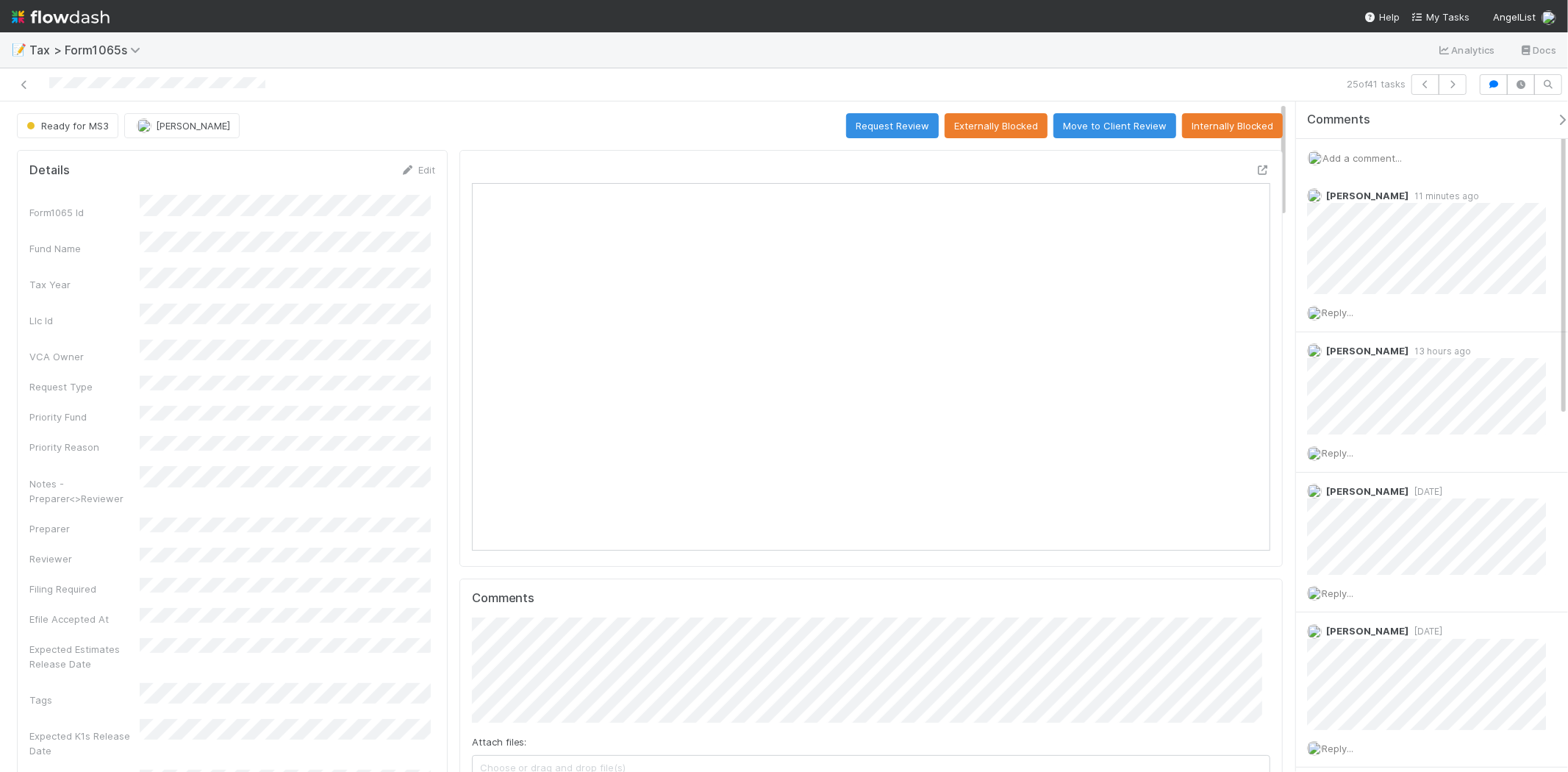
scroll to position [287, 778]
click at [1384, 147] on div "Add a comment..." at bounding box center [1438, 158] width 284 height 38
click at [1384, 152] on span "Add a comment..." at bounding box center [1362, 158] width 80 height 12
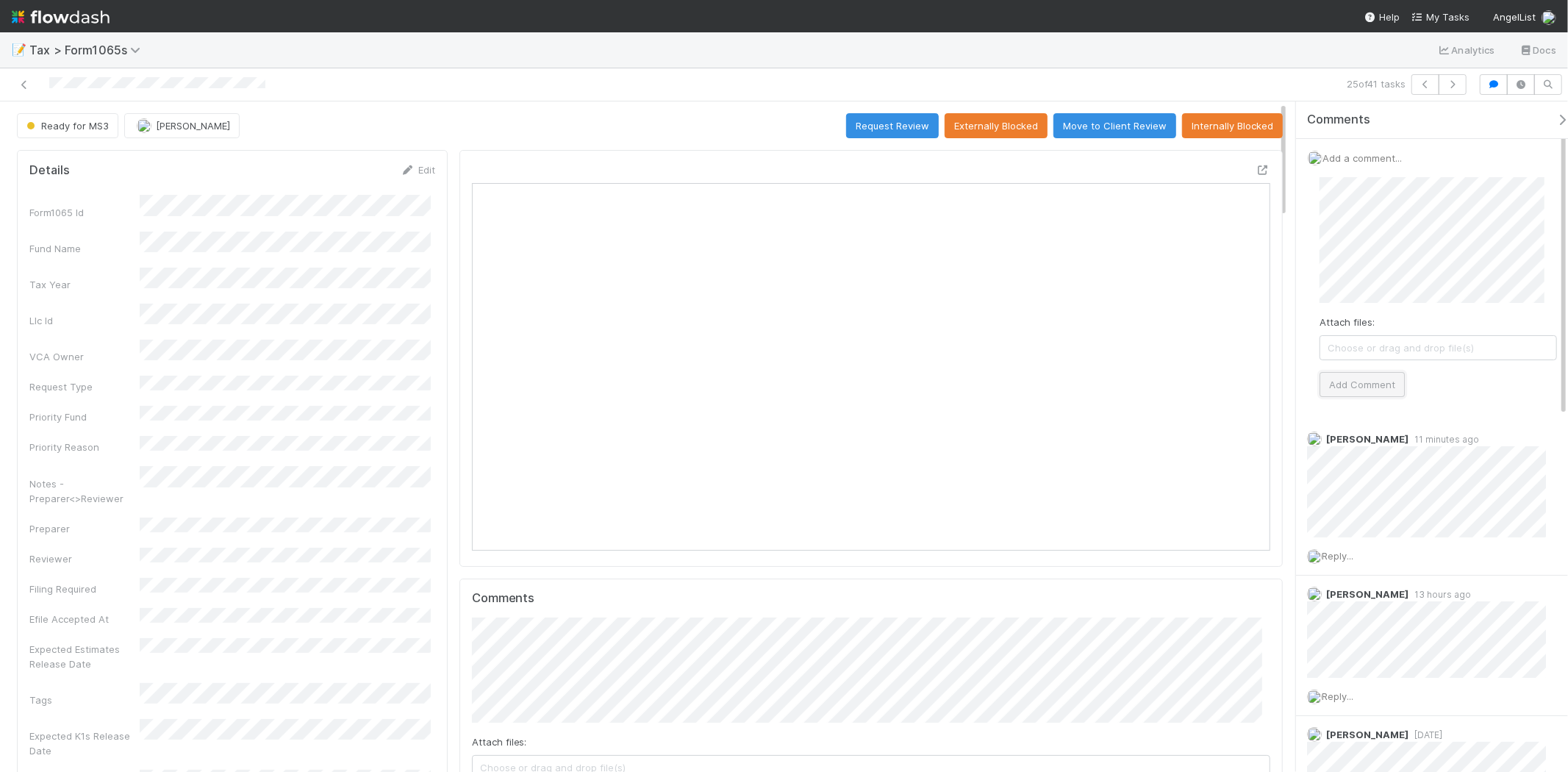
click at [1363, 373] on button "Add Comment" at bounding box center [1363, 384] width 85 height 25
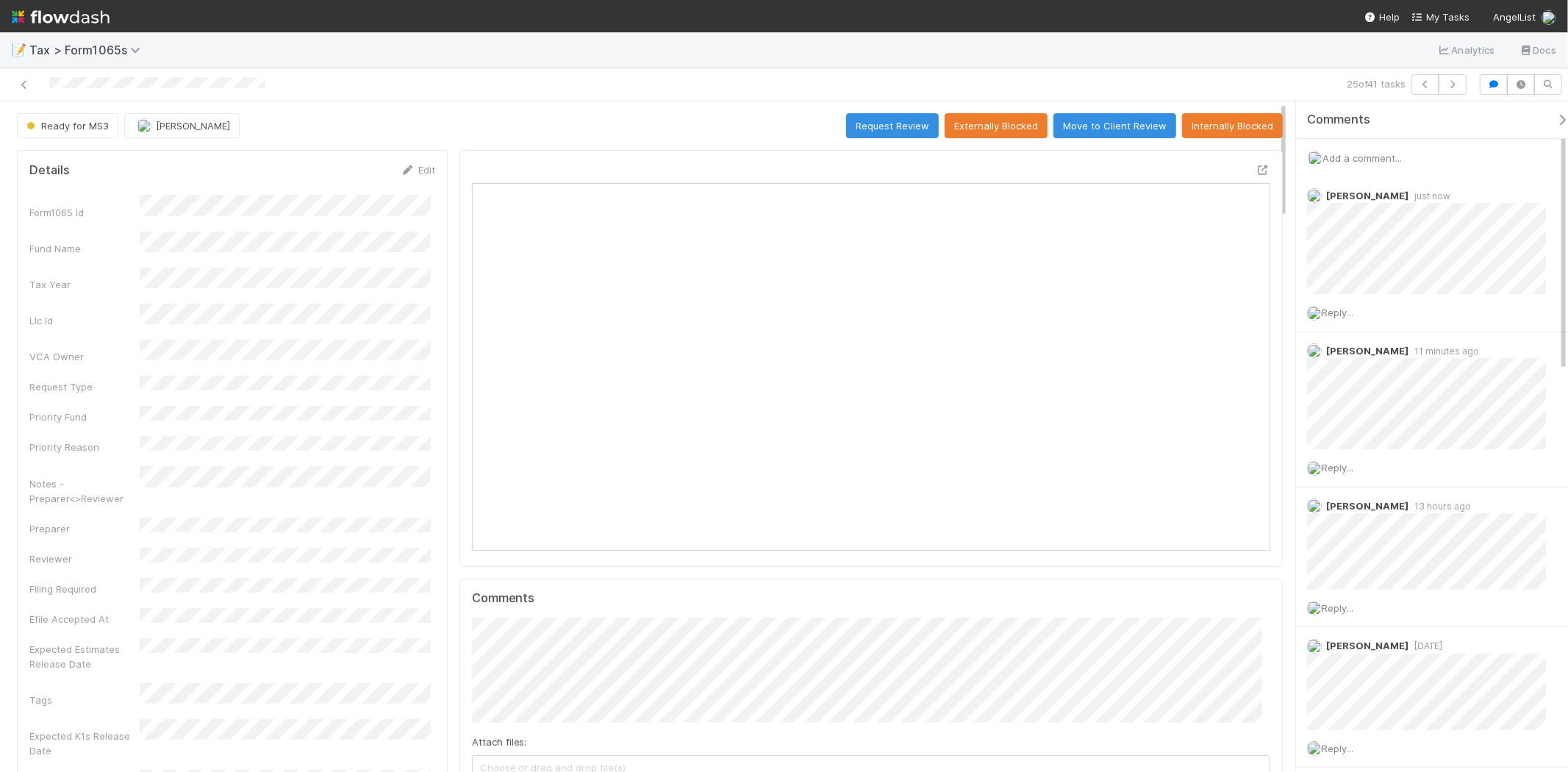
drag, startPoint x: 85, startPoint y: 20, endPoint x: 115, endPoint y: 18, distance: 30.1
click at [85, 20] on img at bounding box center [60, 16] width 97 height 25
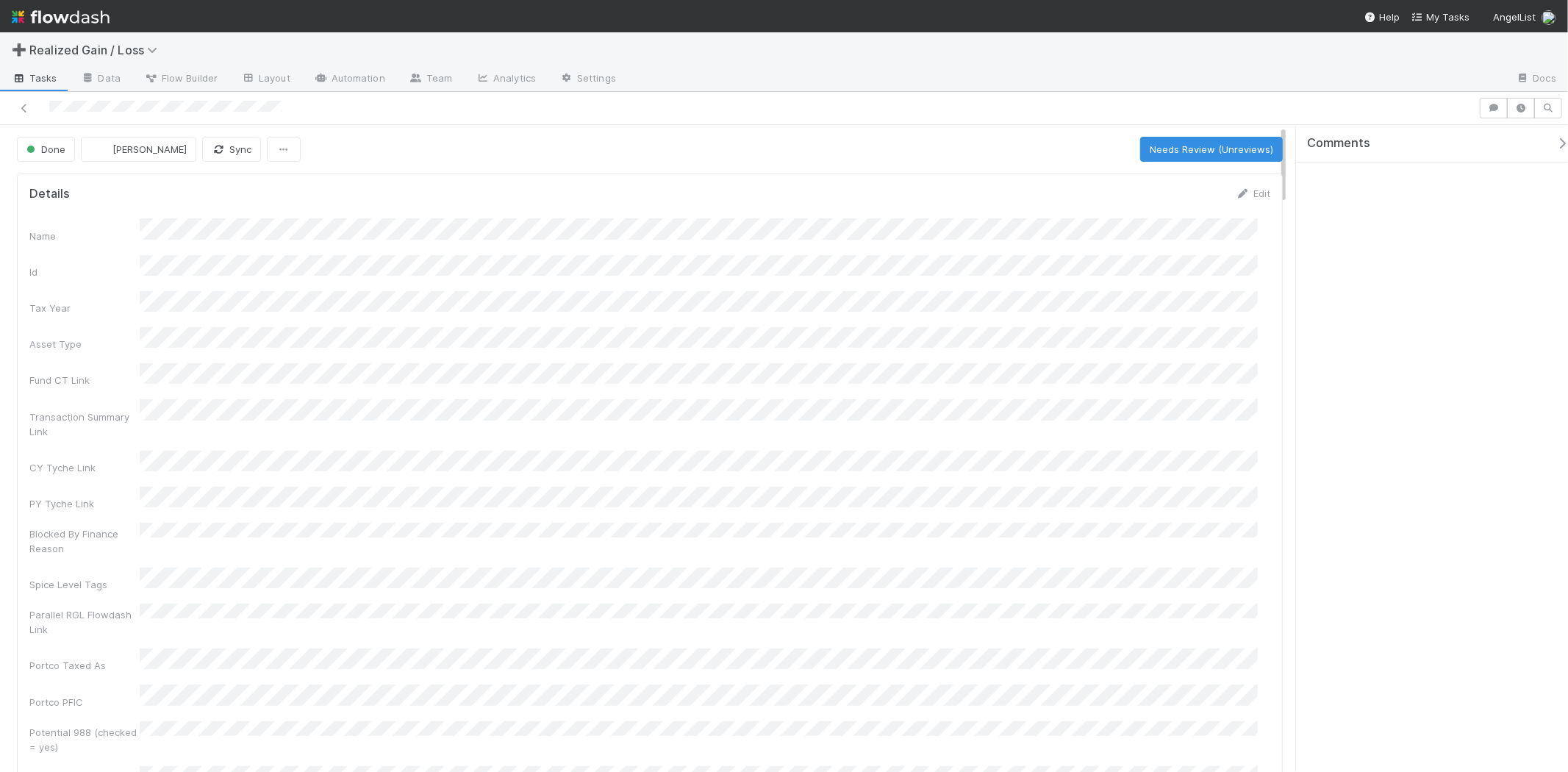
click at [501, 249] on div "Name Id Tax Year Asset Type Fund CT Link Transaction Summary Link CY Tyche Link…" at bounding box center [650, 501] width 1241 height 565
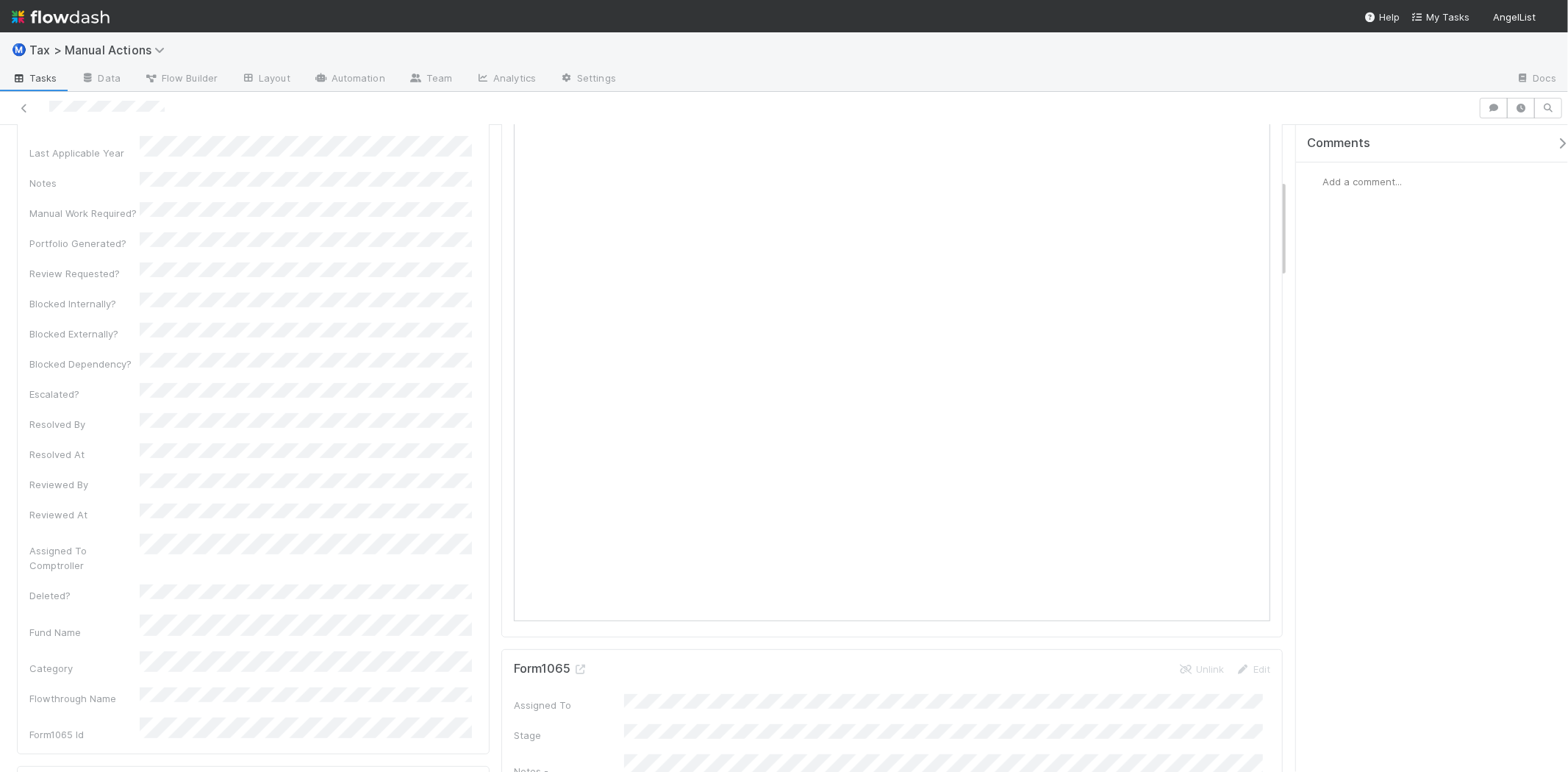
scroll to position [571, 0]
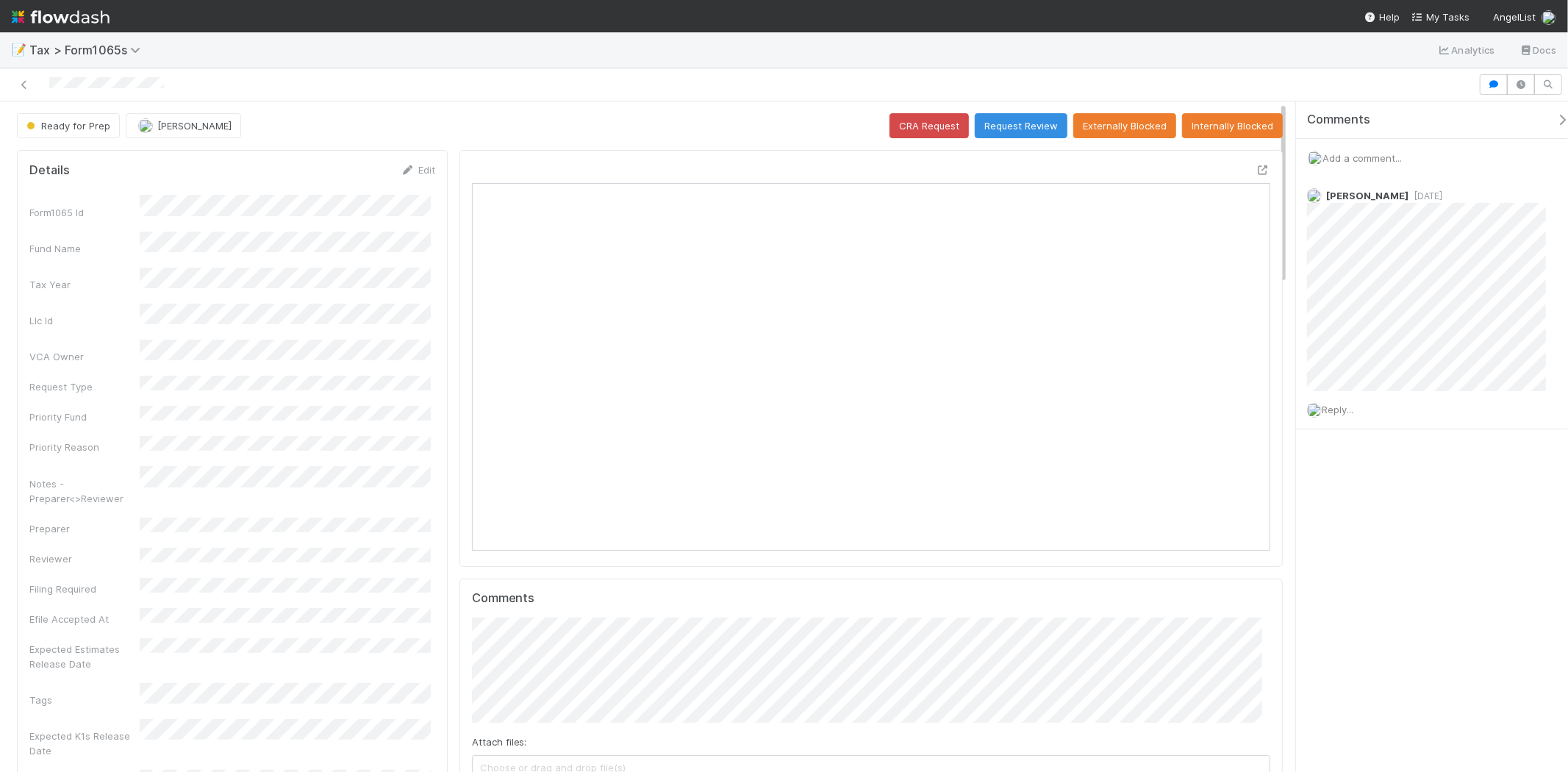
scroll to position [287, 778]
click at [1549, 195] on icon at bounding box center [1556, 196] width 14 height 10
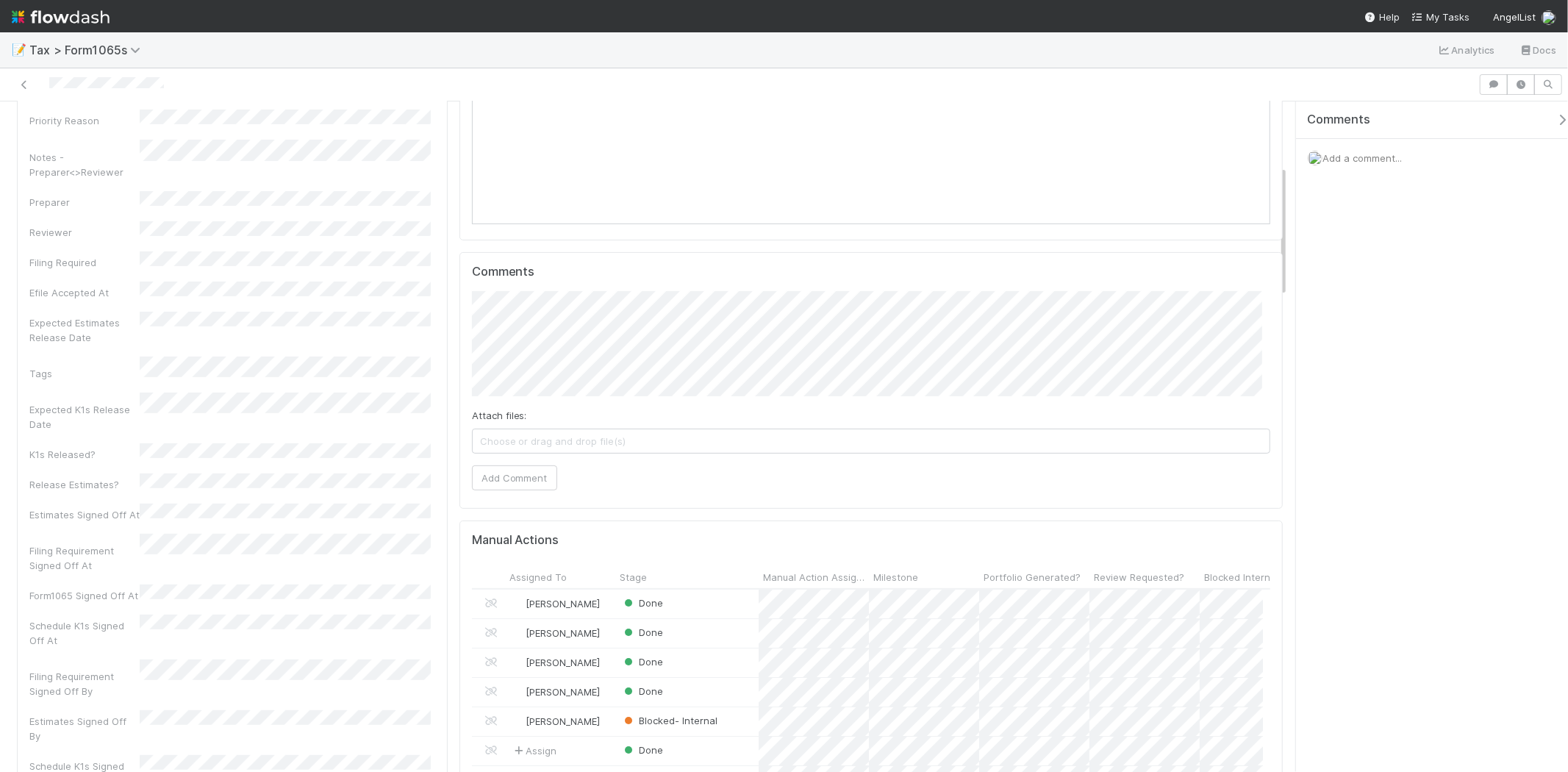
scroll to position [0, 0]
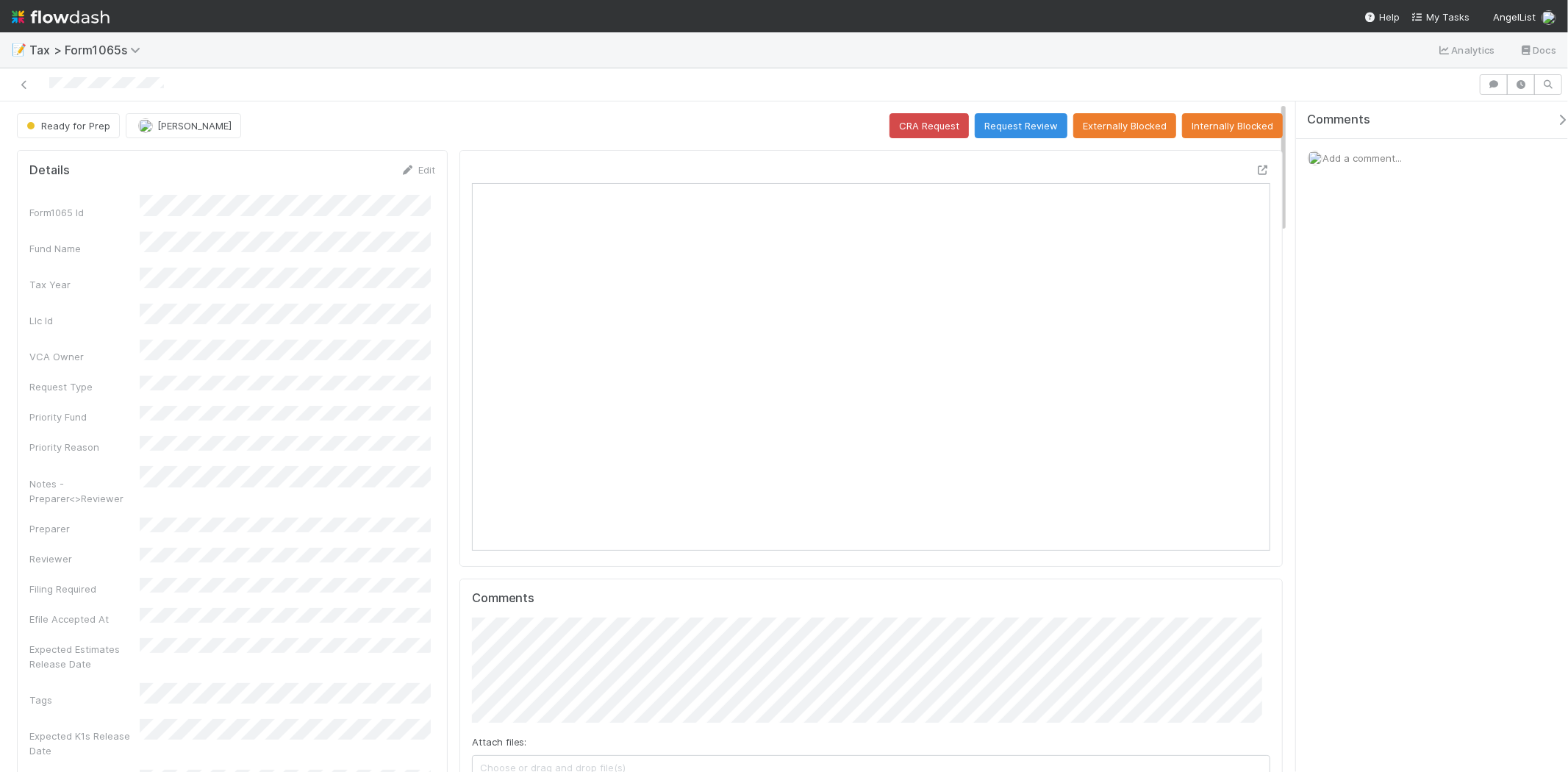
click at [964, 118] on div "CRA Request Request Review Externally Blocked Internally Blocked" at bounding box center [1086, 126] width 393 height 25
click at [1009, 115] on button "Request Review" at bounding box center [1021, 126] width 93 height 25
click at [1011, 122] on div "Ready for Prep Michael Binck CRA Request Request Review Externally Blocked Inte…" at bounding box center [650, 126] width 1266 height 25
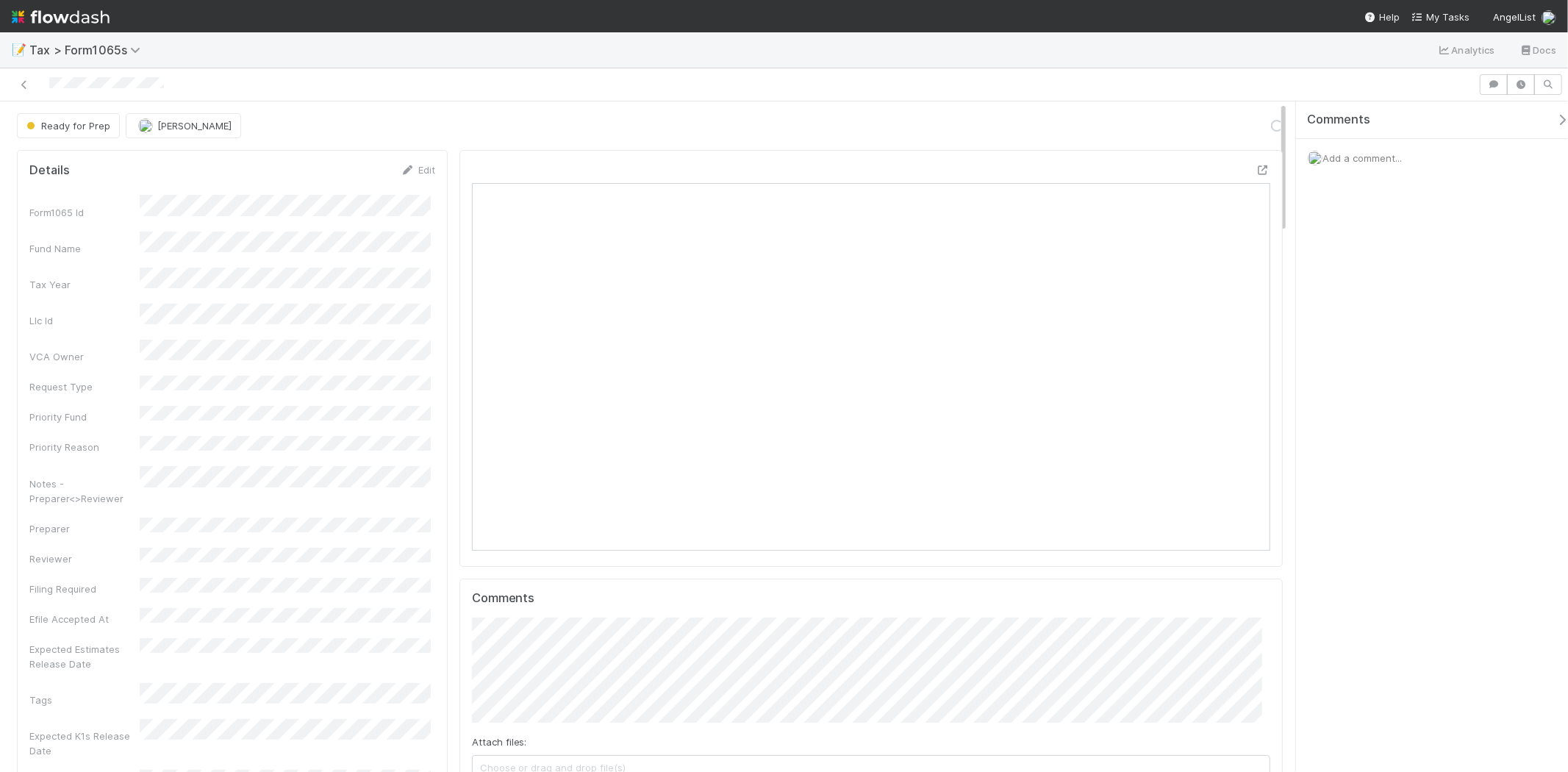
click at [1412, 162] on div "Add a comment..." at bounding box center [1438, 158] width 284 height 38
click at [1376, 152] on span "Add a comment..." at bounding box center [1362, 158] width 80 height 12
click at [1364, 159] on span "Add a comment..." at bounding box center [1362, 158] width 80 height 12
click at [1368, 163] on span "Add a comment..." at bounding box center [1362, 158] width 80 height 12
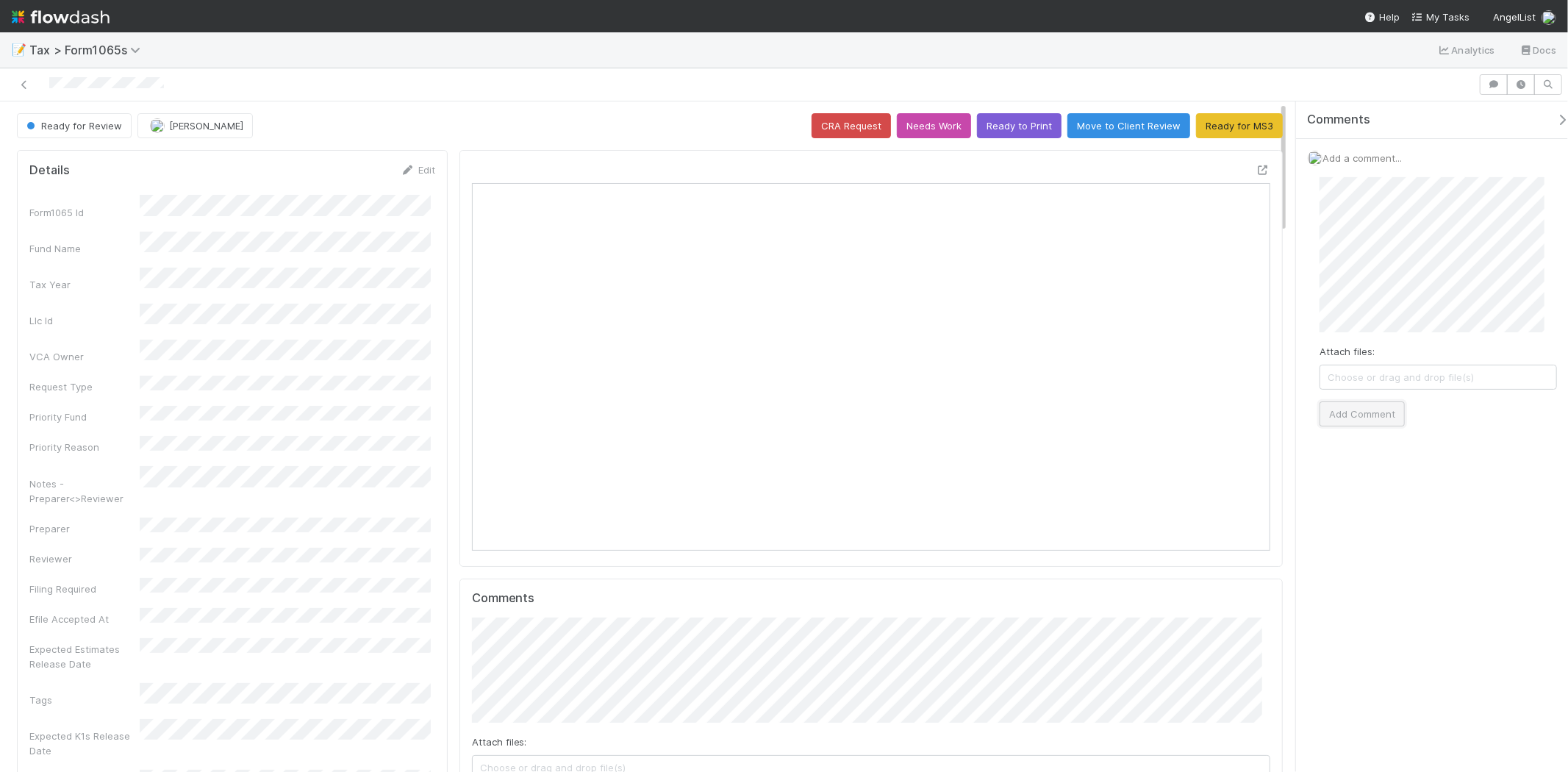
click at [1365, 410] on button "Add Comment" at bounding box center [1363, 413] width 85 height 25
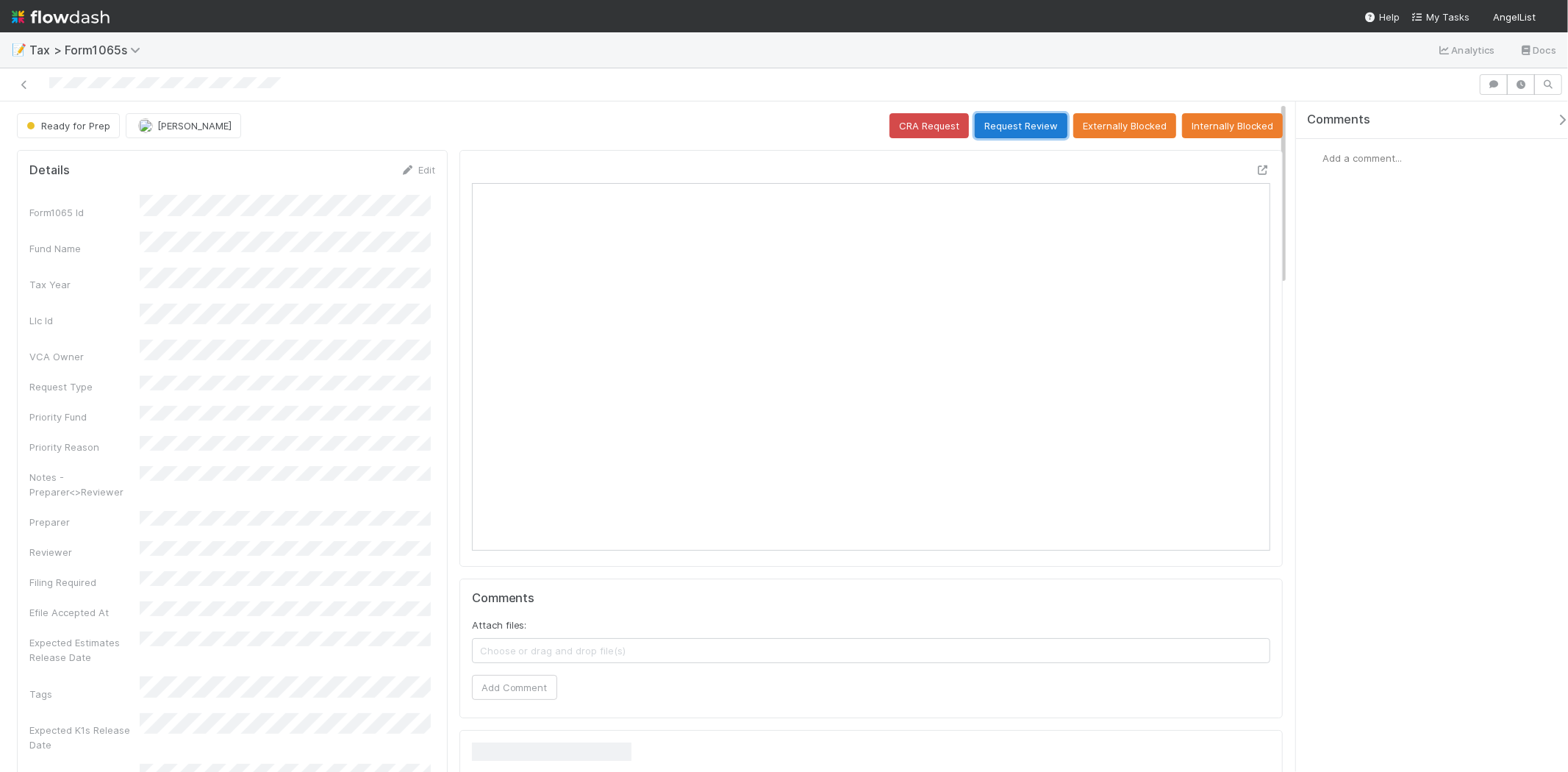
click at [1045, 119] on button "Request Review" at bounding box center [1021, 126] width 93 height 25
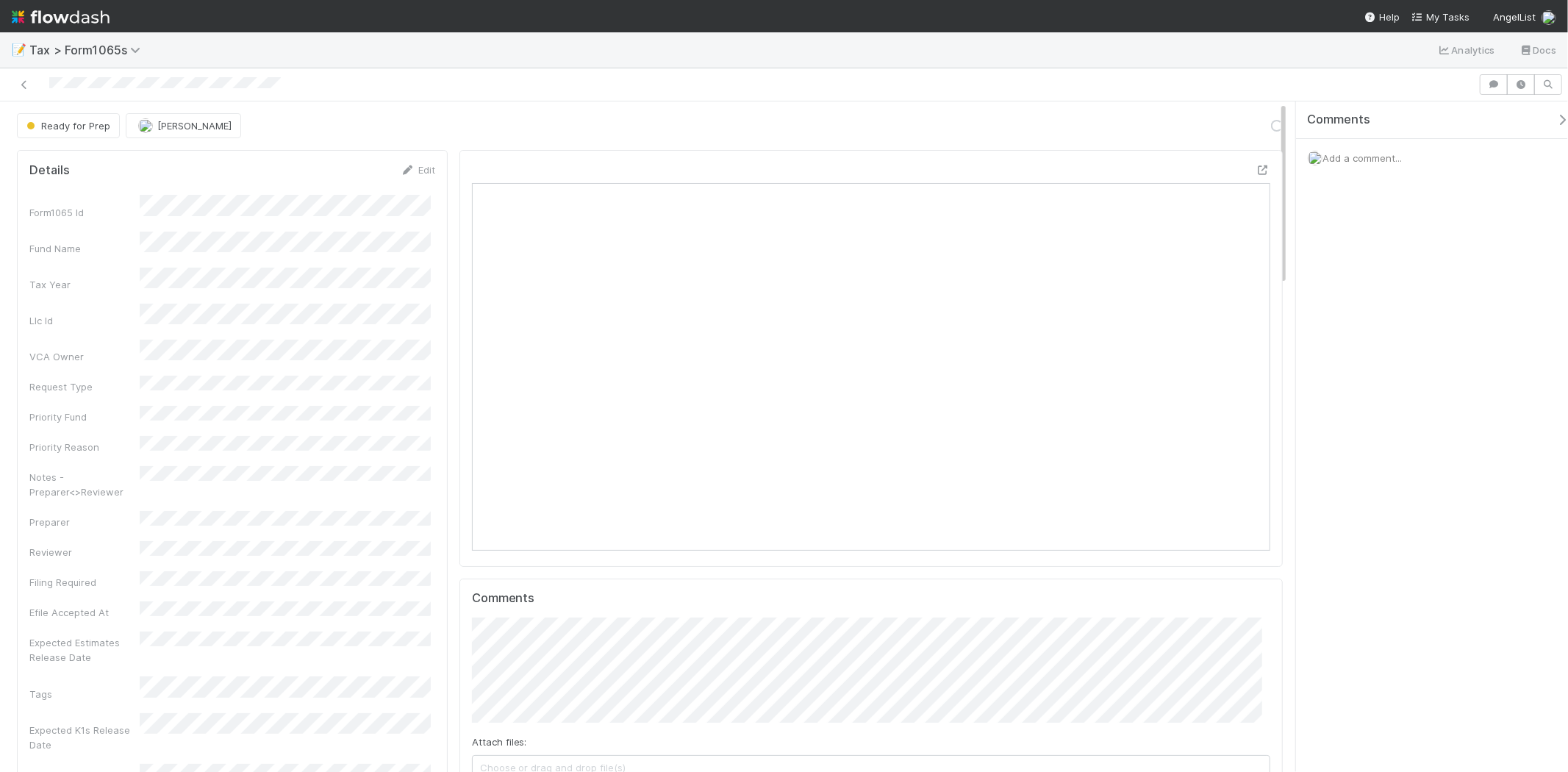
scroll to position [287, 778]
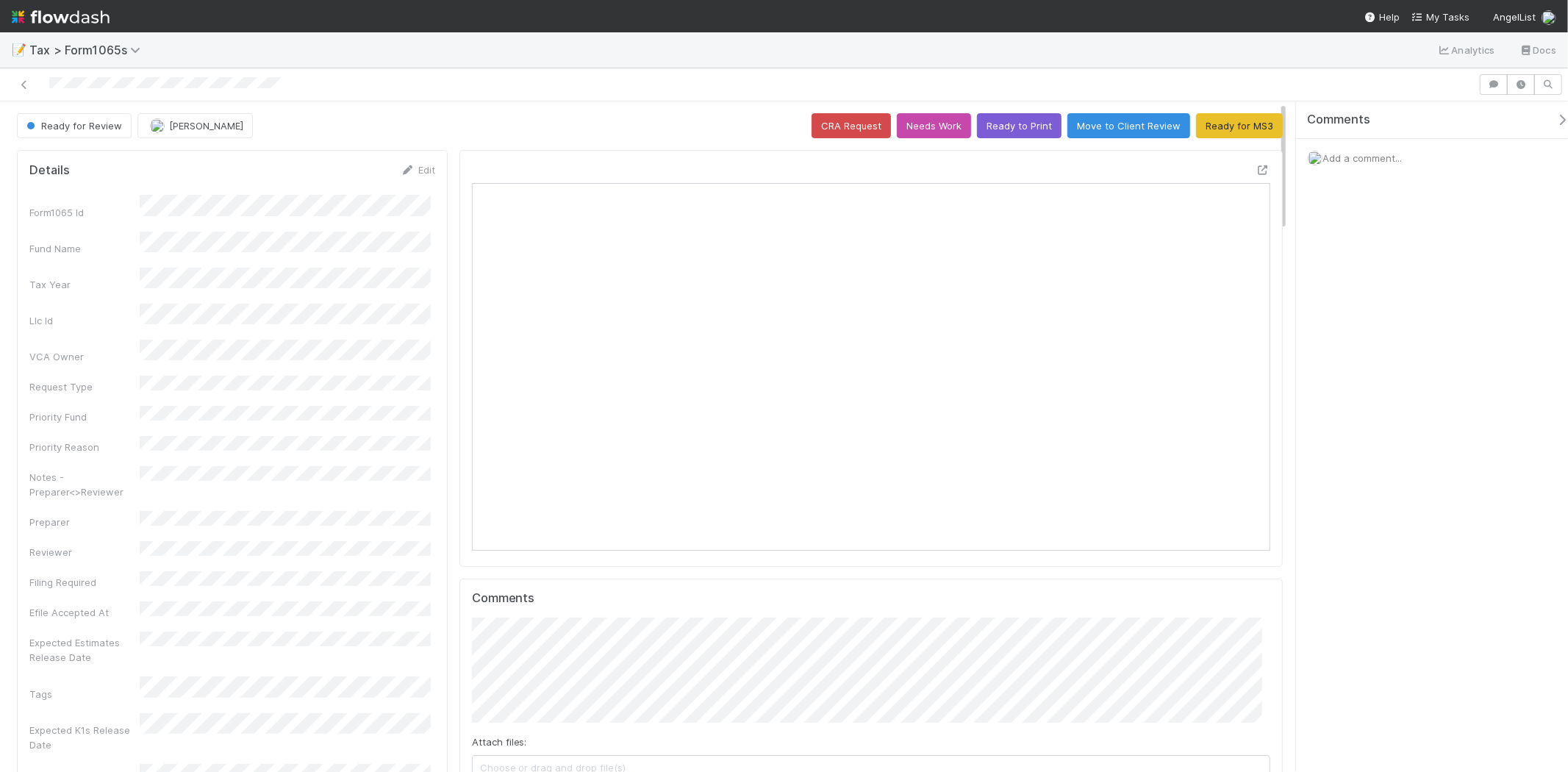
click at [1391, 149] on div "Add a comment..." at bounding box center [1438, 158] width 284 height 38
click at [1383, 153] on span "Add a comment..." at bounding box center [1362, 158] width 80 height 12
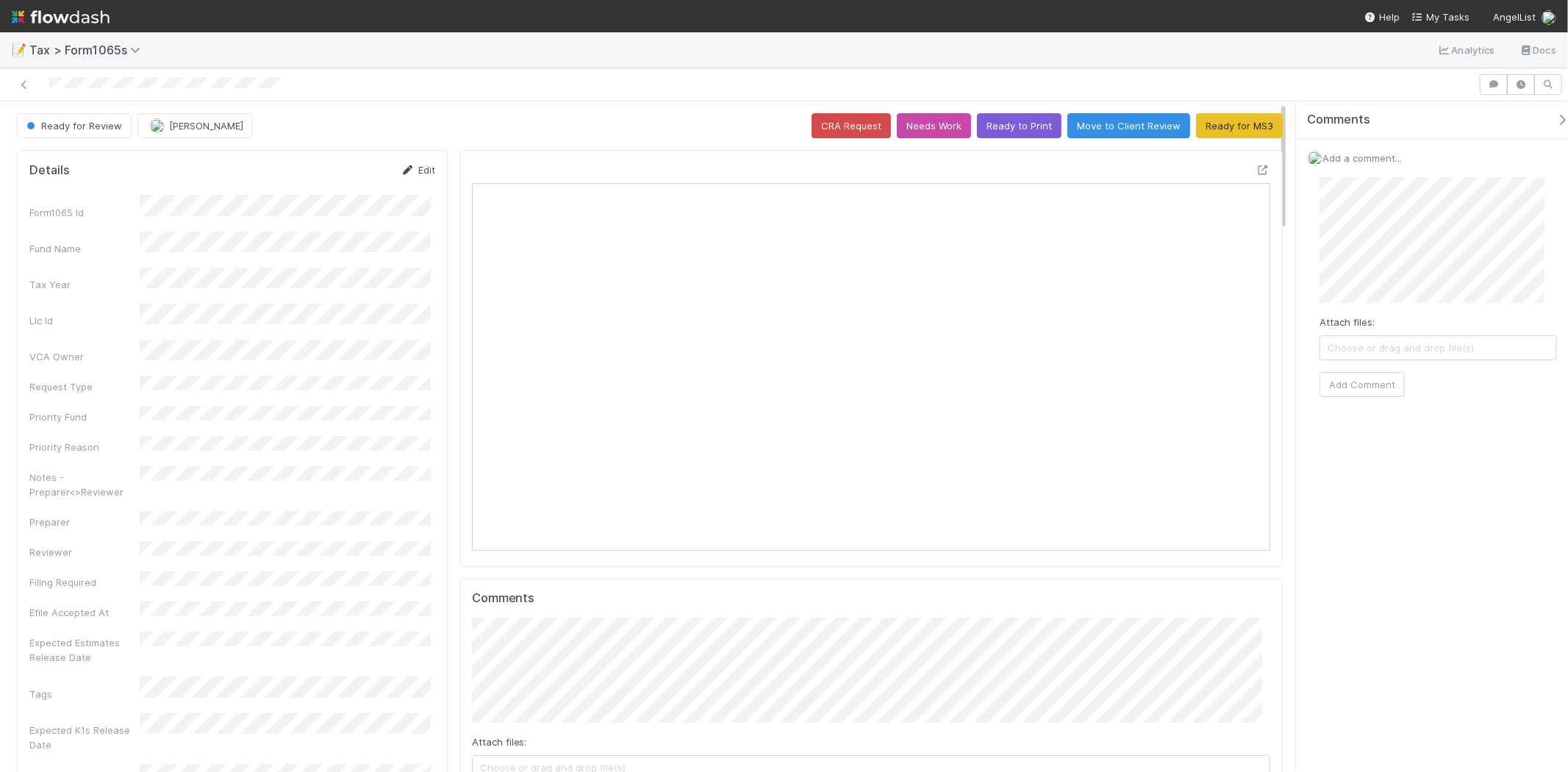
click at [409, 165] on icon at bounding box center [408, 170] width 14 height 10
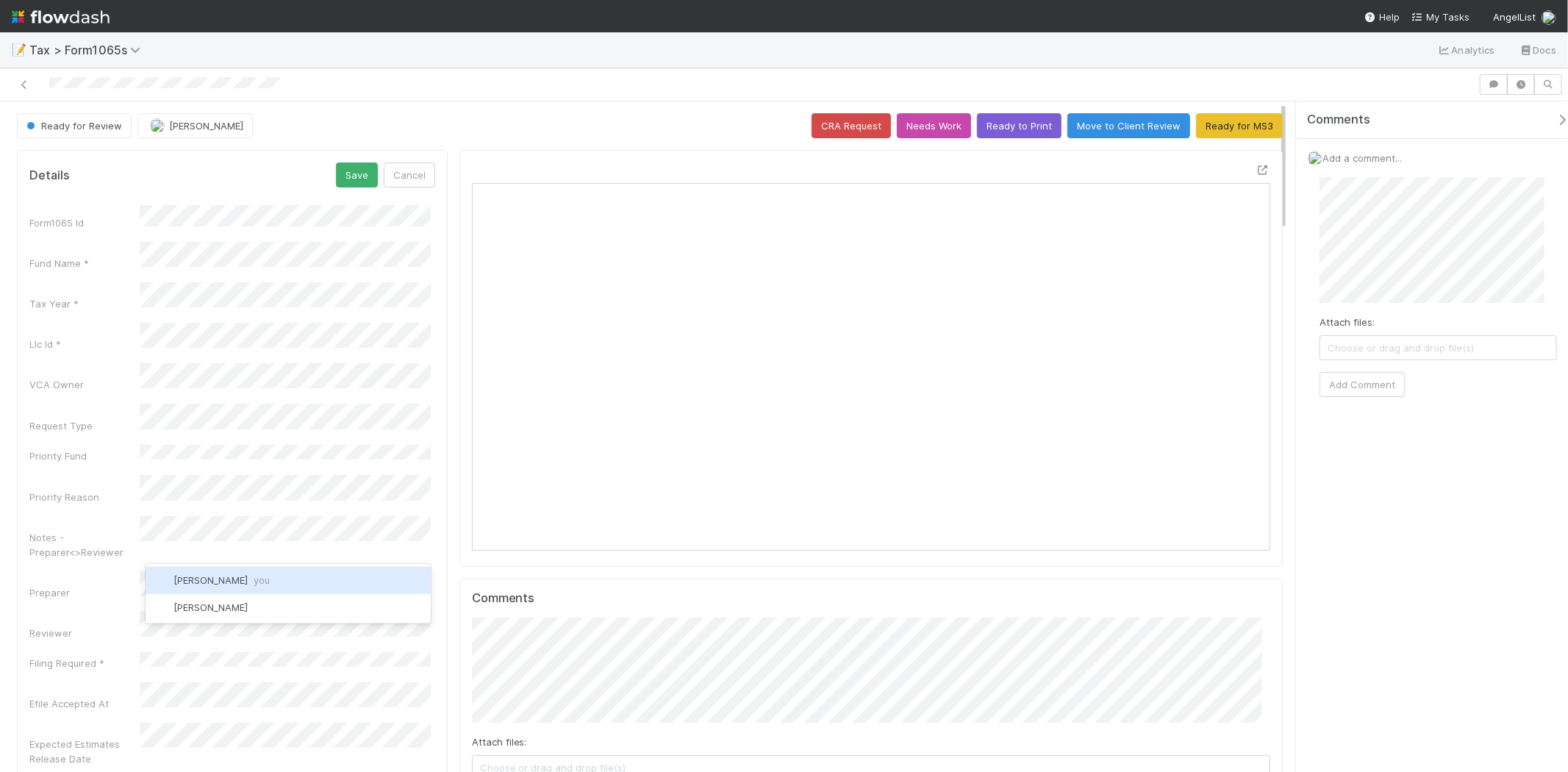
scroll to position [0, 0]
click at [223, 568] on div "Michael Binck you" at bounding box center [288, 580] width 285 height 27
click at [189, 132] on button "Blake Hall" at bounding box center [195, 126] width 115 height 25
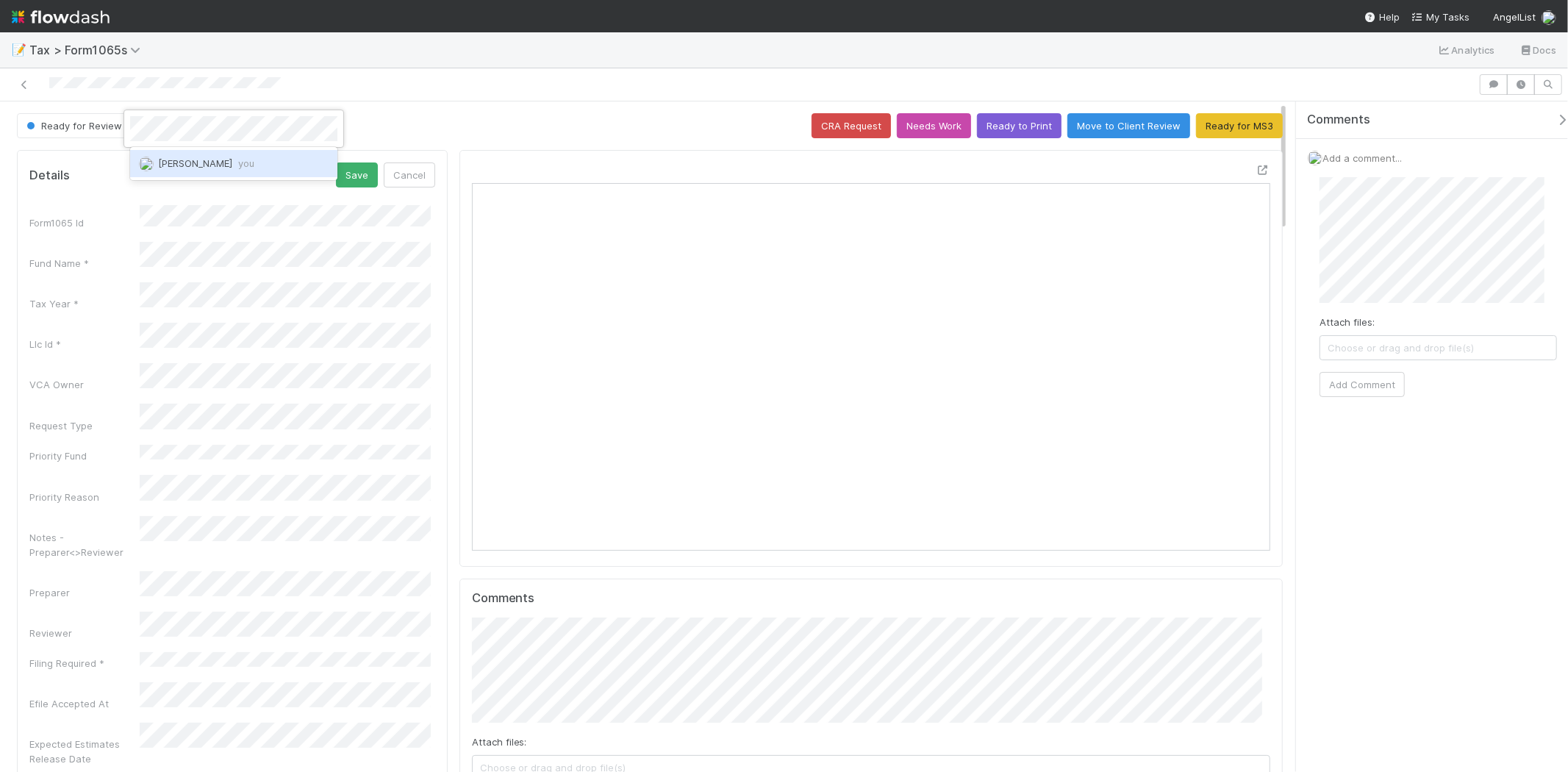
click at [215, 164] on span "Michael Binck you" at bounding box center [206, 163] width 97 height 12
click at [371, 163] on button "Save" at bounding box center [357, 175] width 42 height 25
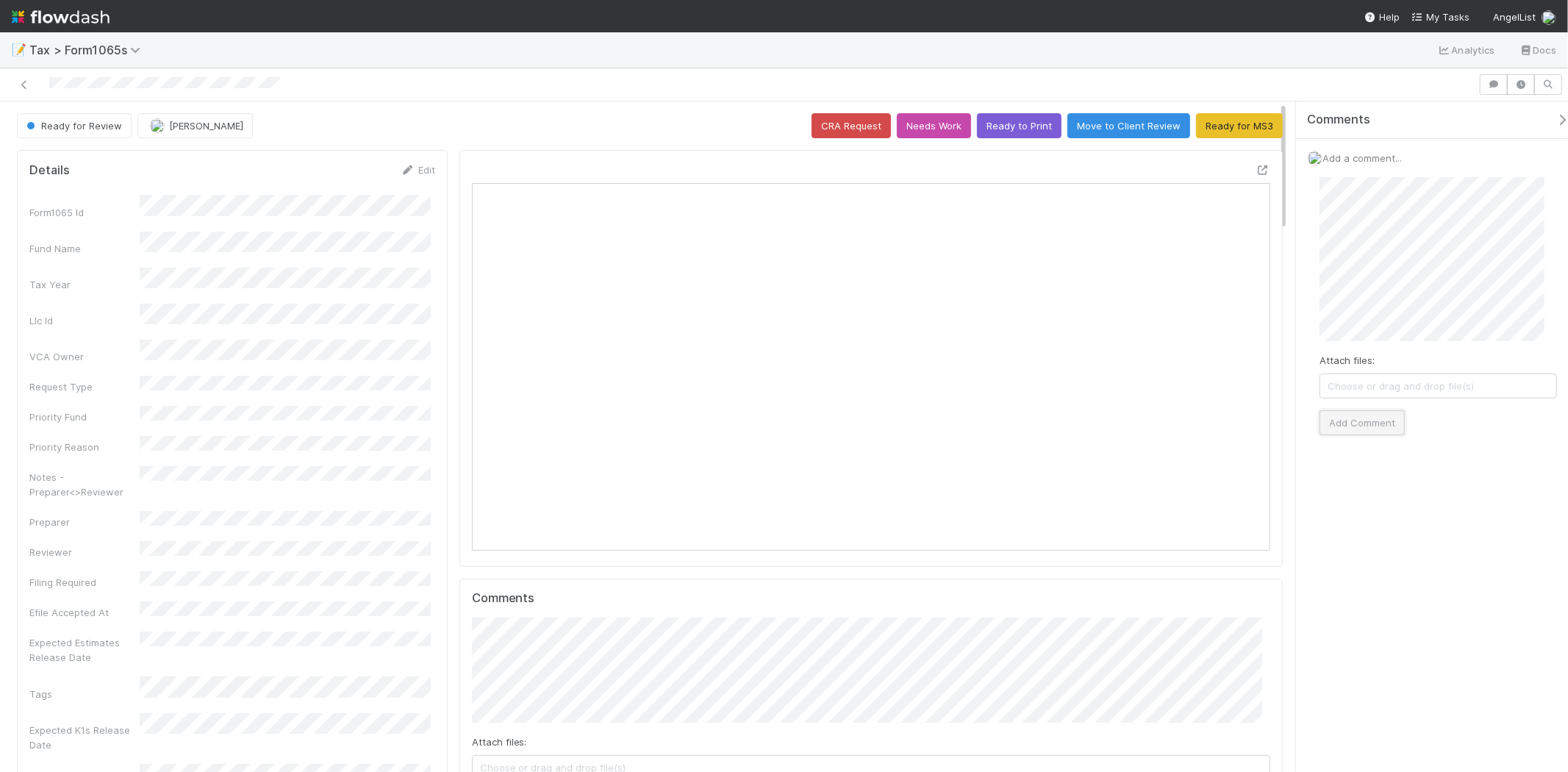
click at [1391, 419] on button "Add Comment" at bounding box center [1363, 422] width 85 height 25
click at [12, 81] on div at bounding box center [738, 85] width 1467 height 21
click at [24, 85] on icon at bounding box center [24, 85] width 14 height 10
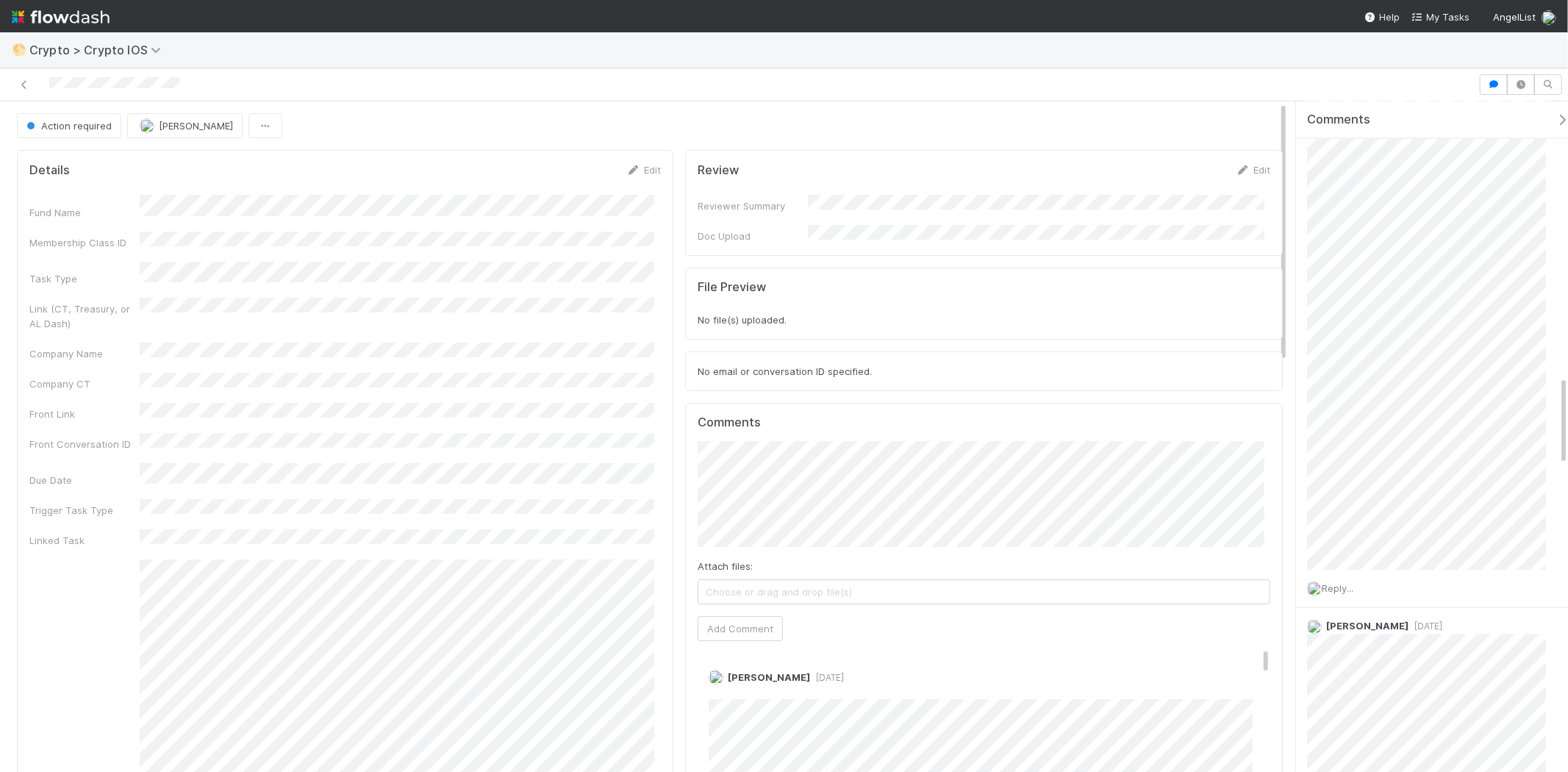
scroll to position [1959, 0]
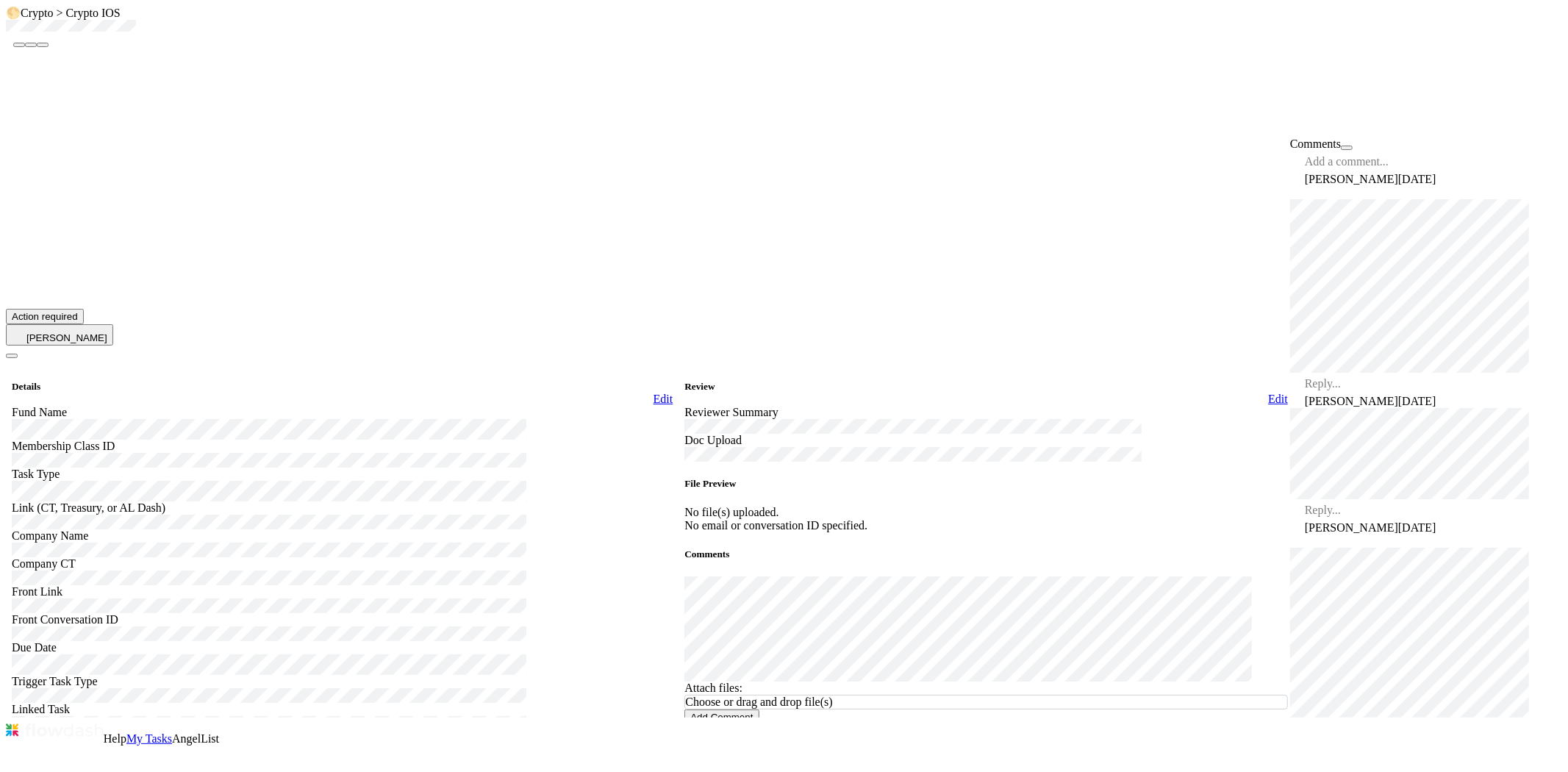
scroll to position [2368, 0]
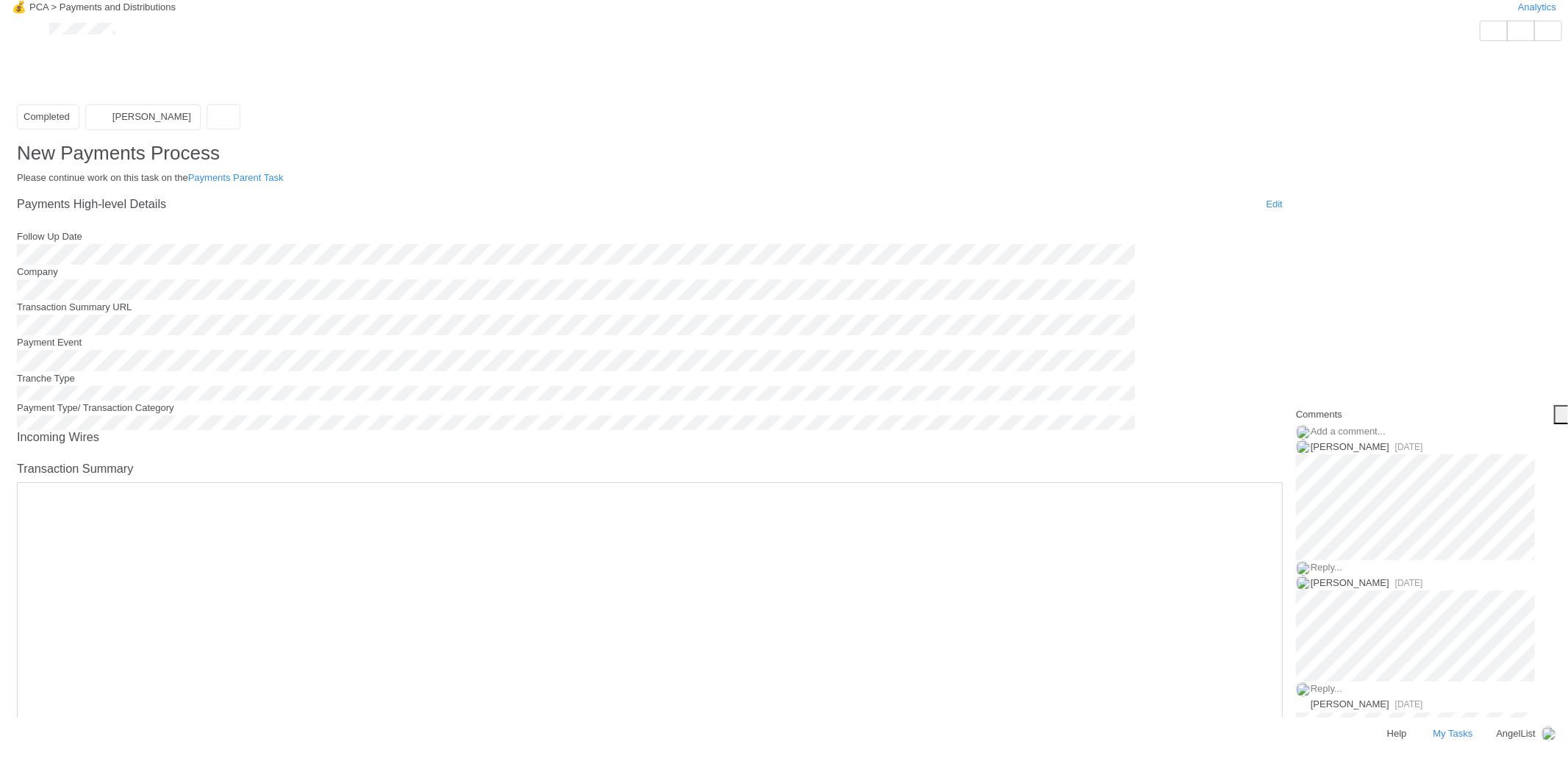
click at [535, 212] on div "Payments High-level Details Edit" at bounding box center [650, 204] width 1266 height 14
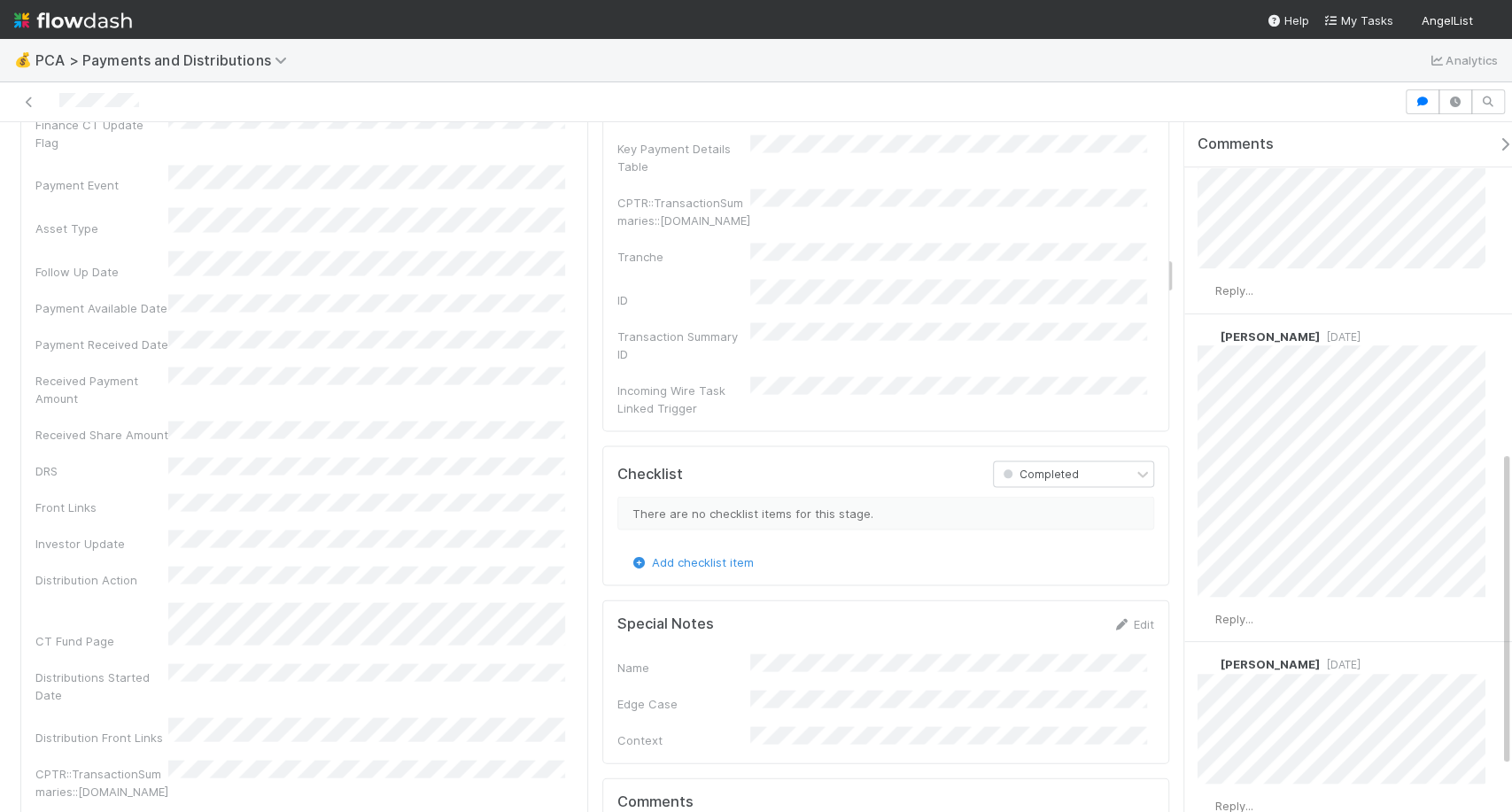
scroll to position [2459, 0]
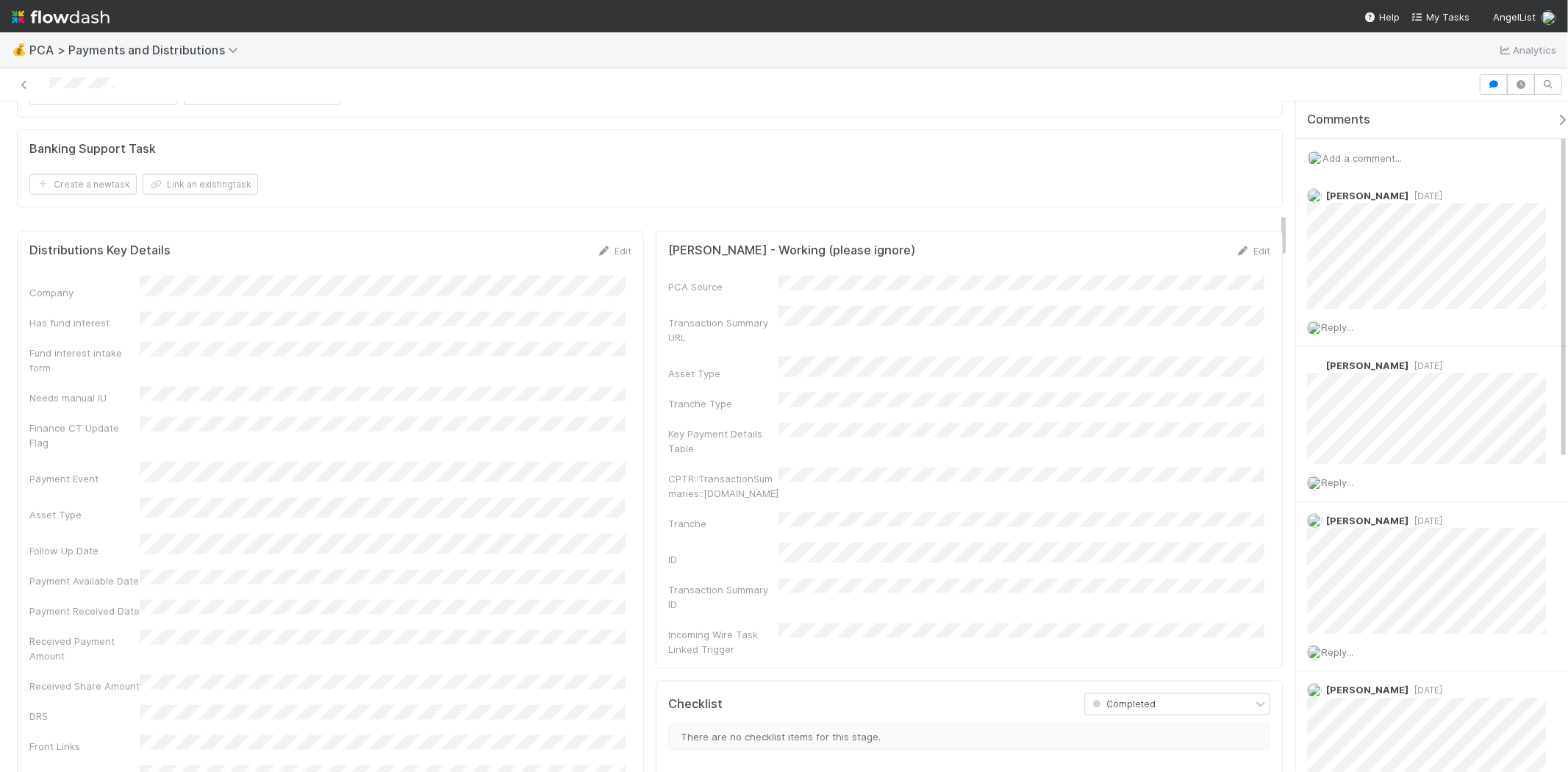
scroll to position [1796, 0]
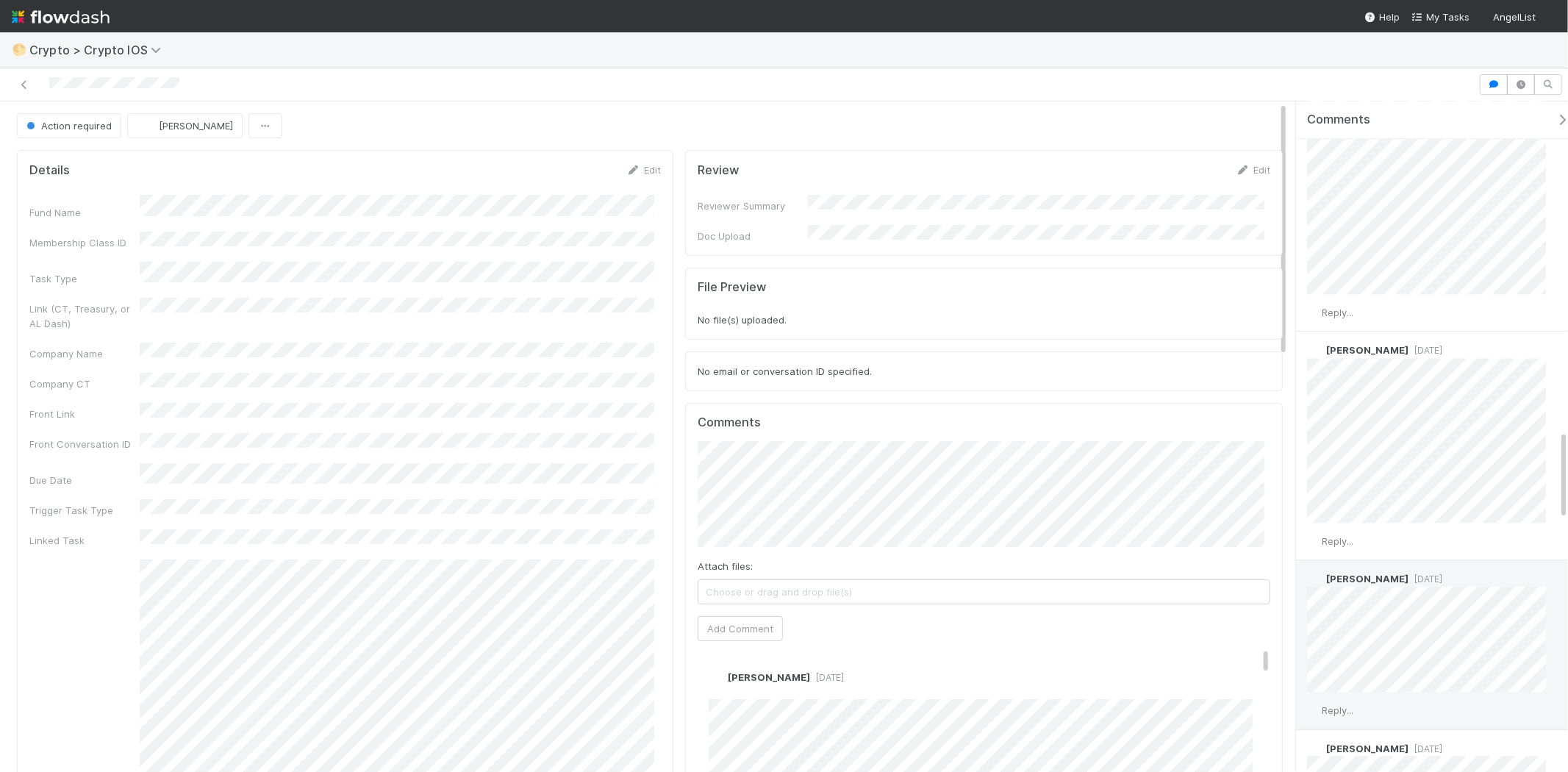
scroll to position [2450, 0]
